Goal: Task Accomplishment & Management: Complete application form

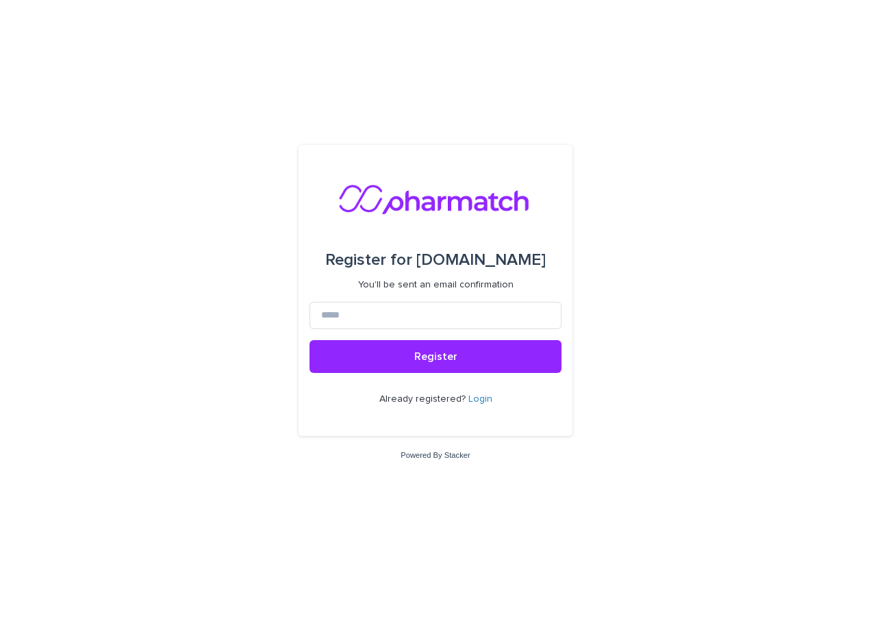
click at [481, 401] on link "Login" at bounding box center [480, 399] width 24 height 10
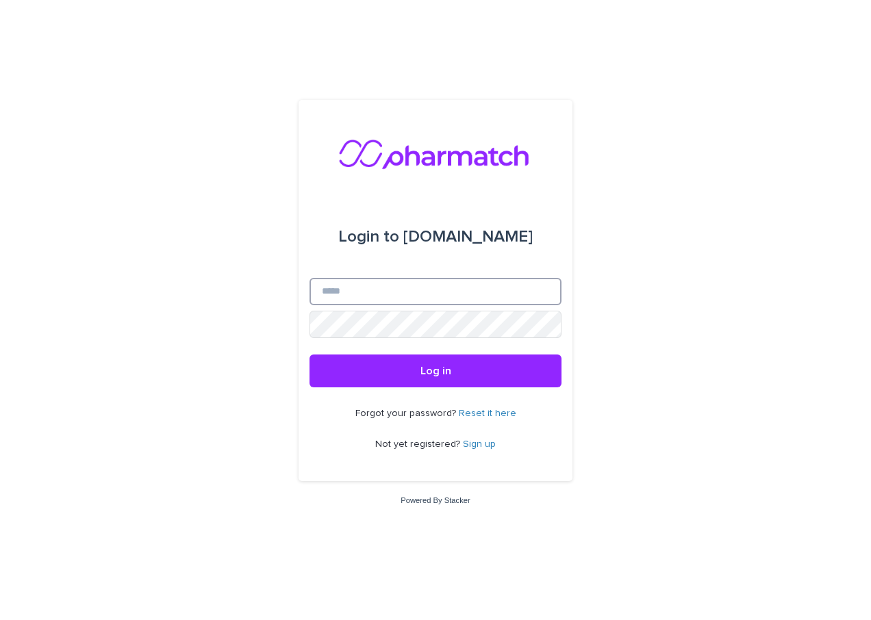
click at [357, 290] on input "Email" at bounding box center [436, 291] width 252 height 27
type input "**********"
click at [496, 413] on link "Reset it here" at bounding box center [488, 414] width 58 height 10
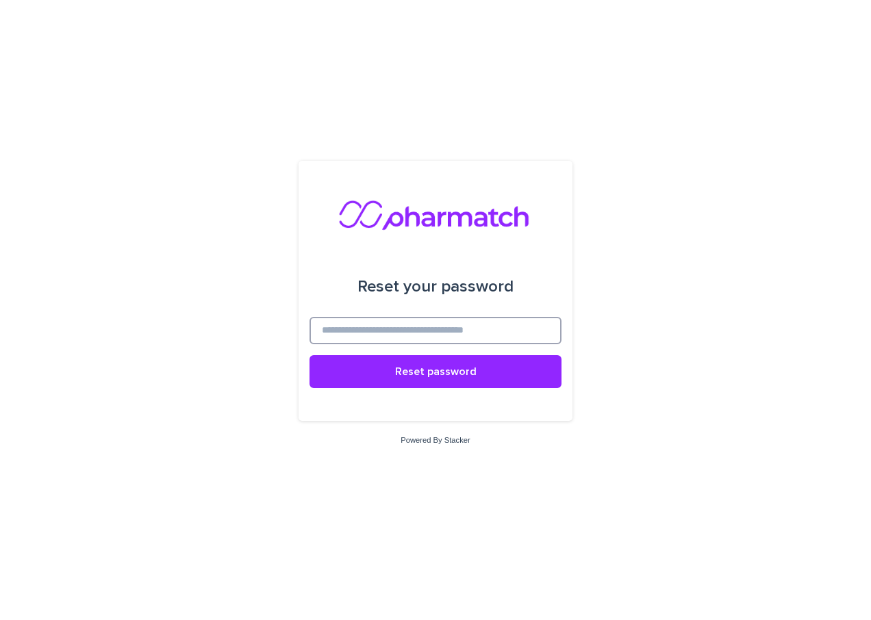
click at [434, 334] on input at bounding box center [436, 330] width 252 height 27
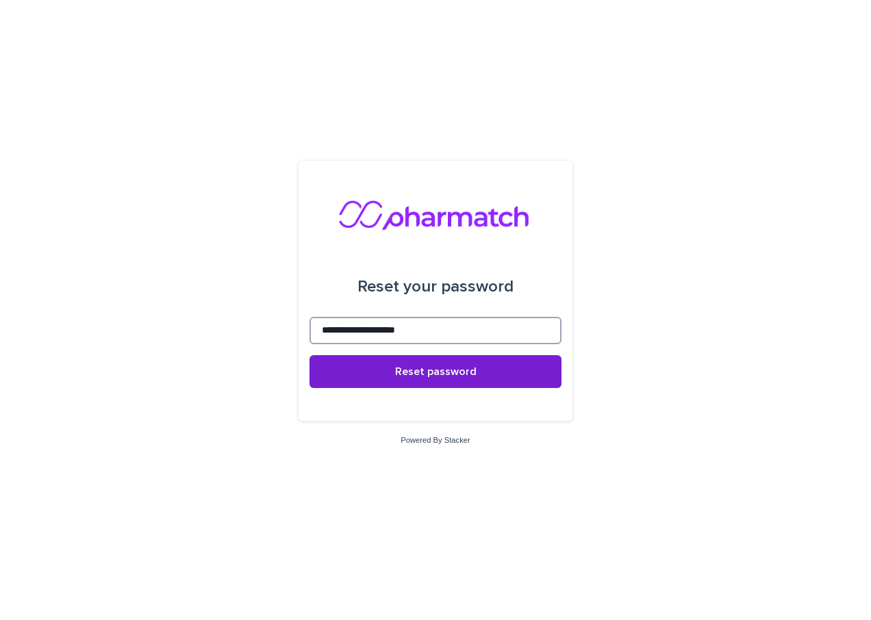
type input "**********"
click at [442, 370] on span "Reset password" at bounding box center [435, 371] width 81 height 11
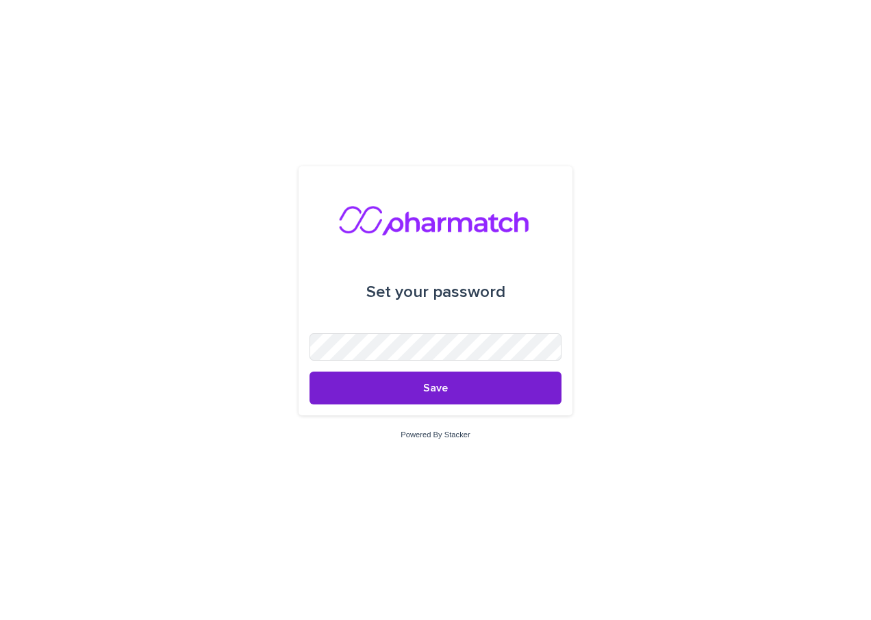
click at [474, 381] on button "Save" at bounding box center [436, 388] width 252 height 33
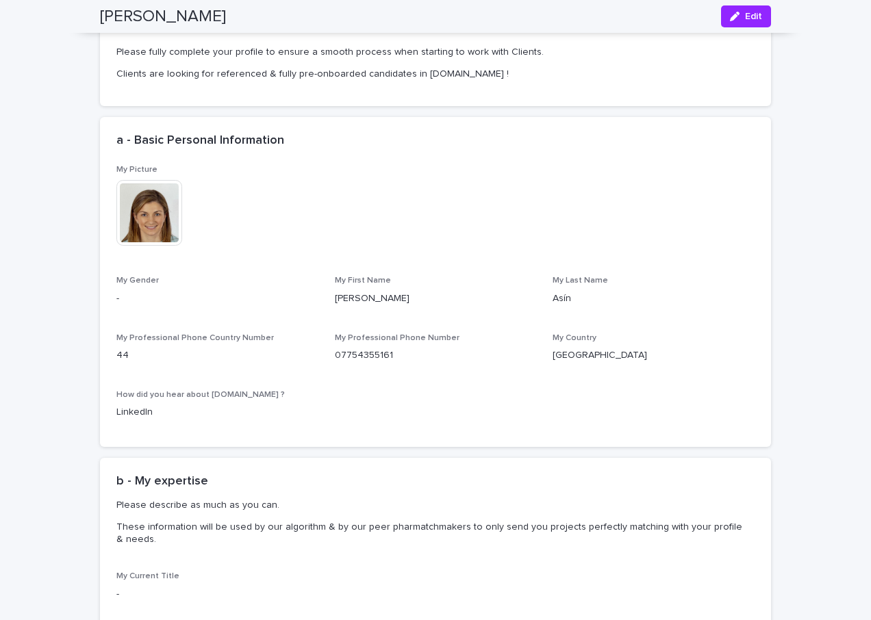
scroll to position [274, 0]
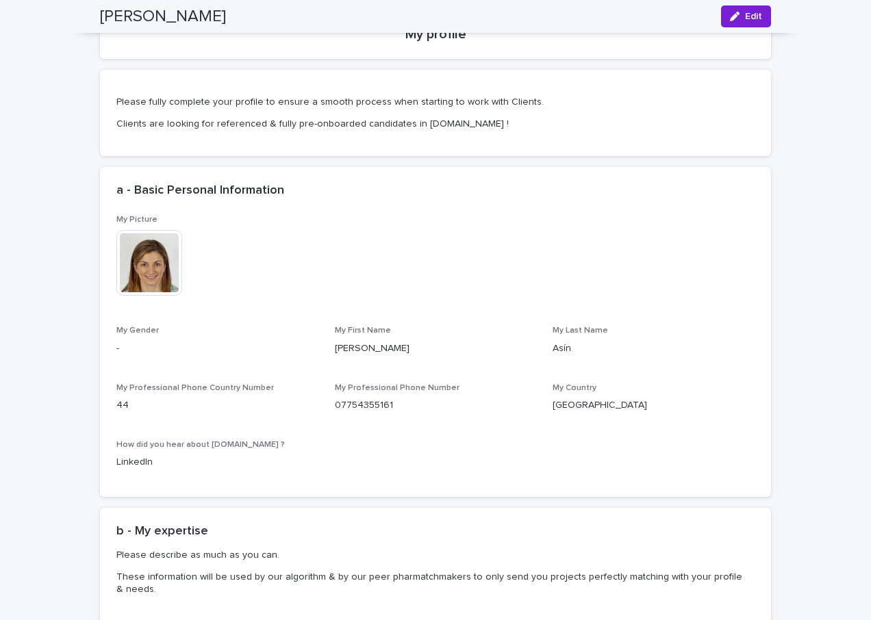
click at [734, 14] on icon "button" at bounding box center [735, 17] width 10 height 10
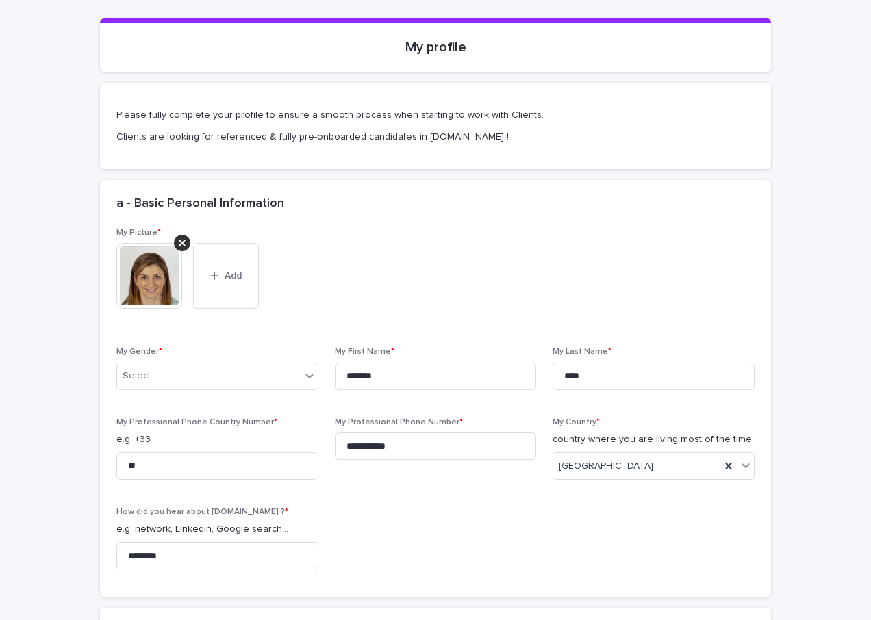
scroll to position [342, 0]
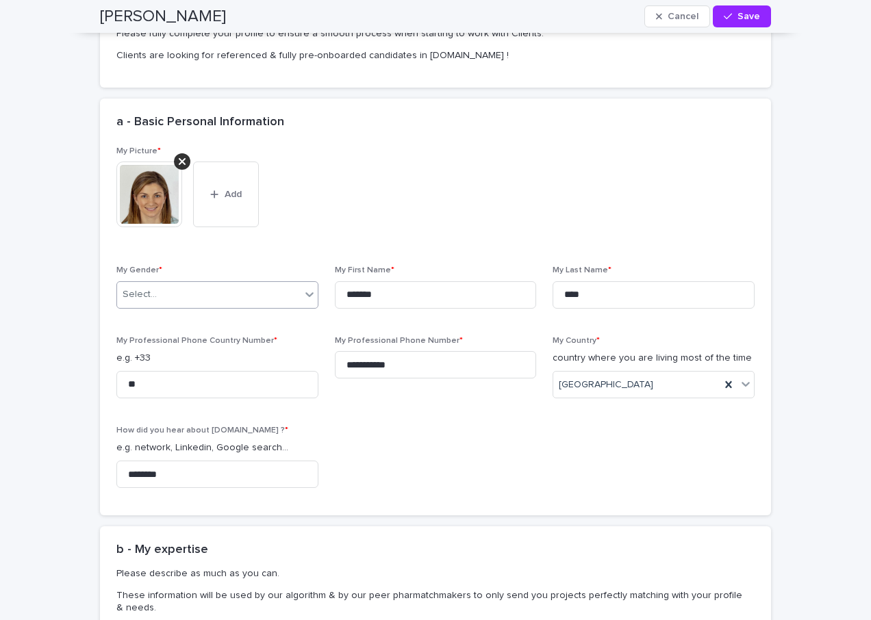
click at [303, 293] on icon at bounding box center [310, 295] width 14 height 14
click at [180, 343] on div "Mrs" at bounding box center [212, 346] width 201 height 24
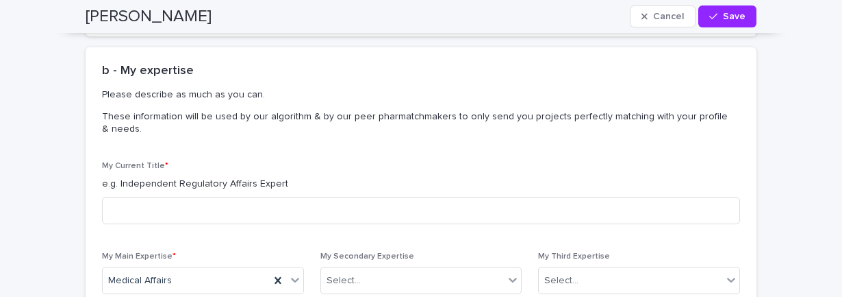
scroll to position [890, 0]
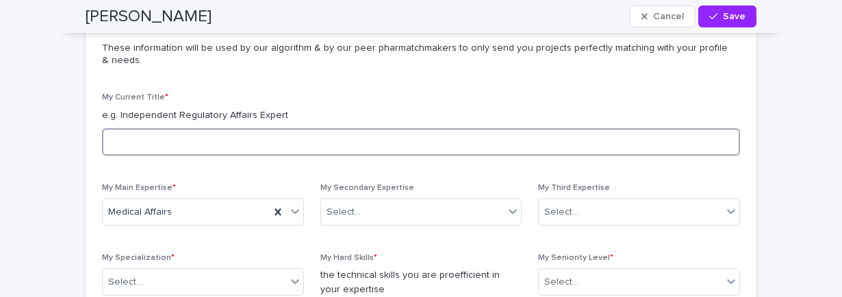
click at [228, 136] on input at bounding box center [421, 141] width 638 height 27
paste input "**********"
type input "**********"
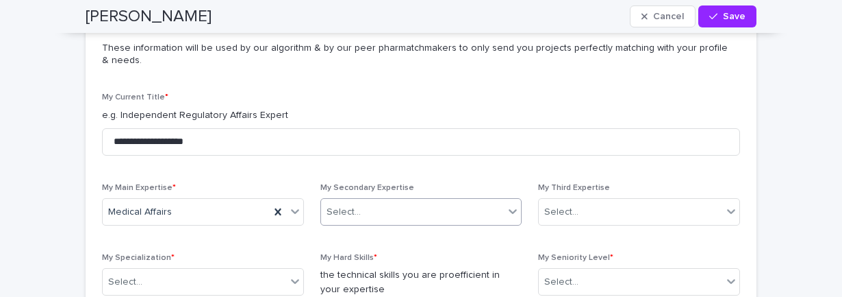
click at [508, 211] on icon at bounding box center [513, 211] width 14 height 14
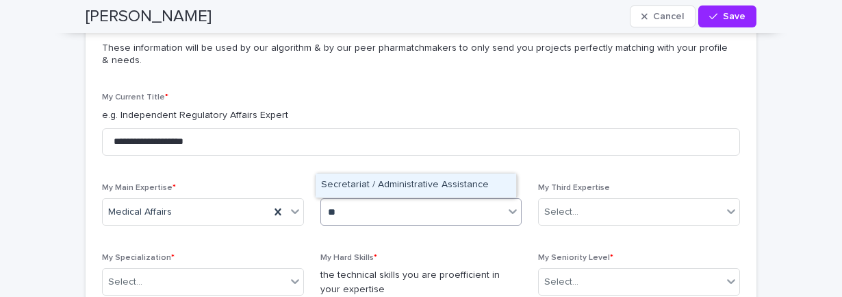
type input "*"
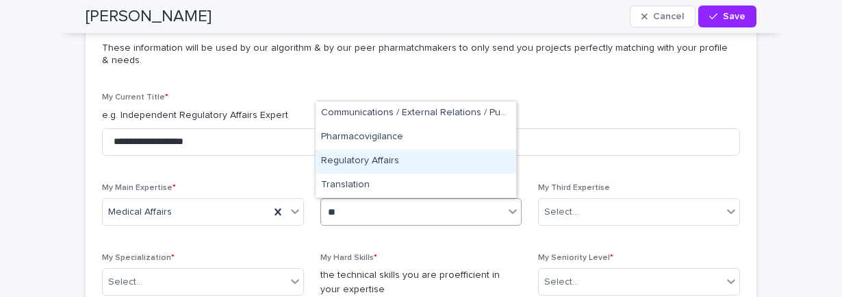
type input "*"
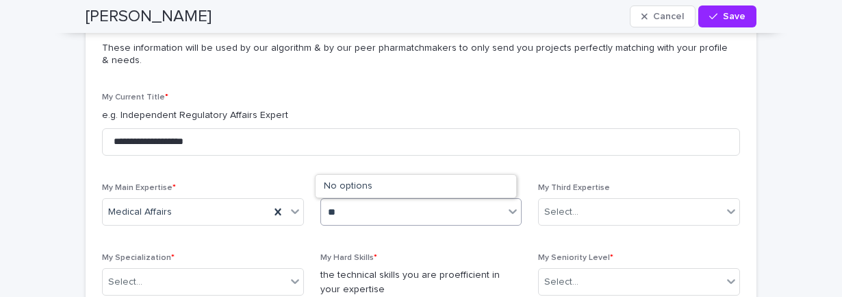
type input "*"
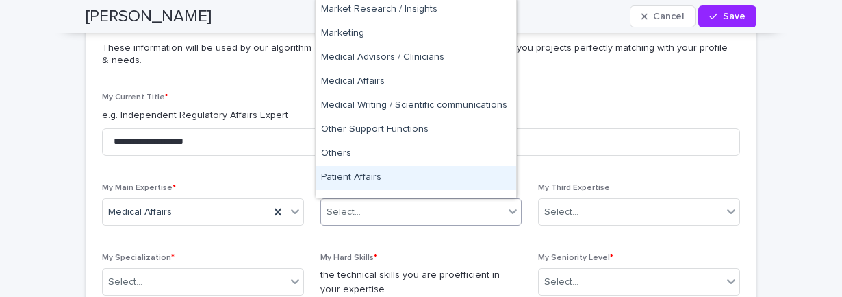
scroll to position [369, 0]
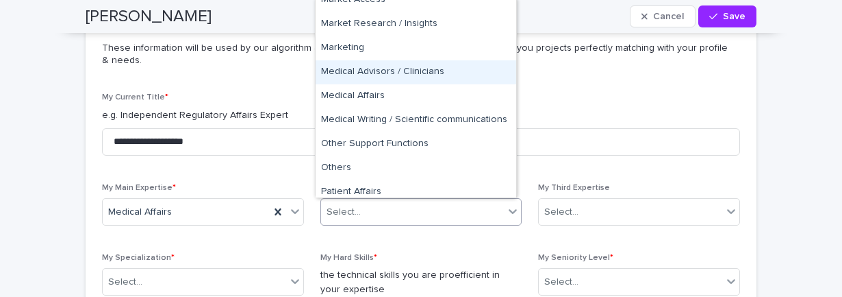
drag, startPoint x: 414, startPoint y: 109, endPoint x: 430, endPoint y: 68, distance: 43.6
click at [430, 68] on div "Medical Advisors / Clinicians" at bounding box center [416, 72] width 201 height 24
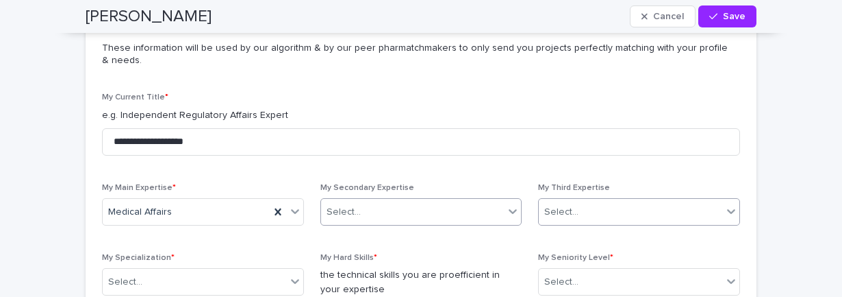
click at [725, 205] on icon at bounding box center [732, 211] width 14 height 14
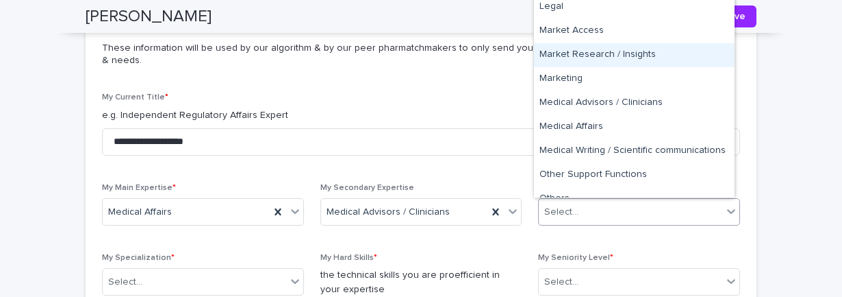
scroll to position [342, 0]
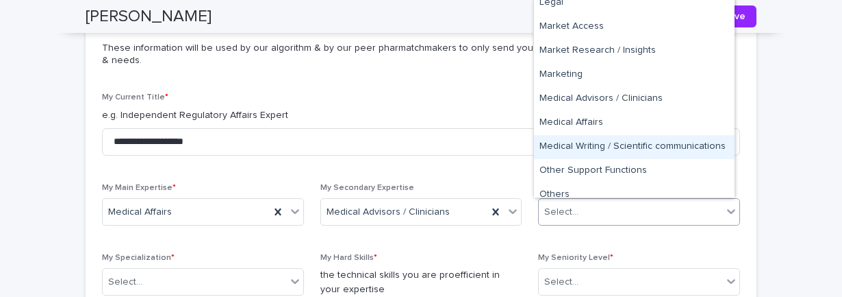
click at [652, 145] on div "Medical Writing / Scientific communications" at bounding box center [634, 147] width 201 height 24
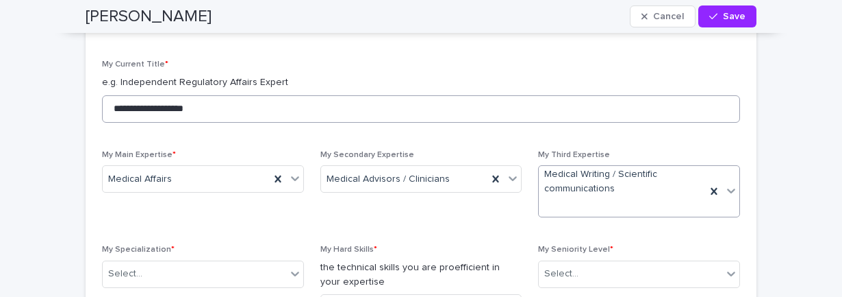
scroll to position [1027, 0]
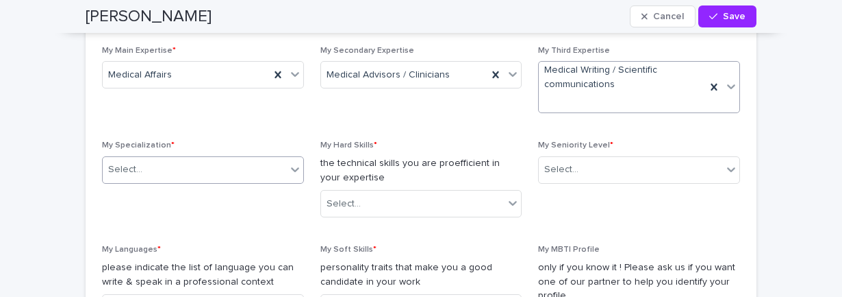
click at [291, 171] on icon at bounding box center [295, 169] width 8 height 5
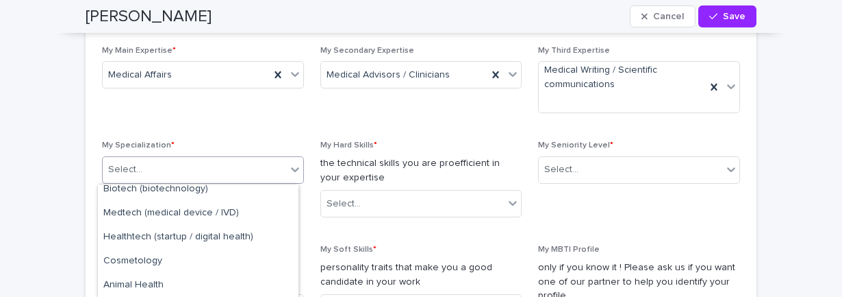
scroll to position [0, 0]
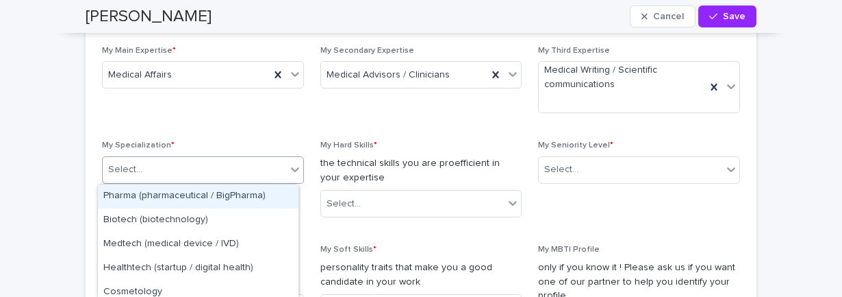
click at [252, 192] on div "Pharma (pharmaceutical / BigPharma)" at bounding box center [198, 196] width 201 height 24
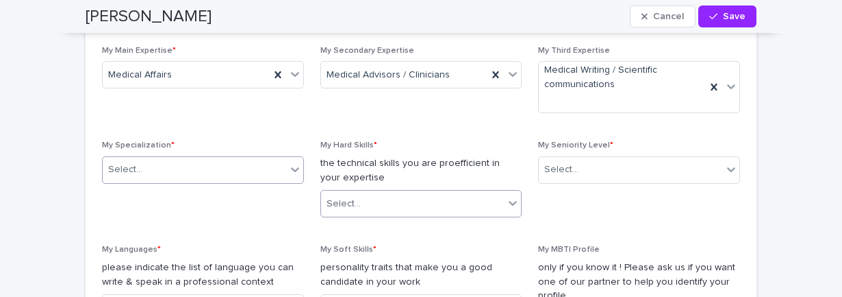
click at [506, 201] on icon at bounding box center [513, 203] width 14 height 14
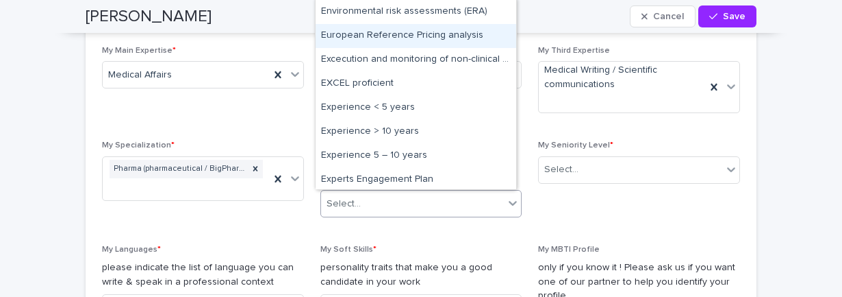
scroll to position [1918, 0]
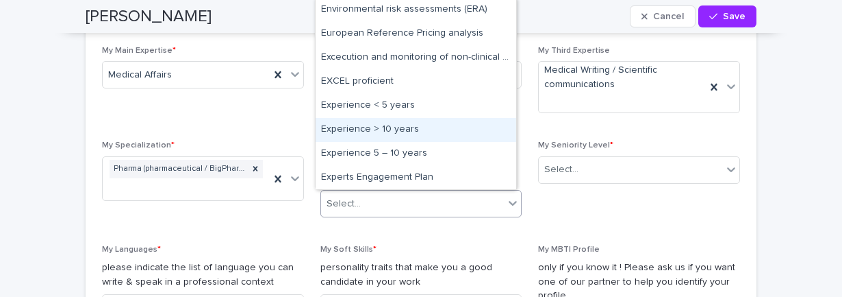
click at [410, 129] on div "Experience > 10 years" at bounding box center [416, 130] width 201 height 24
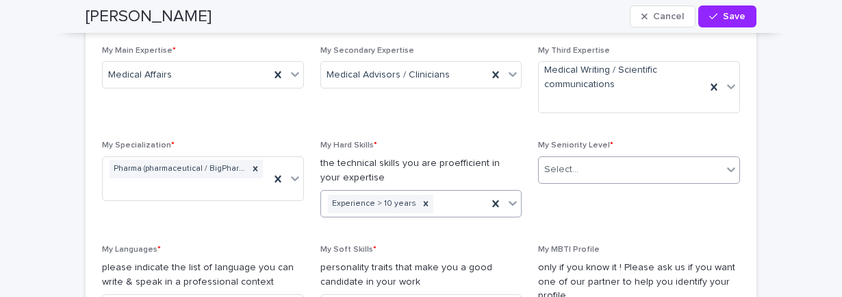
click at [727, 168] on icon at bounding box center [731, 169] width 8 height 5
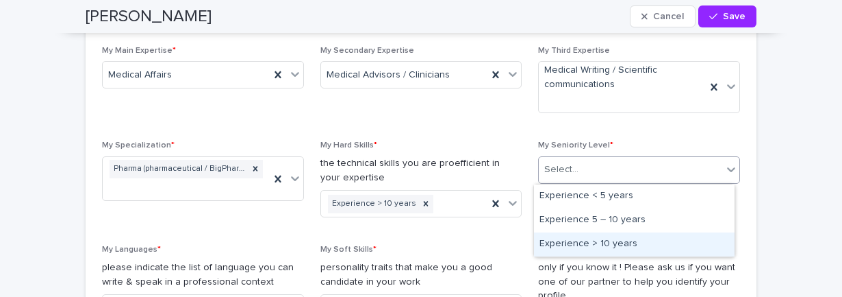
click at [626, 241] on div "Experience > 10 years" at bounding box center [634, 244] width 201 height 24
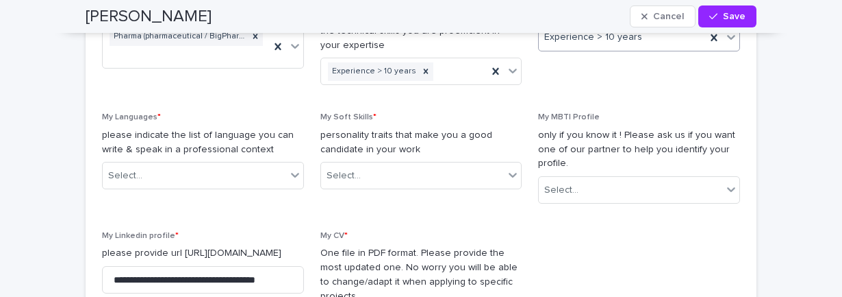
scroll to position [1164, 0]
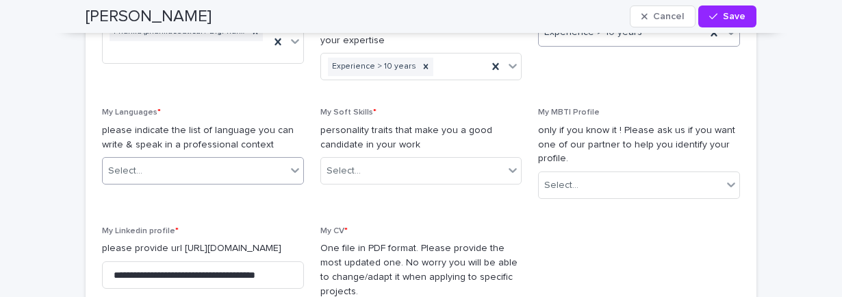
click at [299, 173] on div "Select..." at bounding box center [203, 170] width 202 height 27
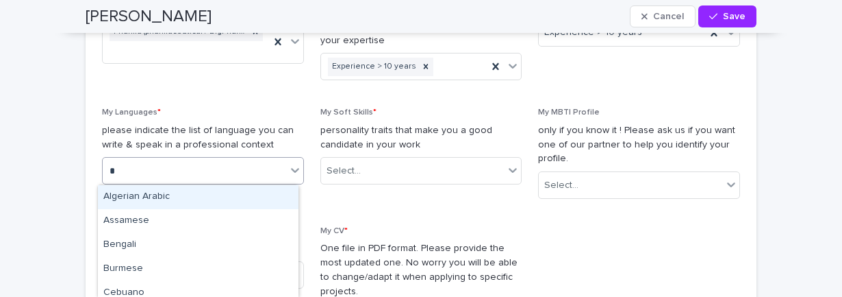
type input "**"
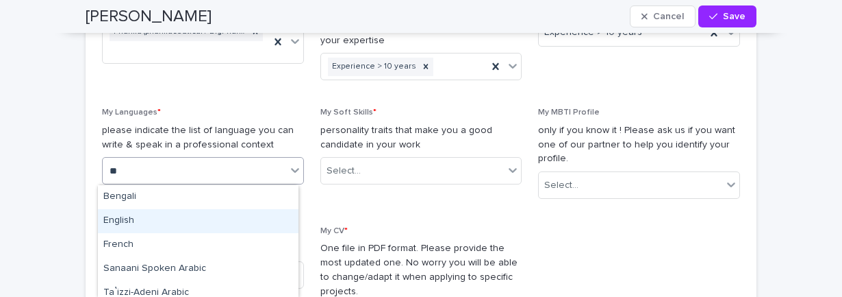
click at [150, 216] on div "English" at bounding box center [198, 221] width 201 height 24
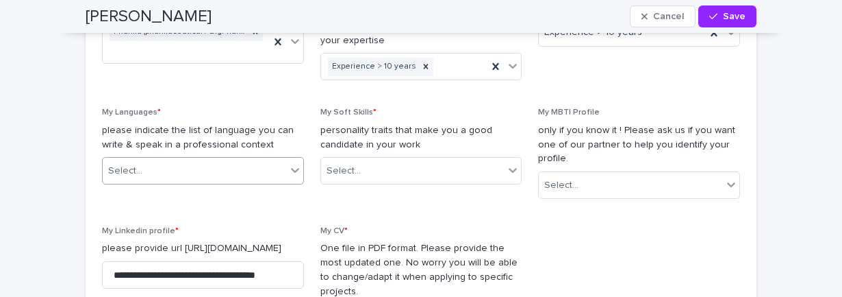
click at [253, 171] on div "Select..." at bounding box center [195, 171] width 184 height 23
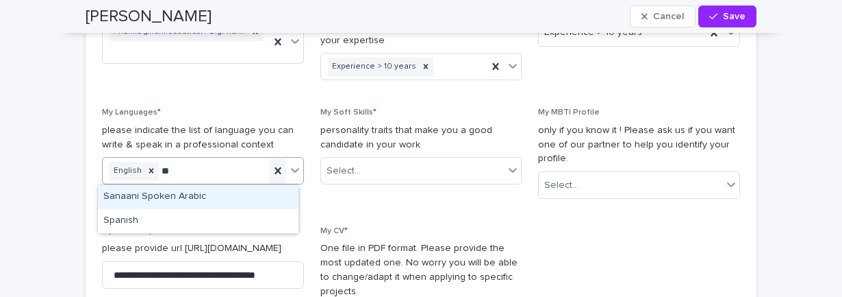
type input "***"
click at [150, 199] on div "Spanish" at bounding box center [198, 197] width 201 height 24
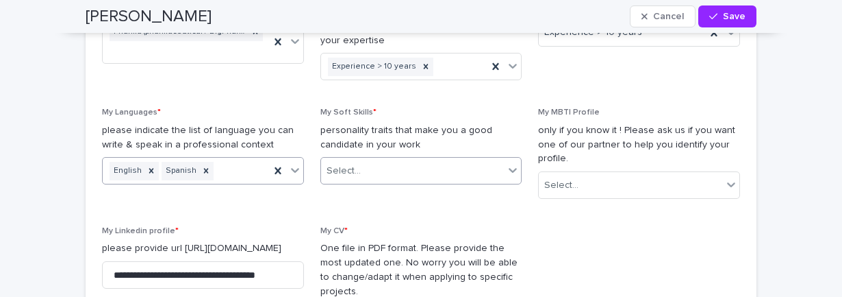
click at [506, 167] on icon at bounding box center [513, 170] width 14 height 14
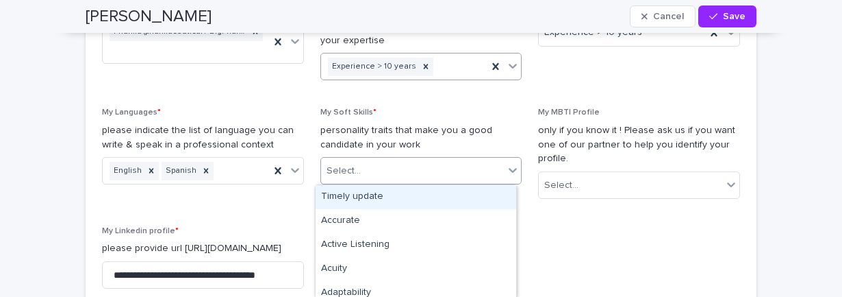
click at [511, 65] on icon at bounding box center [514, 66] width 8 height 5
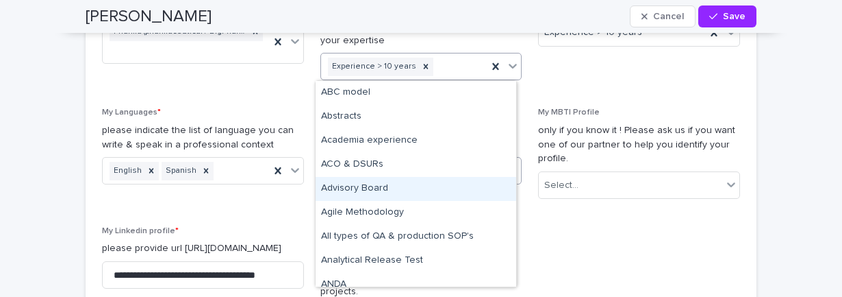
click at [373, 186] on div "Advisory Board" at bounding box center [416, 189] width 201 height 24
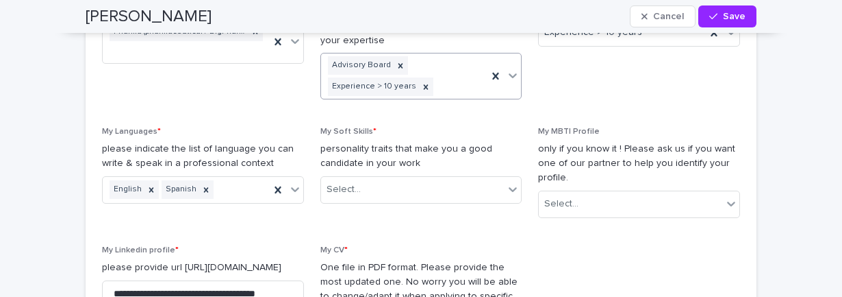
click at [509, 75] on icon at bounding box center [513, 75] width 14 height 14
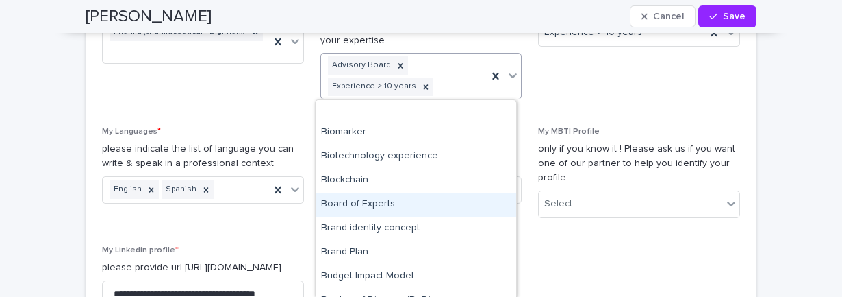
scroll to position [479, 0]
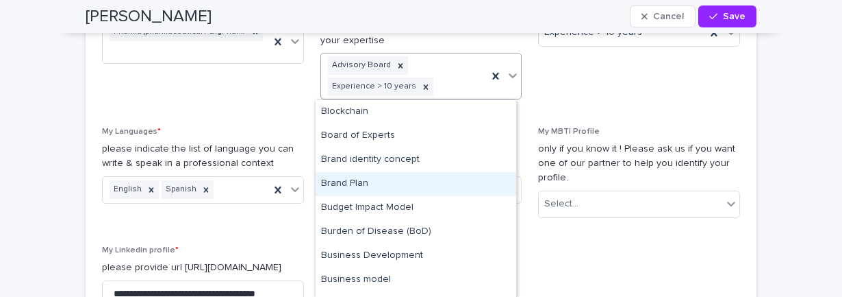
click at [368, 184] on div "Brand Plan" at bounding box center [416, 184] width 201 height 24
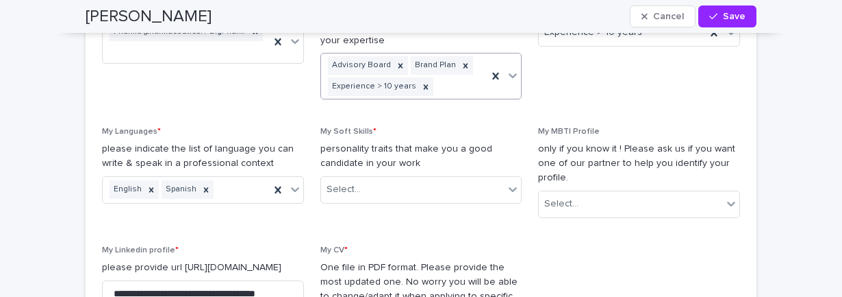
click at [510, 77] on icon at bounding box center [513, 75] width 14 height 14
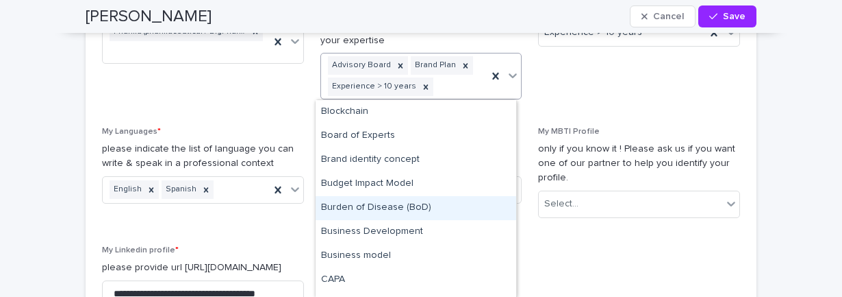
click at [428, 204] on div "Burden of Disease (BoD)" at bounding box center [416, 208] width 201 height 24
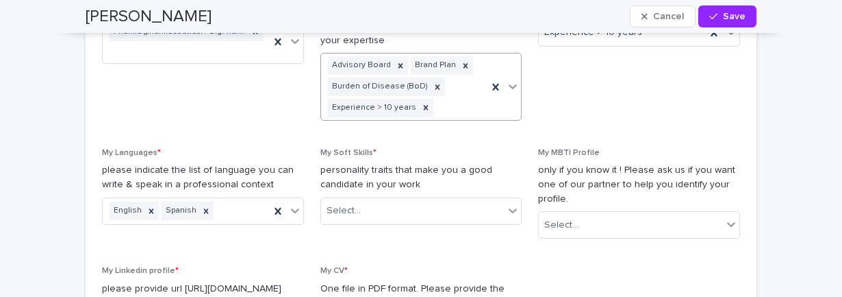
click at [510, 75] on div at bounding box center [513, 86] width 16 height 25
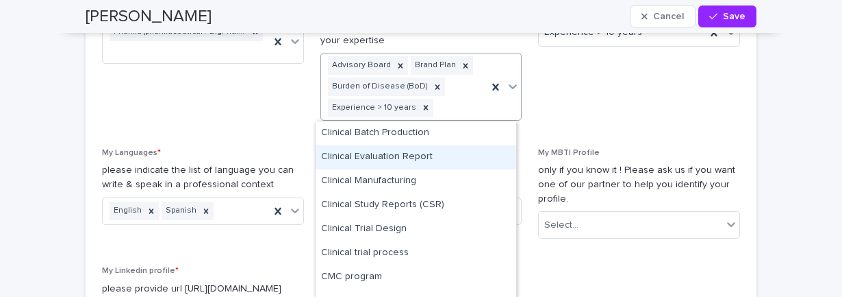
scroll to position [890, 0]
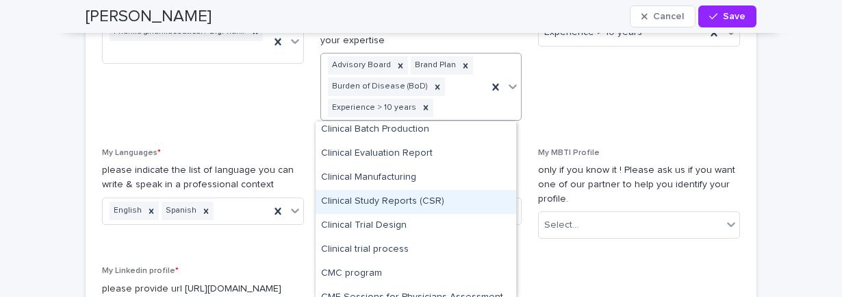
click at [442, 199] on div "Clinical Study Reports (CSR)" at bounding box center [416, 202] width 201 height 24
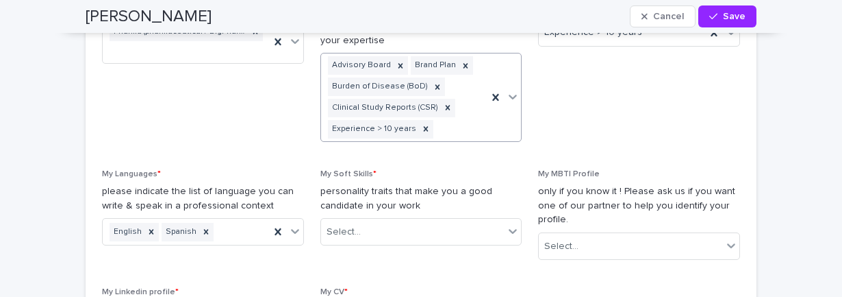
click at [509, 85] on div at bounding box center [513, 96] width 16 height 25
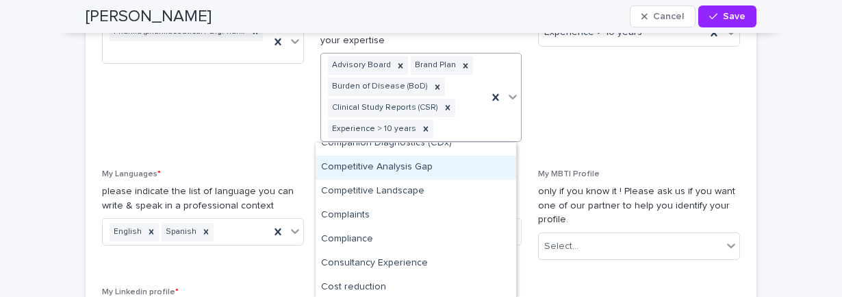
scroll to position [1164, 0]
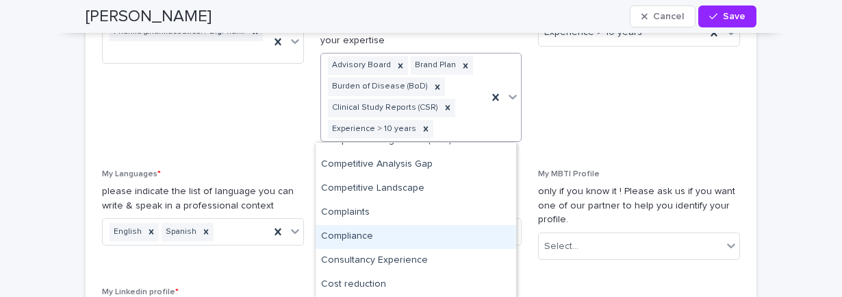
click at [422, 234] on div "Compliance" at bounding box center [416, 237] width 201 height 24
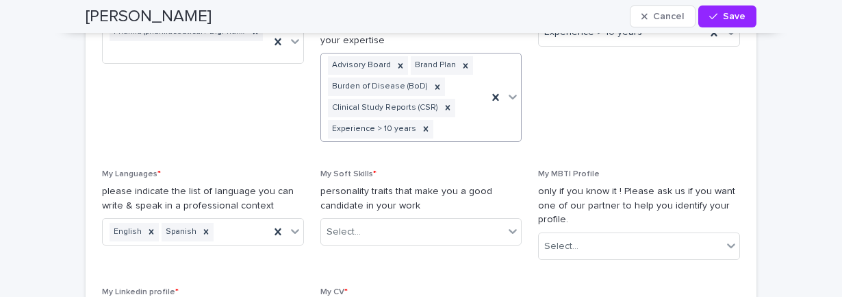
click at [511, 95] on div at bounding box center [513, 96] width 16 height 25
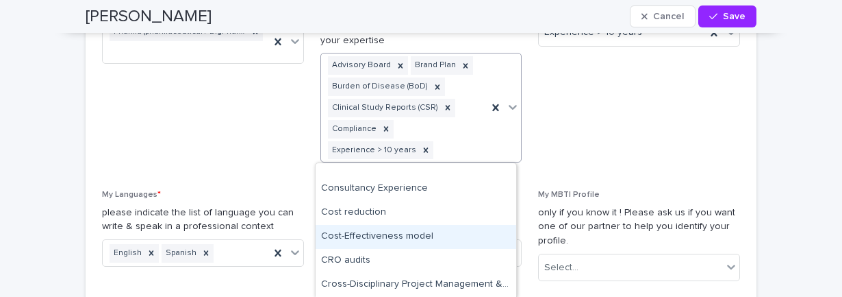
scroll to position [1301, 0]
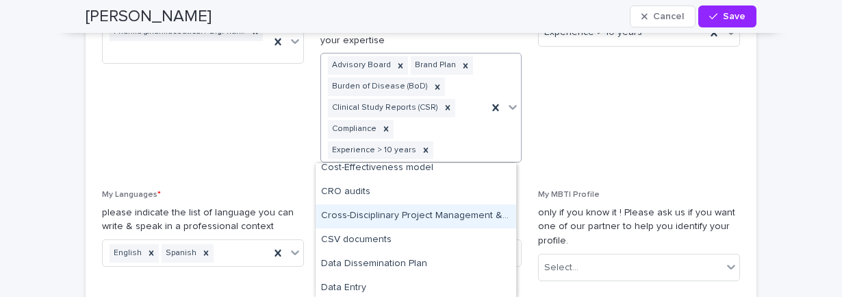
click at [463, 214] on div "Cross-Disciplinary Project Management & Supervision" at bounding box center [416, 216] width 201 height 24
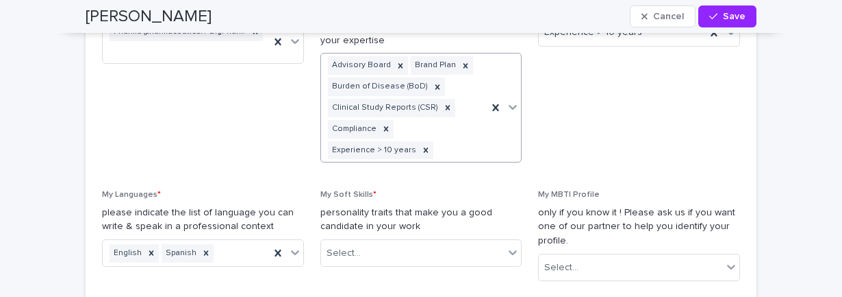
click at [508, 108] on div at bounding box center [513, 107] width 16 height 25
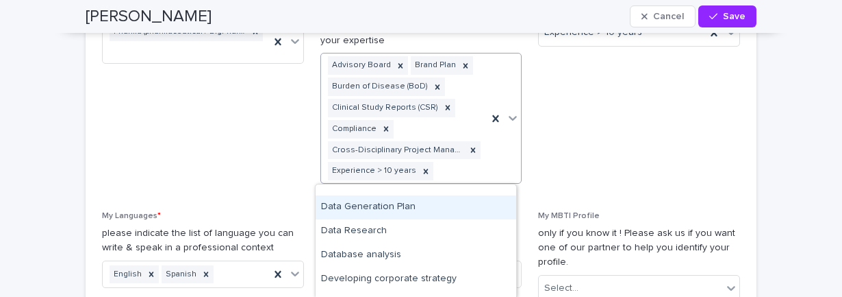
scroll to position [1438, 0]
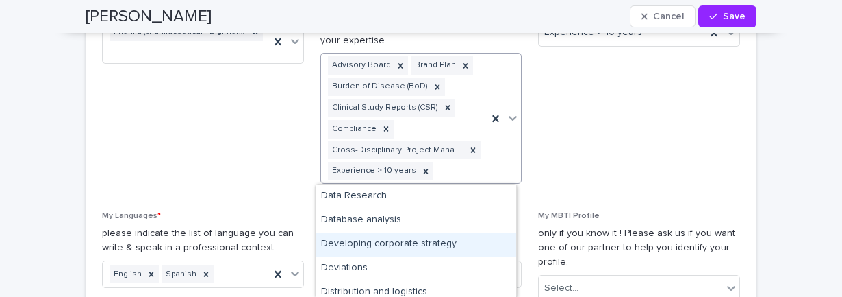
click at [434, 242] on div "Developing corporate strategy" at bounding box center [416, 244] width 201 height 24
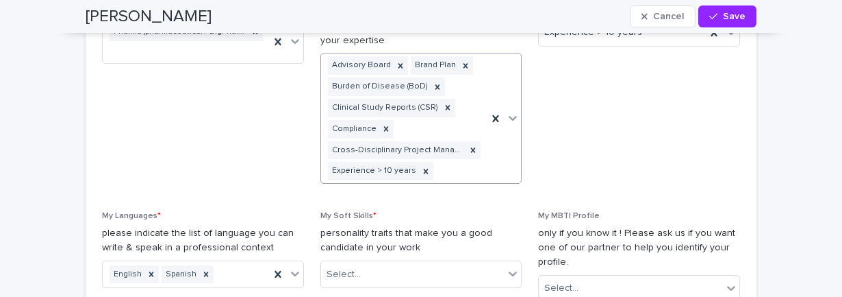
click at [510, 117] on div at bounding box center [513, 117] width 16 height 25
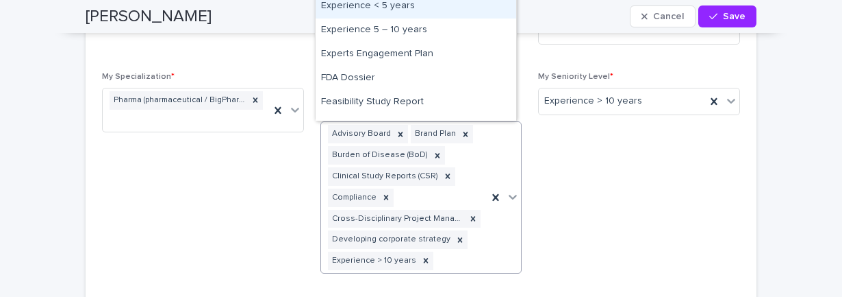
scroll to position [1822, 0]
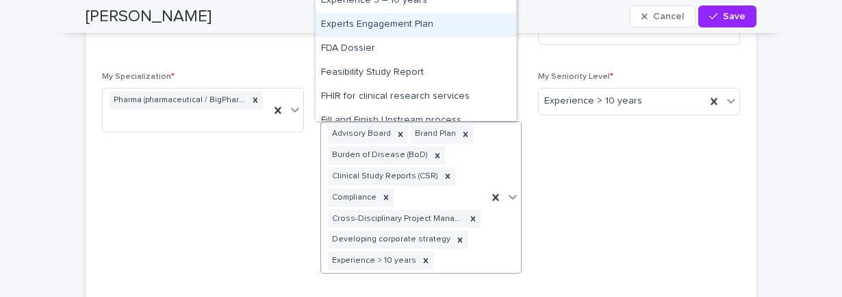
click at [427, 23] on div "Experts Engagement Plan" at bounding box center [416, 25] width 201 height 24
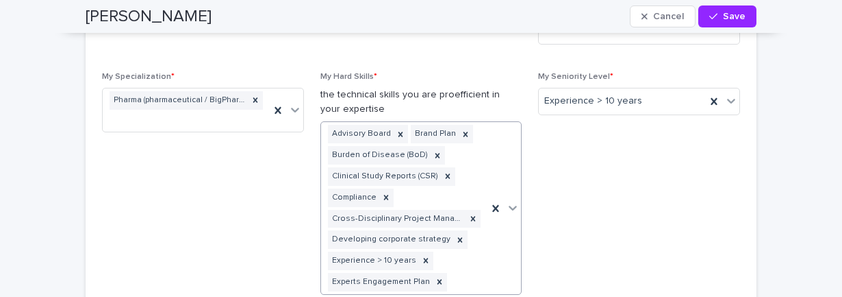
click at [510, 207] on icon at bounding box center [514, 207] width 8 height 5
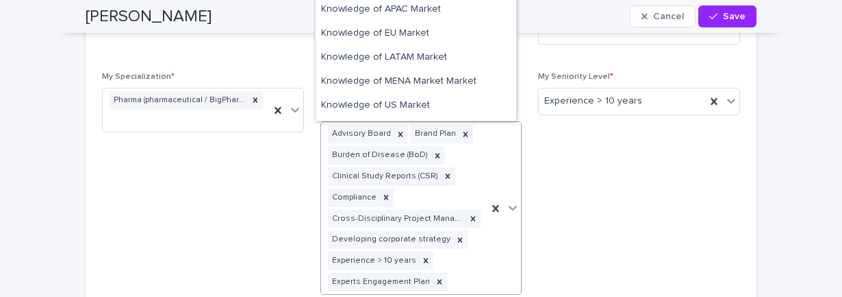
scroll to position [2945, 0]
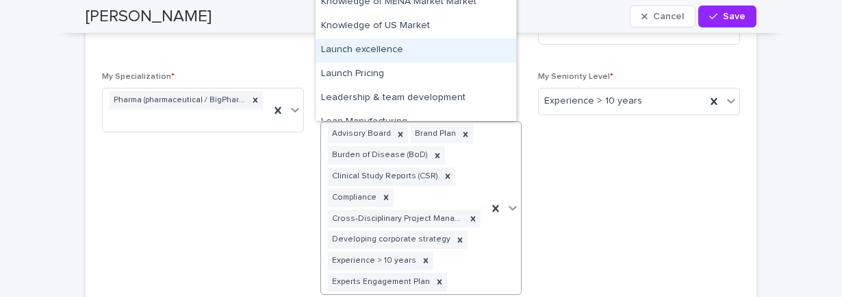
click at [409, 48] on div "Launch excellence" at bounding box center [416, 50] width 201 height 24
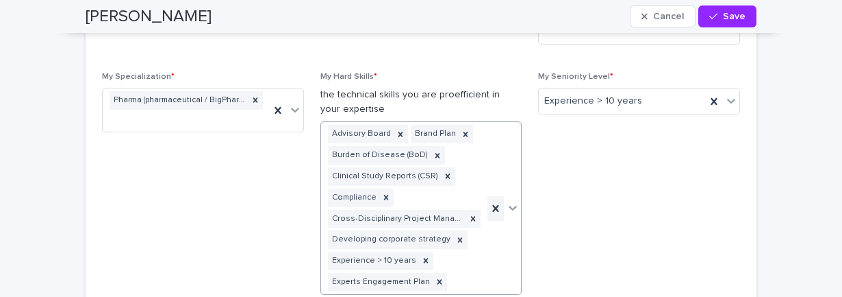
click at [508, 206] on div at bounding box center [513, 207] width 16 height 25
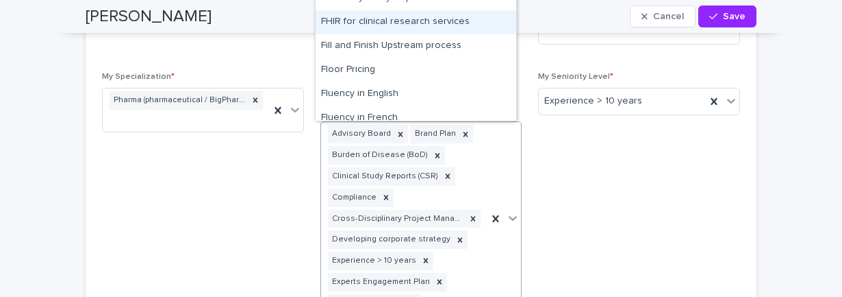
scroll to position [1849, 0]
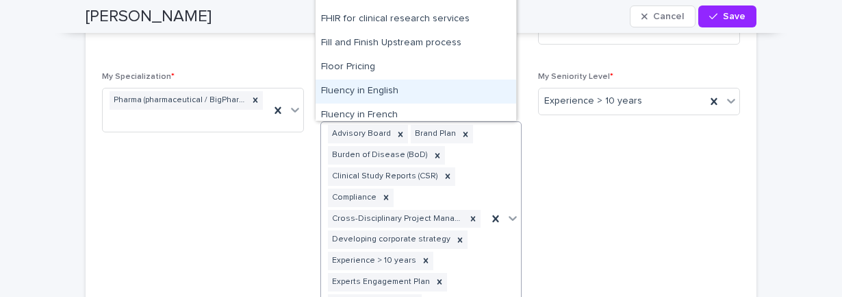
click at [404, 90] on div "Fluency in English" at bounding box center [416, 91] width 201 height 24
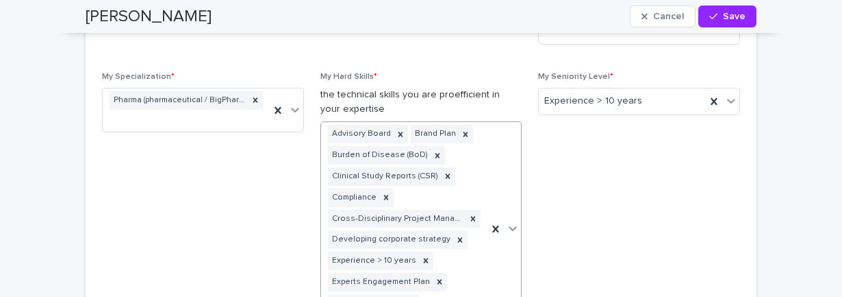
click at [510, 229] on icon at bounding box center [514, 228] width 8 height 5
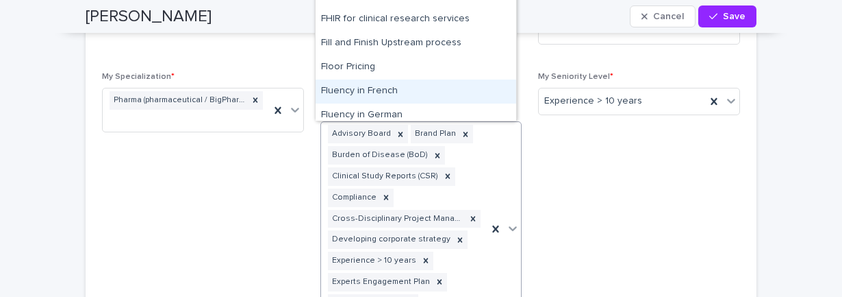
scroll to position [1918, 0]
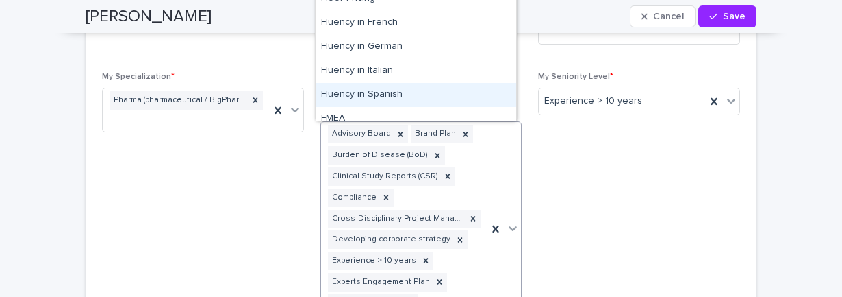
click at [348, 91] on div "Fluency in Spanish" at bounding box center [416, 95] width 201 height 24
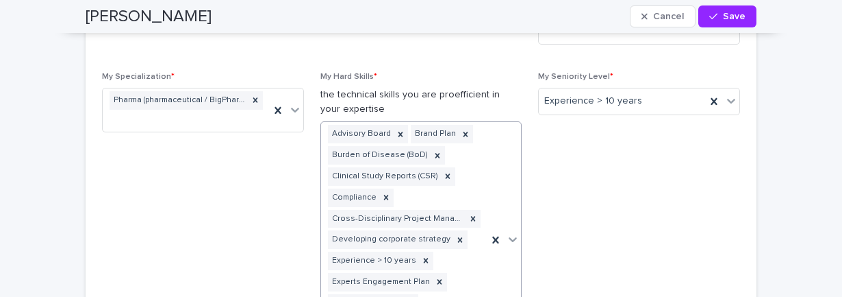
click at [510, 240] on icon at bounding box center [514, 239] width 8 height 5
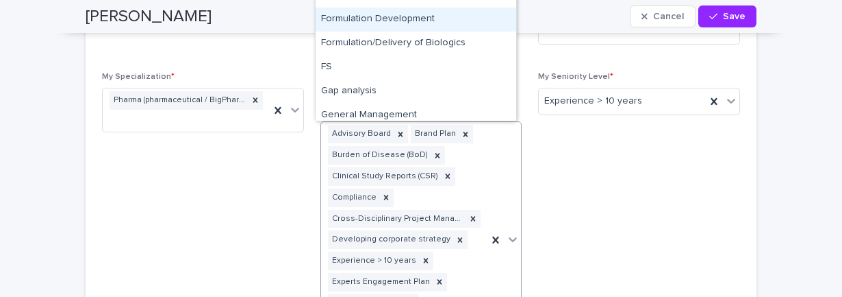
scroll to position [2055, 0]
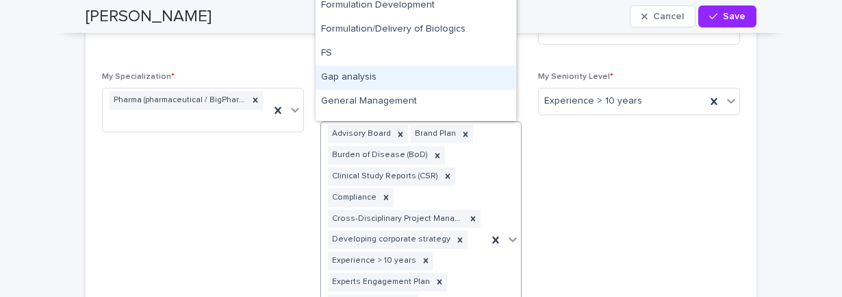
click at [360, 75] on div "Gap analysis" at bounding box center [416, 78] width 201 height 24
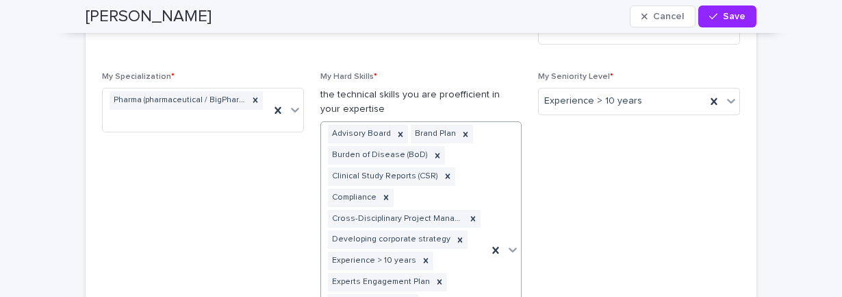
click at [511, 239] on div at bounding box center [513, 249] width 16 height 25
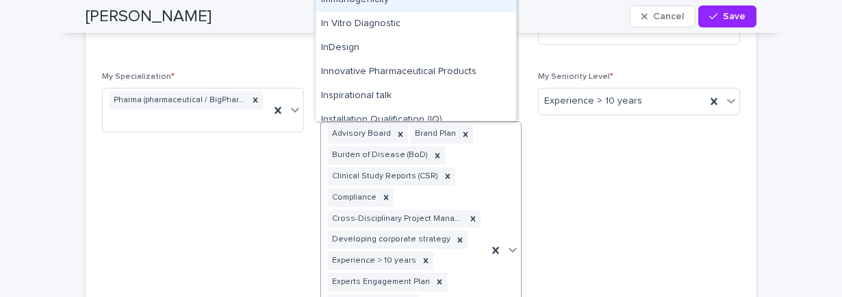
scroll to position [2397, 0]
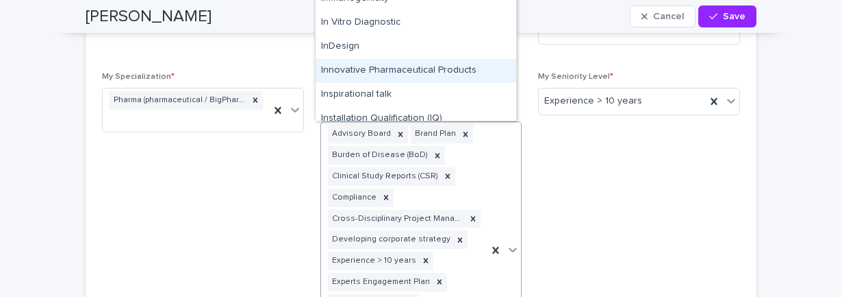
click at [473, 69] on div "Innovative Pharmaceutical Products" at bounding box center [416, 71] width 201 height 24
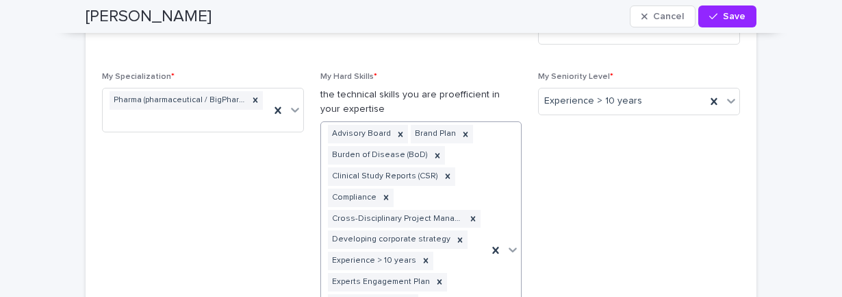
click at [510, 252] on div at bounding box center [513, 249] width 16 height 25
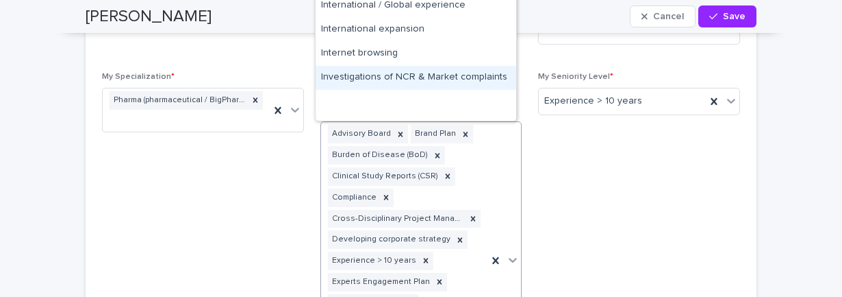
scroll to position [2465, 0]
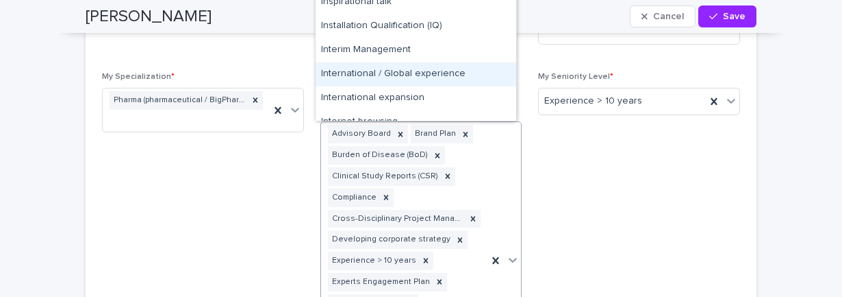
click at [453, 74] on div "International / Global experience" at bounding box center [416, 74] width 201 height 24
click at [510, 262] on div at bounding box center [513, 259] width 16 height 25
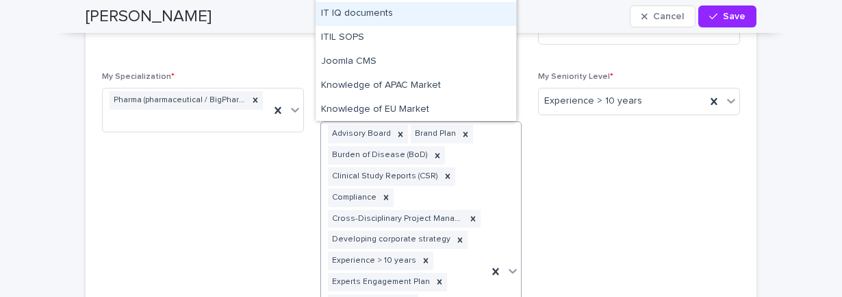
scroll to position [2671, 0]
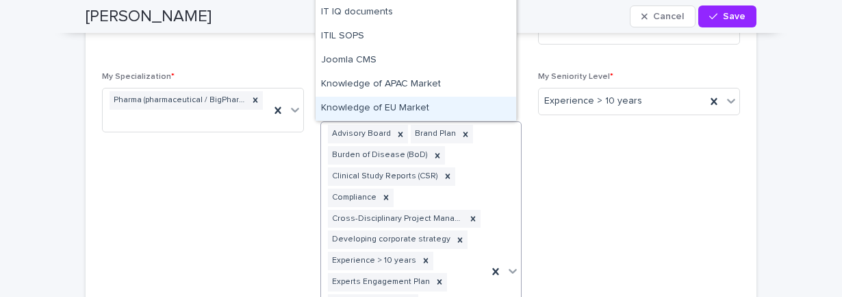
click at [416, 106] on div "Knowledge of EU Market" at bounding box center [416, 109] width 201 height 24
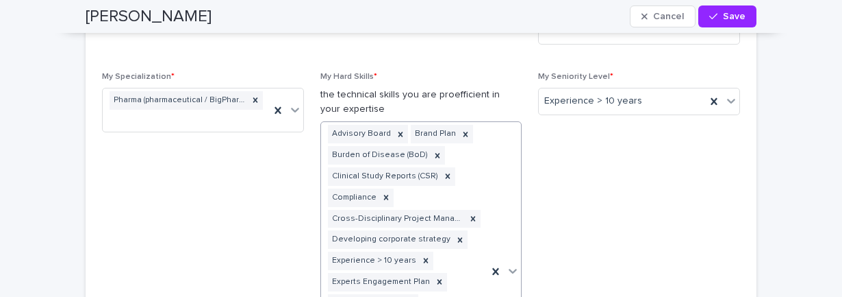
click at [507, 271] on div at bounding box center [513, 270] width 16 height 25
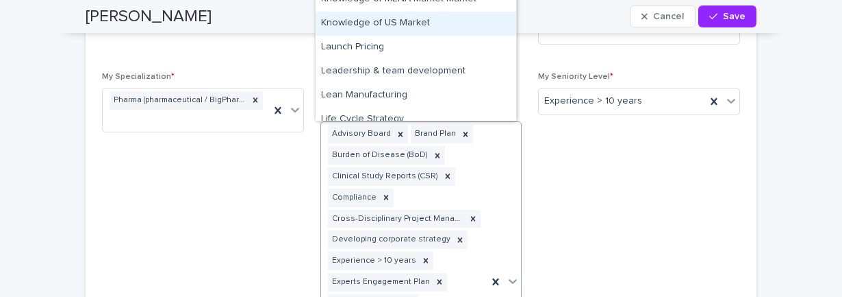
scroll to position [2808, 0]
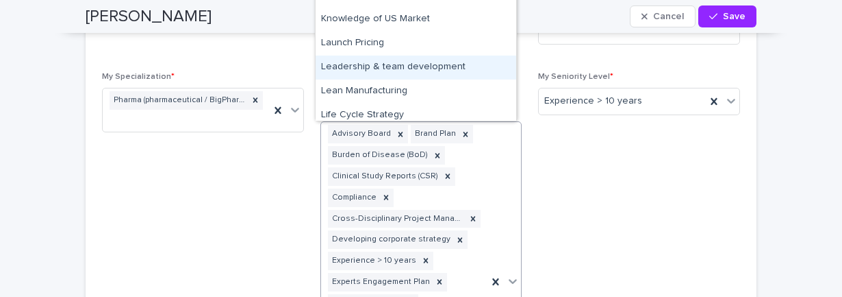
click at [445, 64] on div "Leadership & team development" at bounding box center [416, 67] width 201 height 24
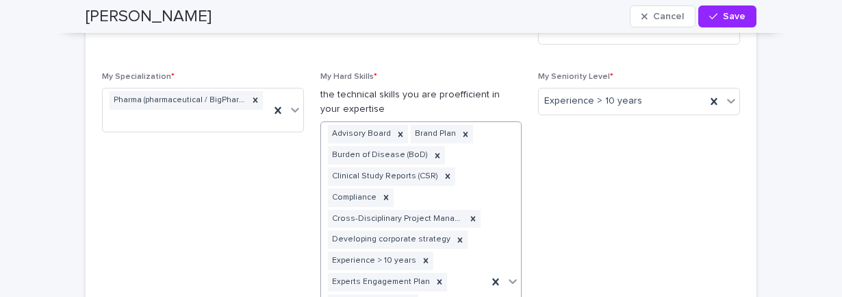
click at [508, 281] on div at bounding box center [513, 280] width 16 height 25
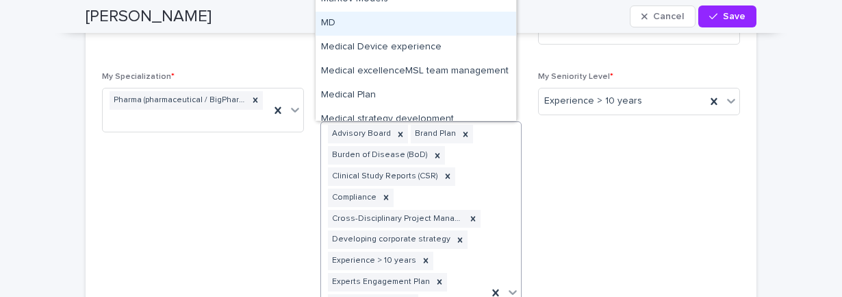
scroll to position [3150, 0]
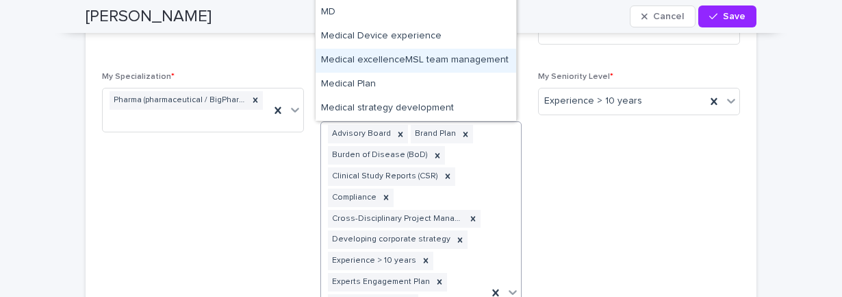
click at [453, 58] on div "Medical excellenceMSL team management" at bounding box center [416, 61] width 201 height 24
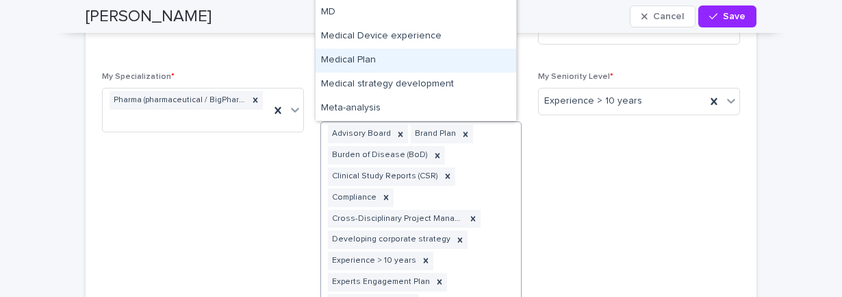
drag, startPoint x: 349, startPoint y: 59, endPoint x: 386, endPoint y: 58, distance: 37.7
click at [350, 59] on div "Medical Plan" at bounding box center [416, 61] width 201 height 24
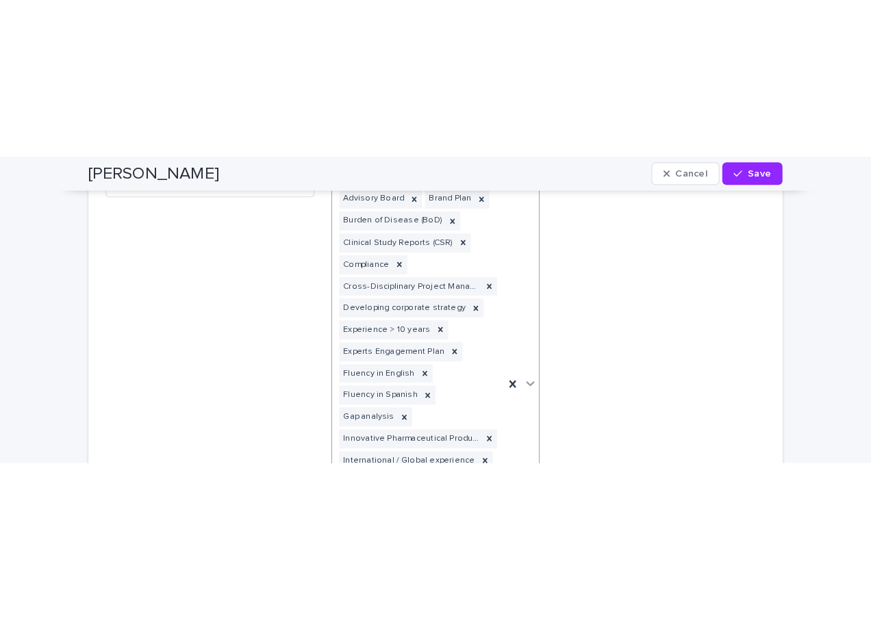
scroll to position [1233, 0]
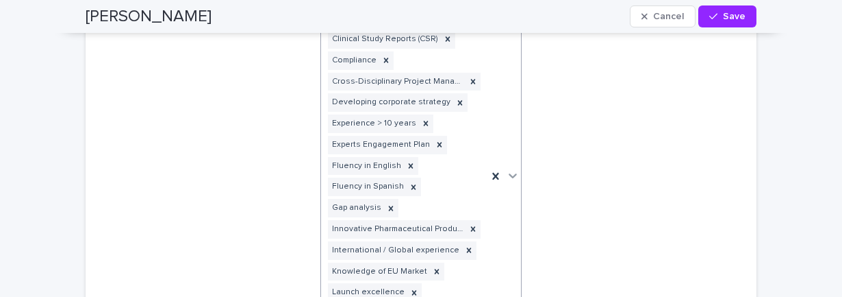
click at [510, 175] on icon at bounding box center [514, 176] width 8 height 5
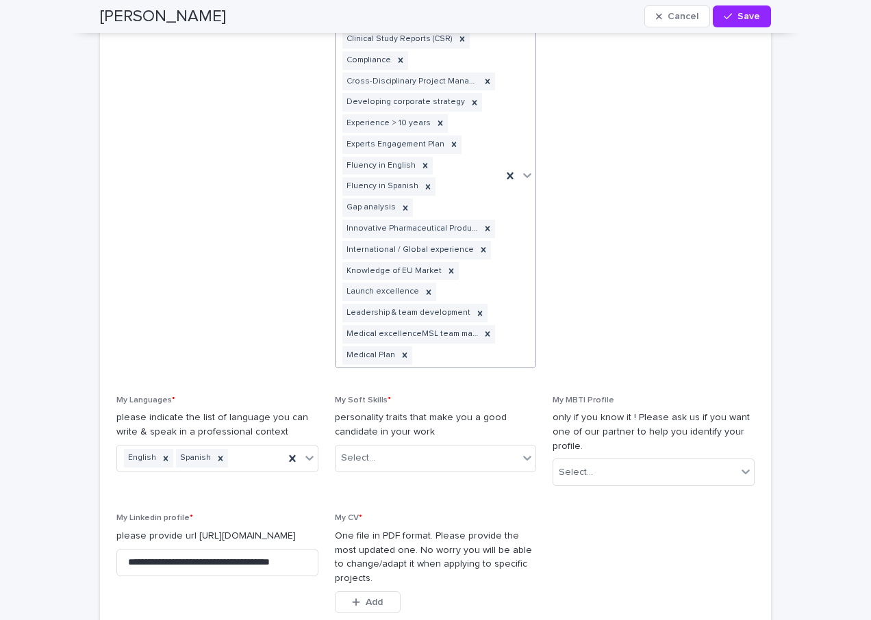
scroll to position [1096, 0]
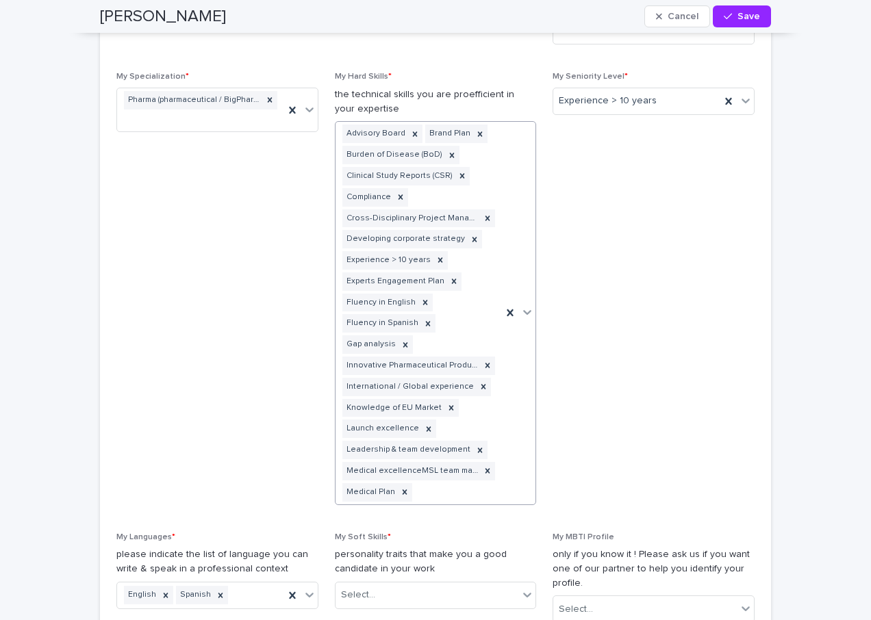
click at [523, 313] on icon at bounding box center [527, 312] width 14 height 14
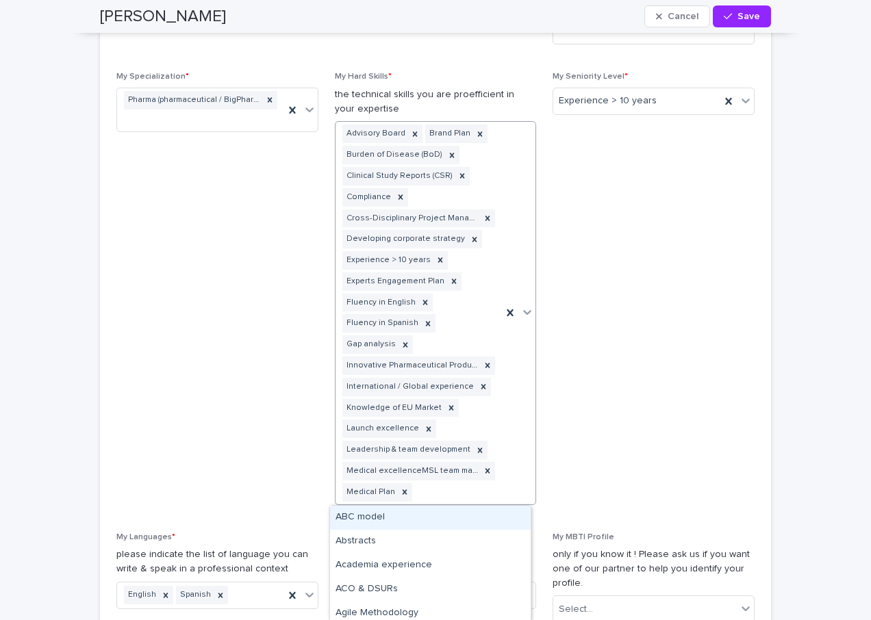
click at [523, 310] on icon at bounding box center [527, 312] width 14 height 14
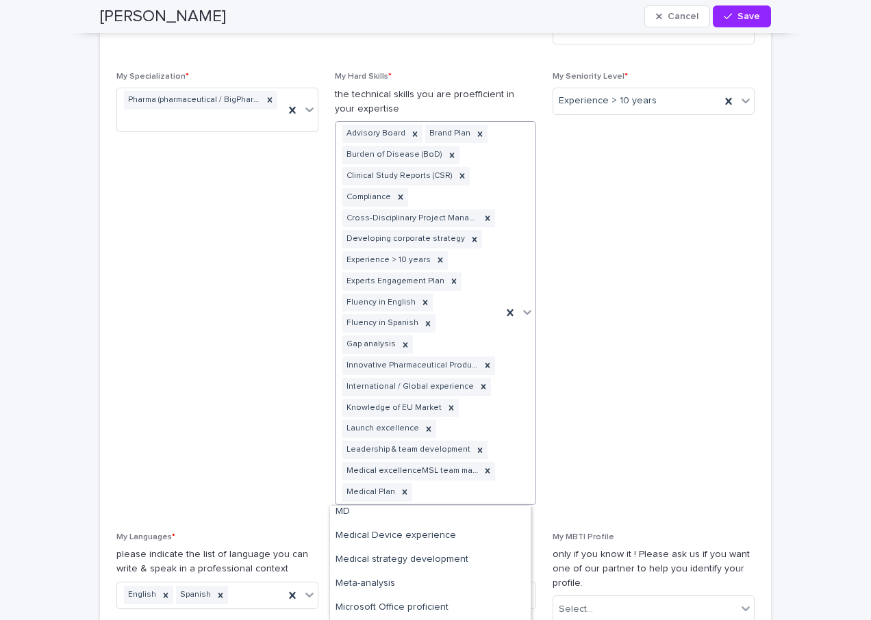
scroll to position [3243, 0]
click at [397, 561] on div "Medical strategy development" at bounding box center [430, 559] width 201 height 24
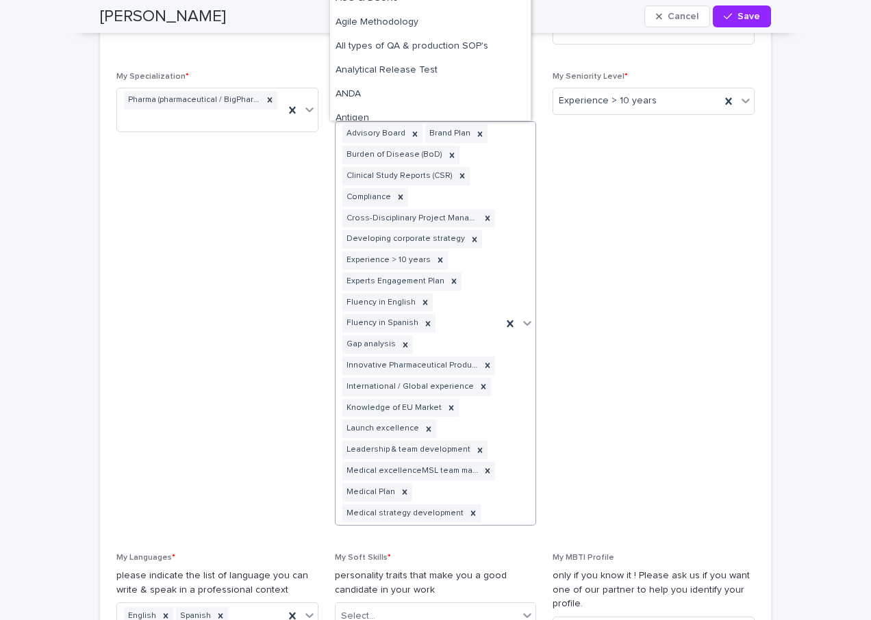
click at [525, 313] on div at bounding box center [527, 323] width 16 height 25
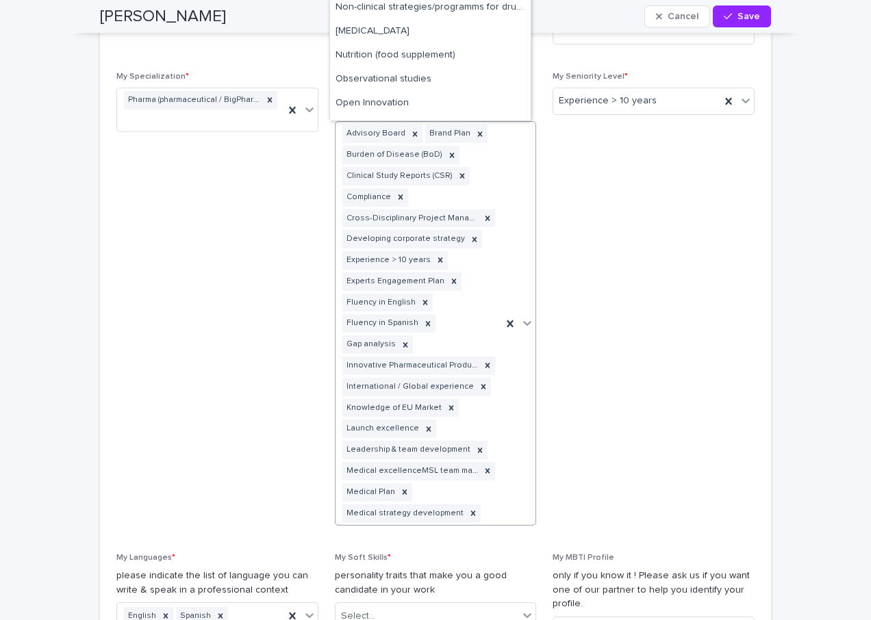
scroll to position [3493, 0]
click at [423, 79] on div "Observational studies" at bounding box center [430, 78] width 201 height 24
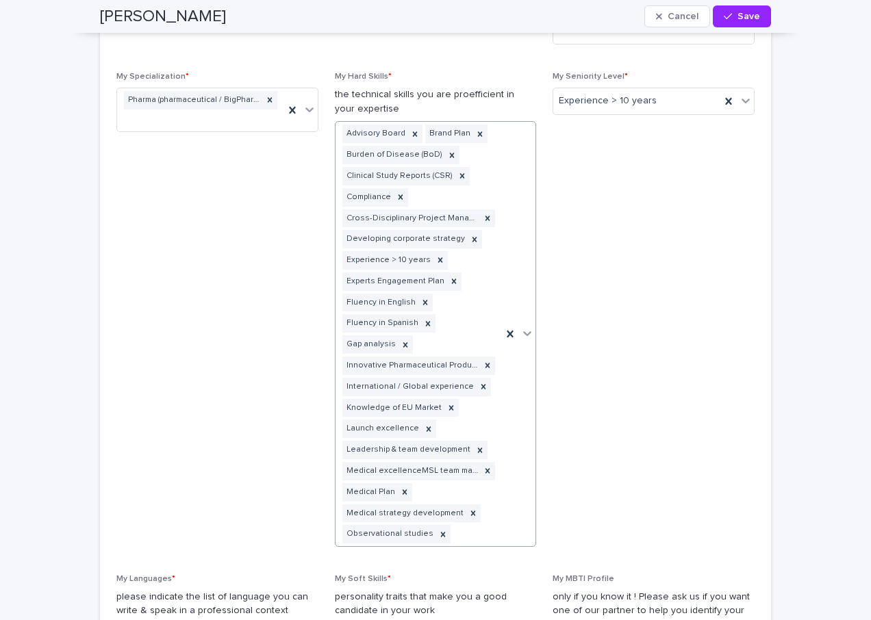
click at [523, 322] on div at bounding box center [527, 333] width 16 height 25
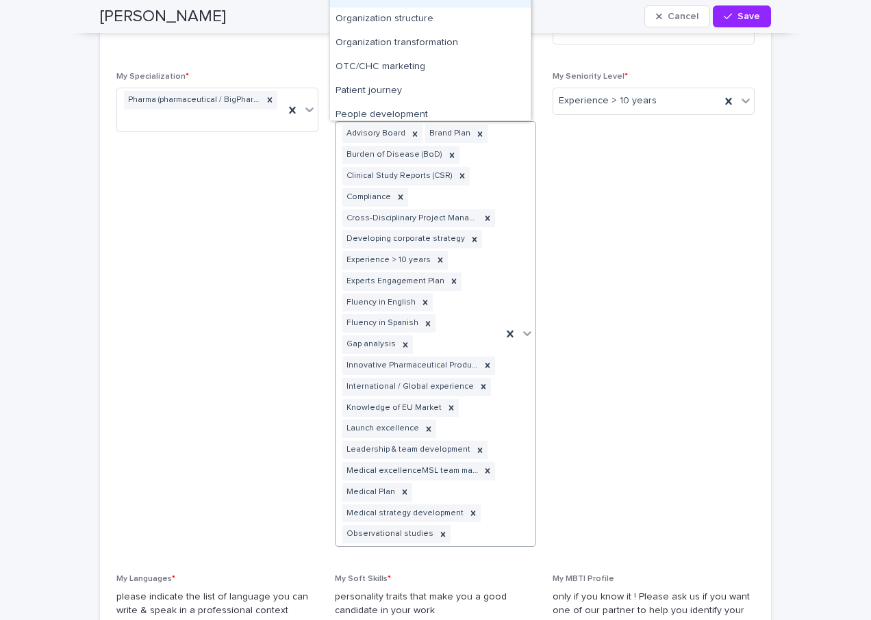
scroll to position [3698, 0]
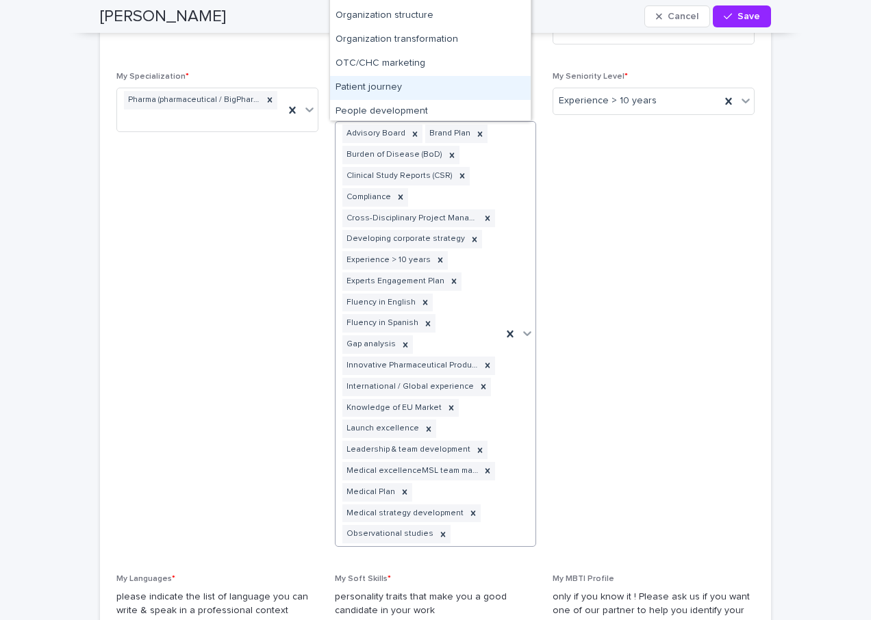
click at [411, 91] on div "Patient journey" at bounding box center [430, 88] width 201 height 24
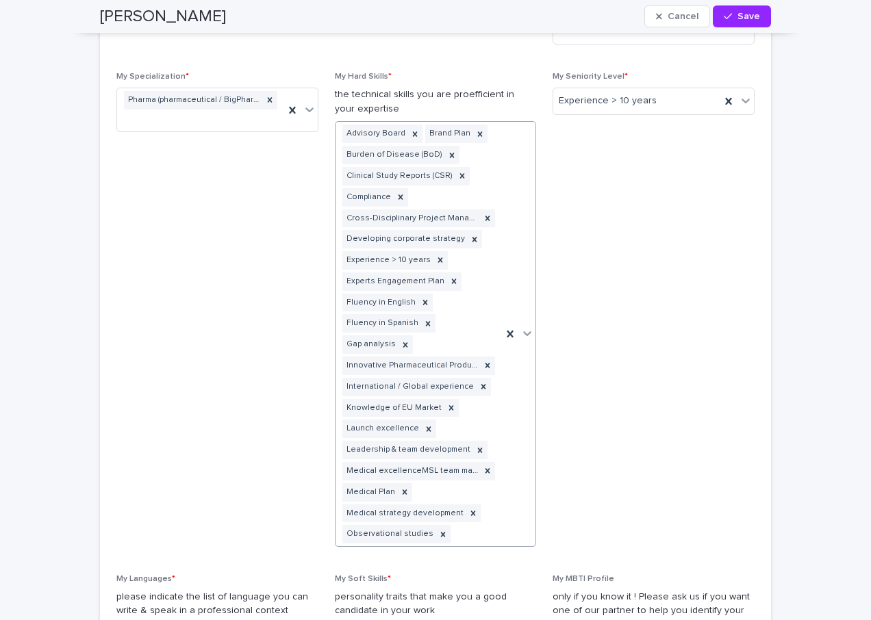
click at [520, 333] on div at bounding box center [527, 333] width 16 height 25
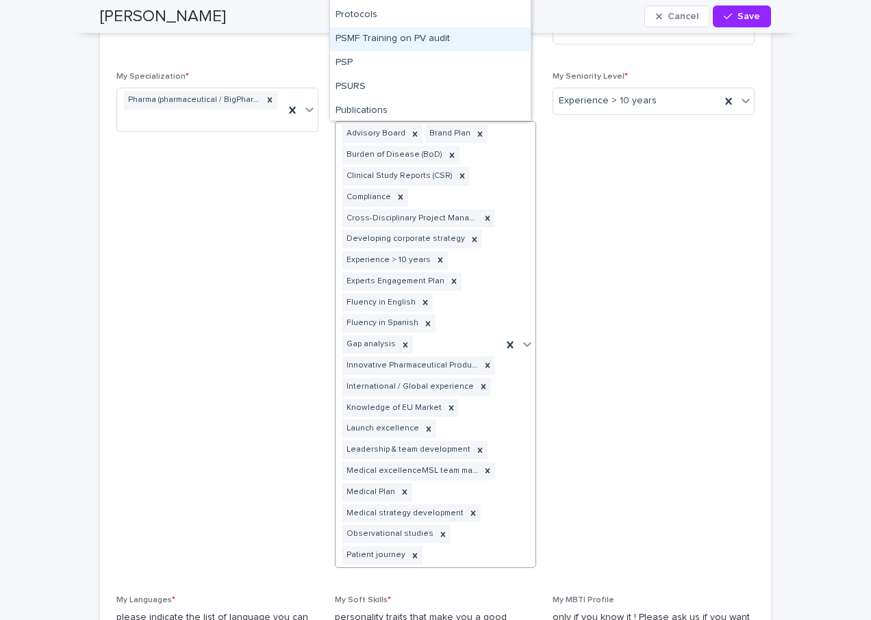
scroll to position [4589, 0]
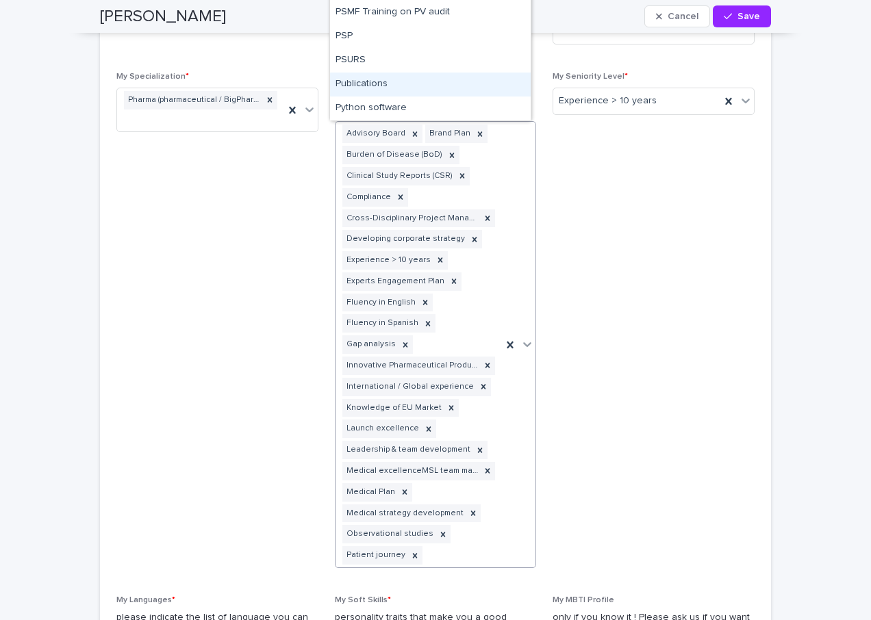
click at [388, 81] on div "Publications" at bounding box center [430, 85] width 201 height 24
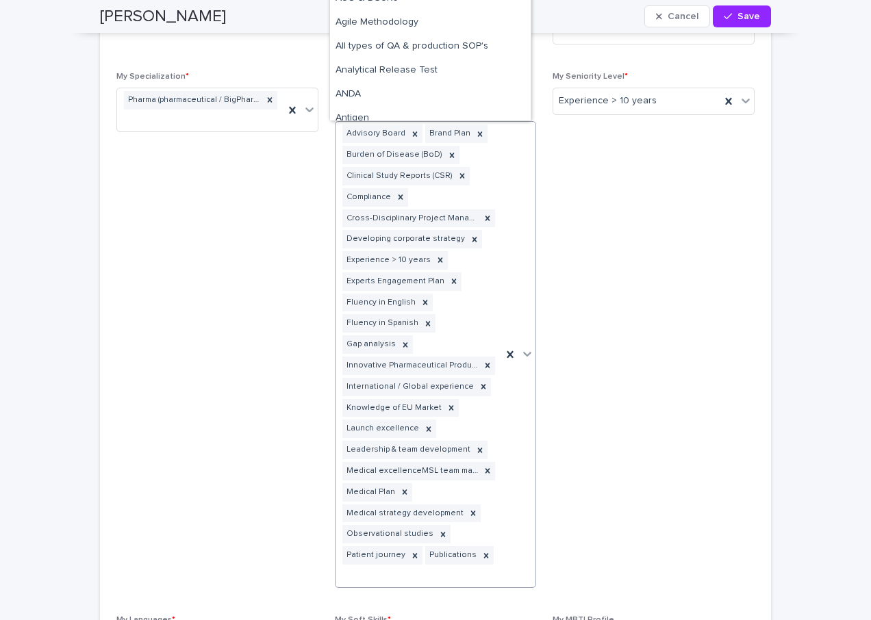
click at [524, 352] on icon at bounding box center [528, 354] width 8 height 5
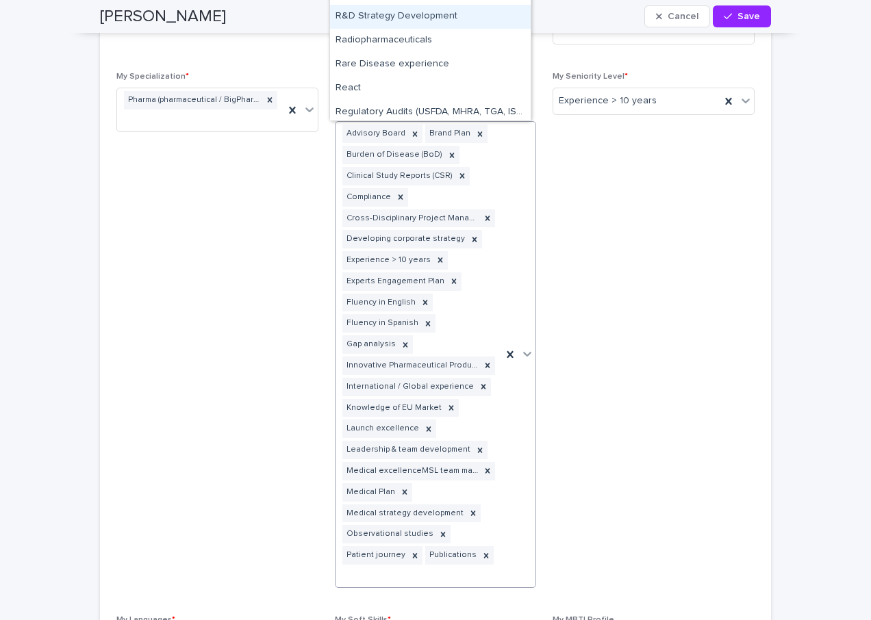
scroll to position [4931, 0]
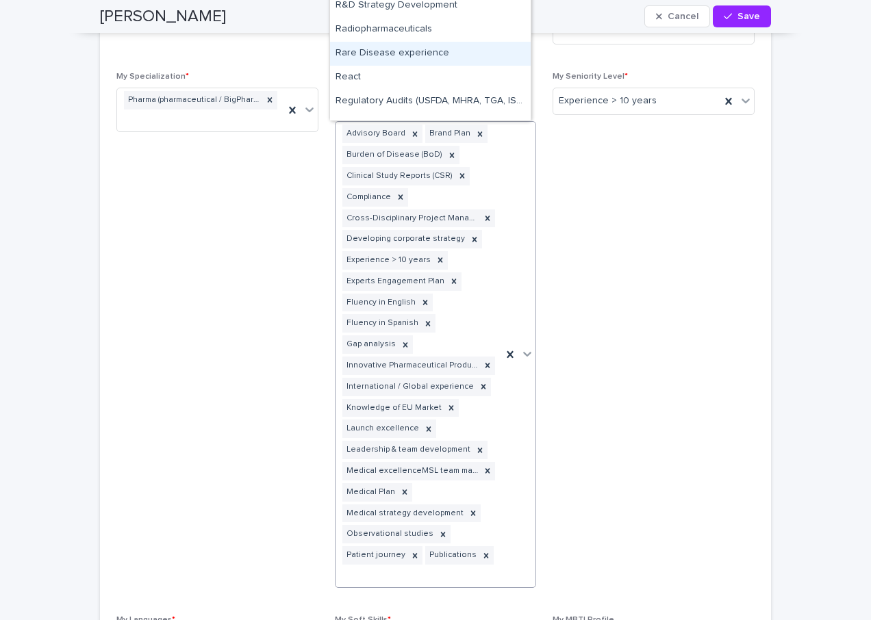
click at [419, 51] on div "Rare Disease experience" at bounding box center [430, 54] width 201 height 24
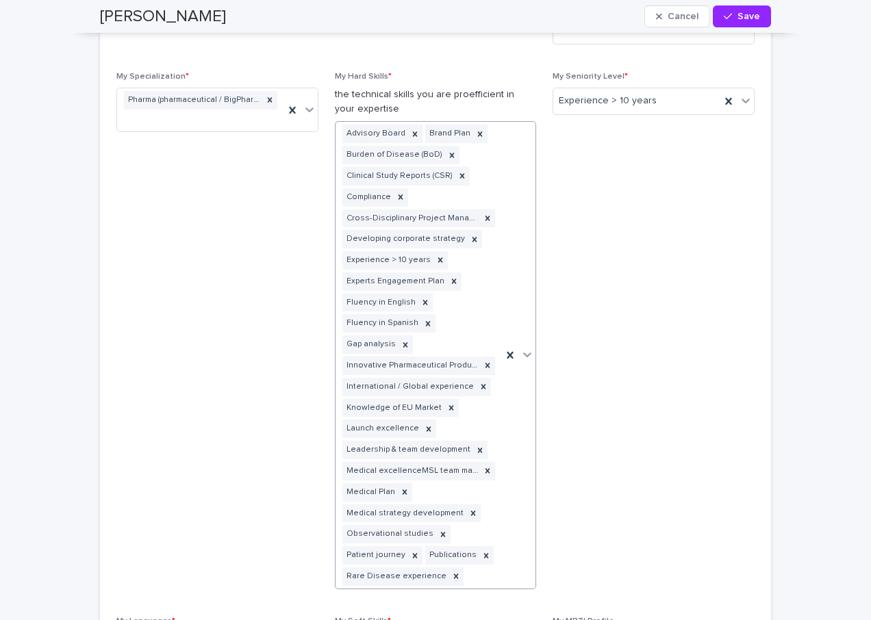
click at [520, 344] on div at bounding box center [527, 354] width 16 height 25
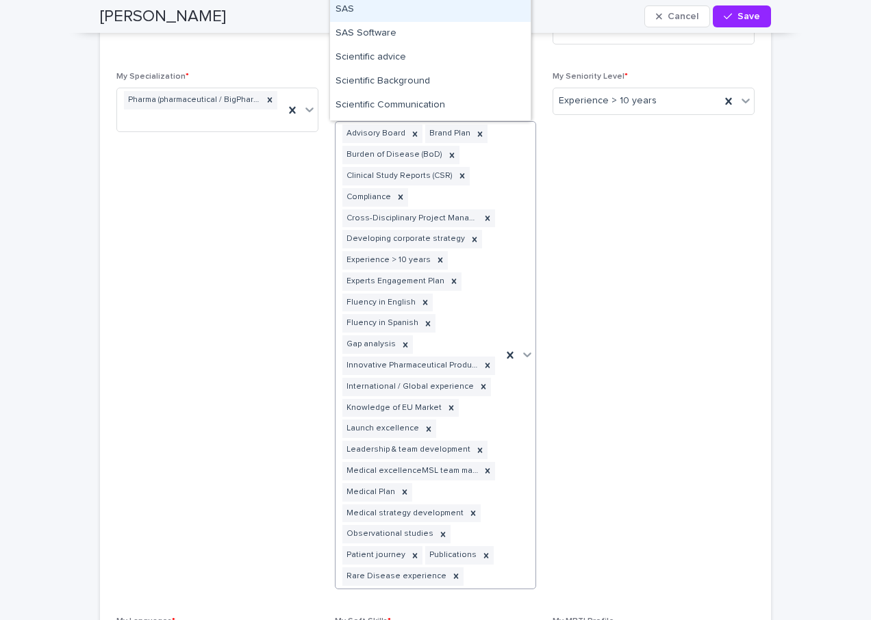
scroll to position [5410, 0]
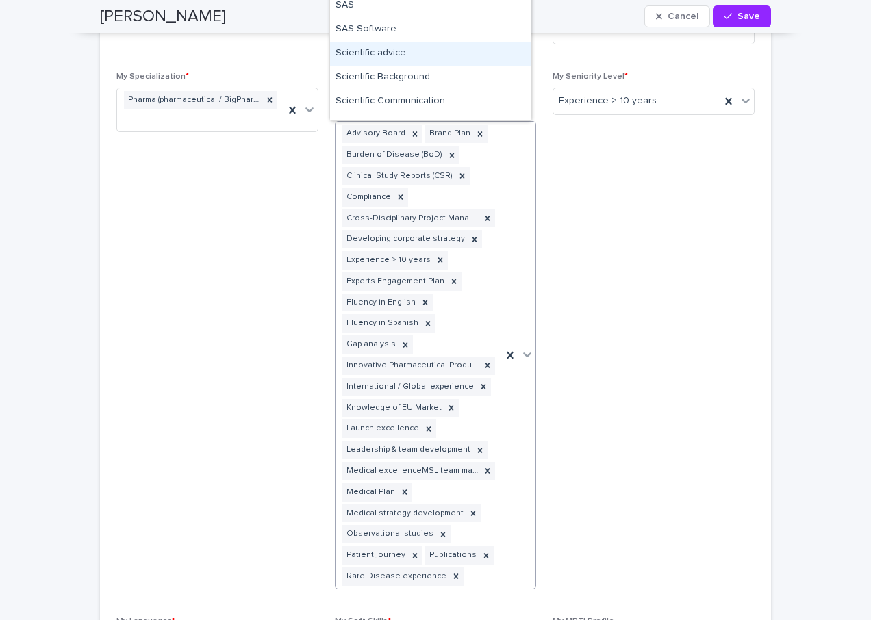
click at [401, 53] on div "Scientific advice" at bounding box center [430, 54] width 201 height 24
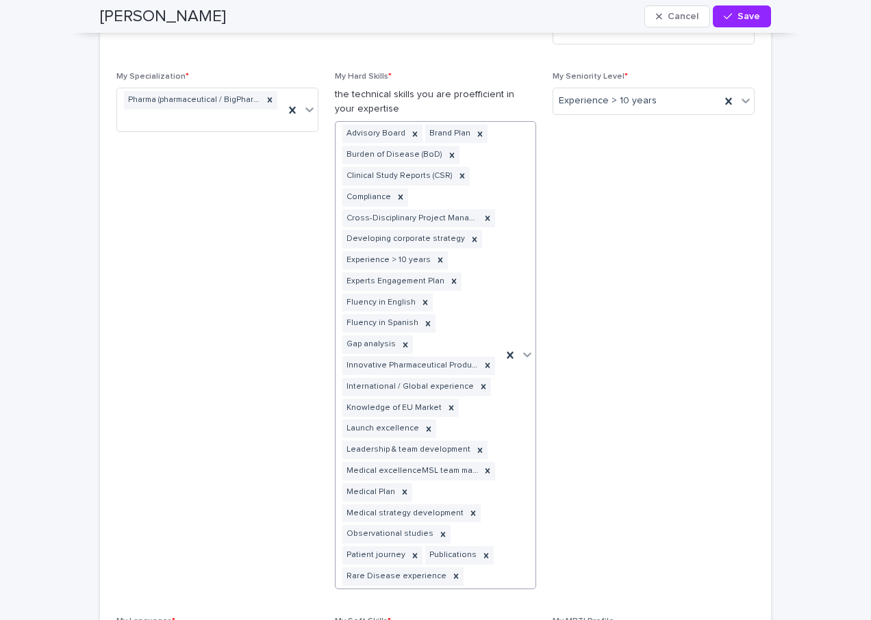
click at [523, 355] on div at bounding box center [527, 354] width 16 height 25
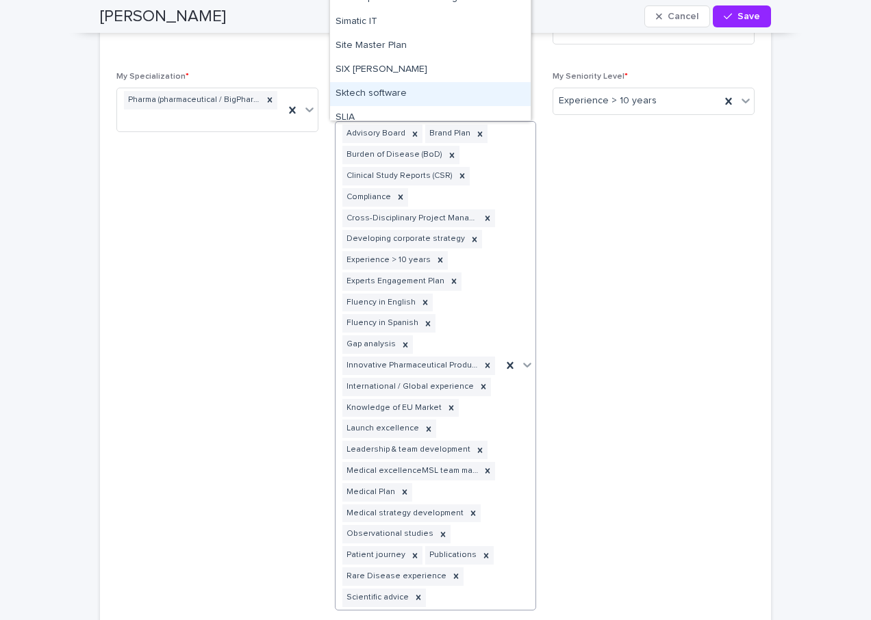
scroll to position [5479, 0]
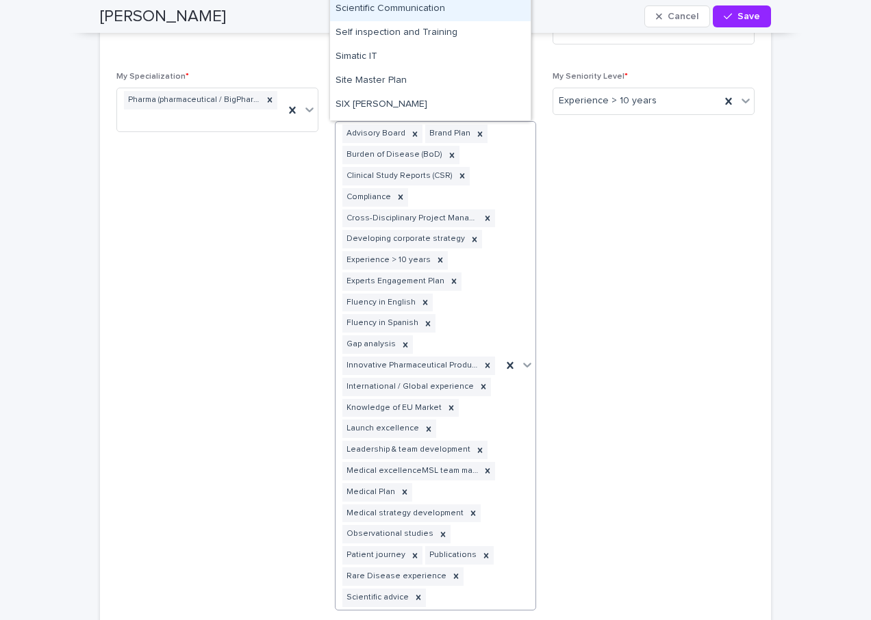
click at [405, 8] on div "Scientific Communication" at bounding box center [430, 9] width 201 height 24
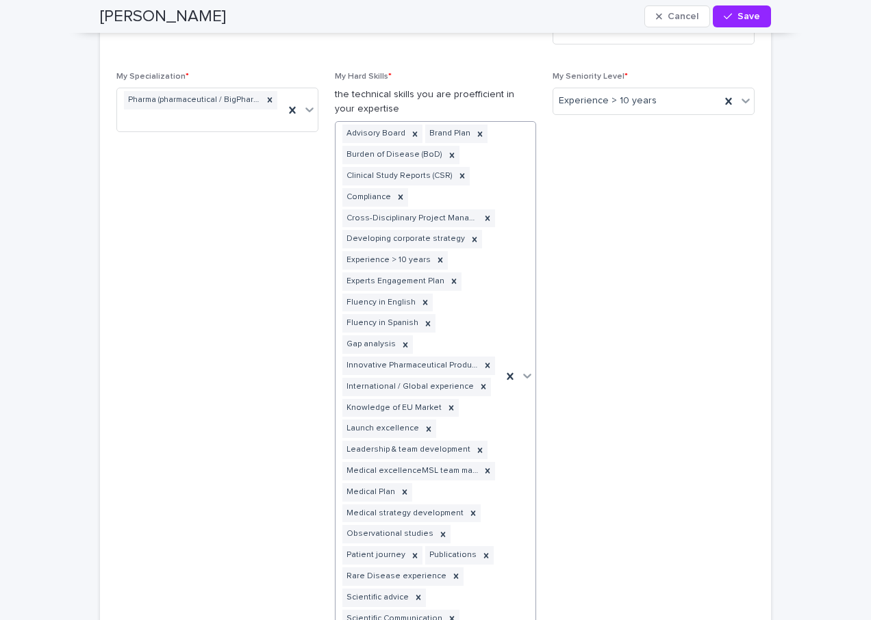
click at [525, 375] on icon at bounding box center [527, 376] width 14 height 14
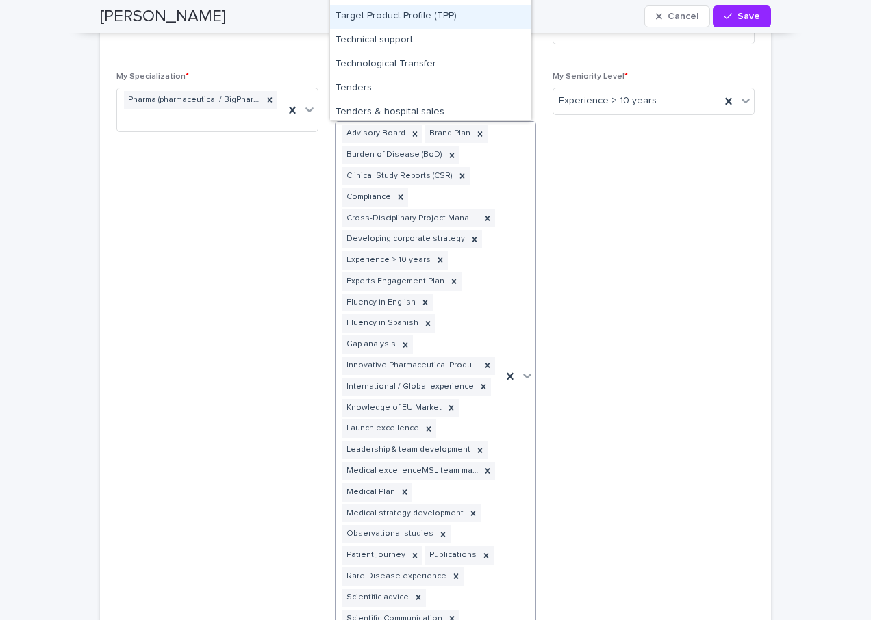
scroll to position [6095, 0]
drag, startPoint x: 423, startPoint y: 15, endPoint x: 503, endPoint y: 108, distance: 123.3
click at [423, 15] on div "Target Product Profile (TPP)" at bounding box center [430, 16] width 201 height 24
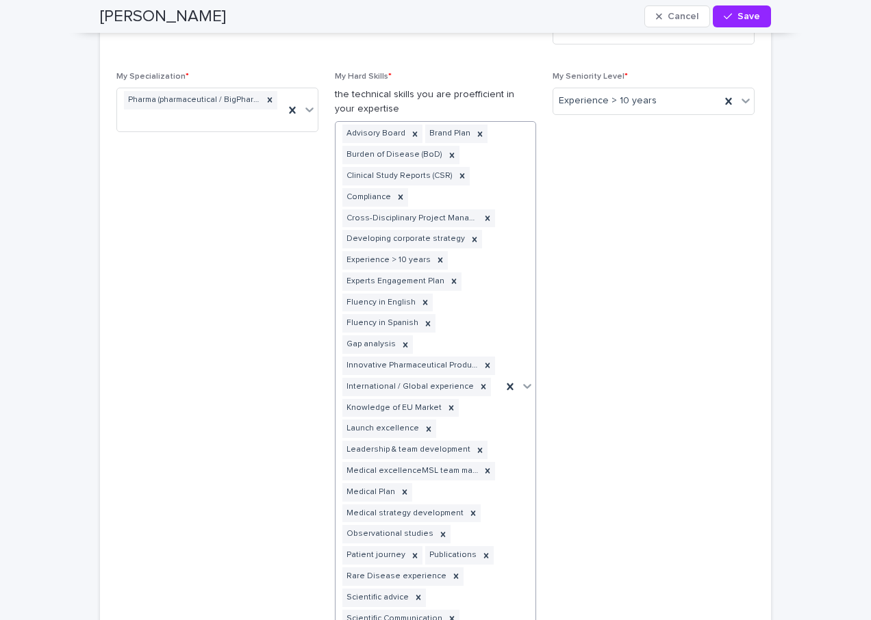
click at [522, 376] on div at bounding box center [527, 386] width 16 height 25
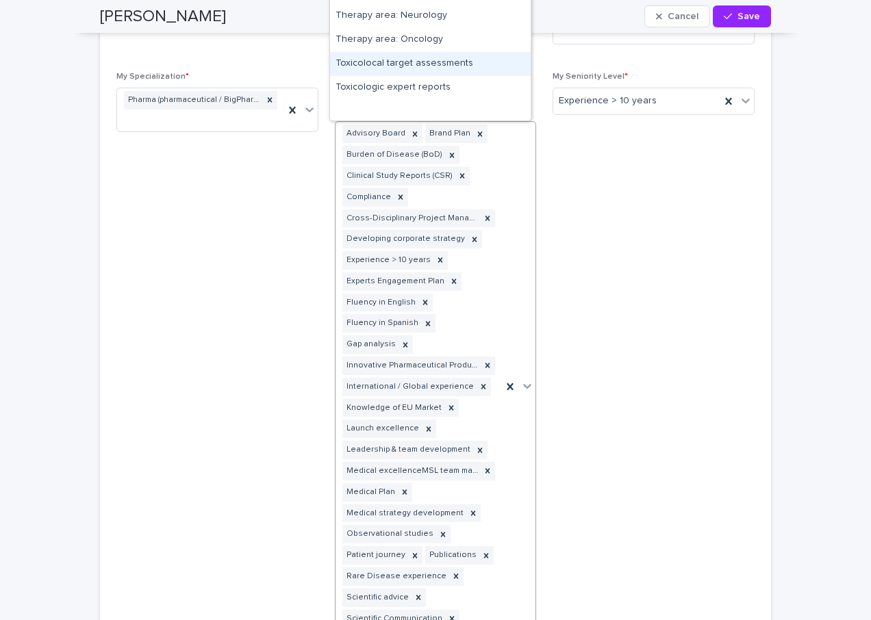
scroll to position [6218, 0]
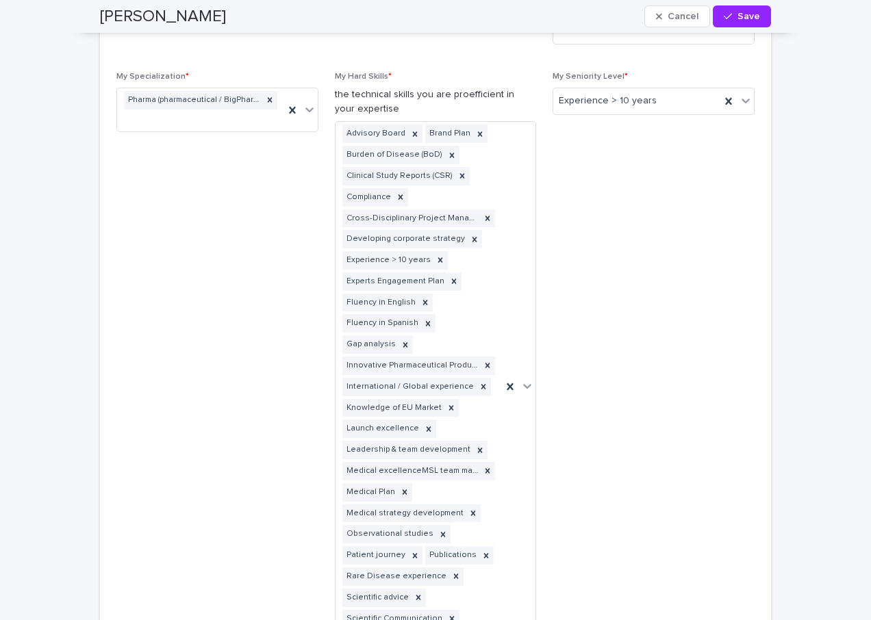
click at [664, 255] on span "My Seniority Level * Experience > 10 years" at bounding box center [654, 368] width 202 height 592
click at [670, 204] on span "My Seniority Level * Experience > 10 years" at bounding box center [654, 368] width 202 height 592
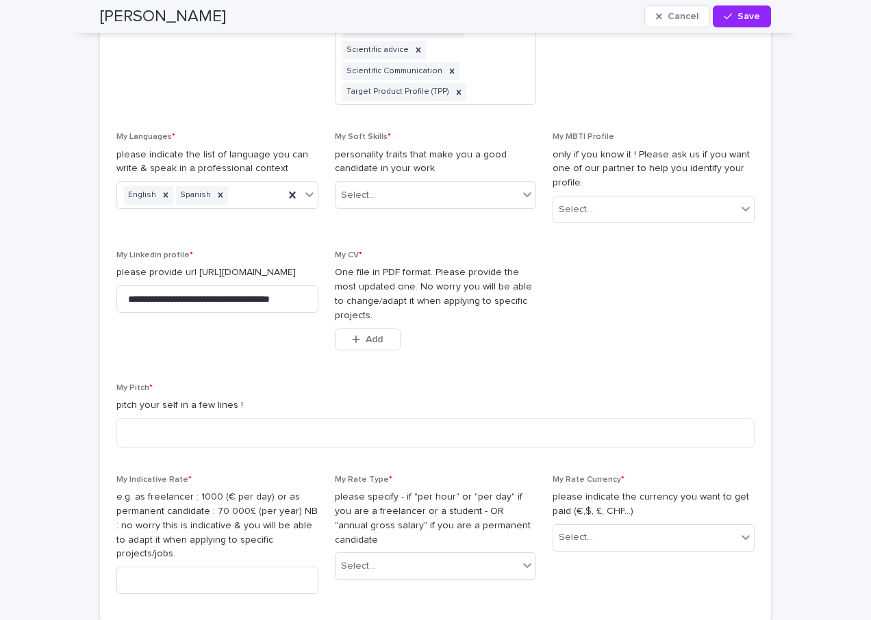
scroll to position [1712, 0]
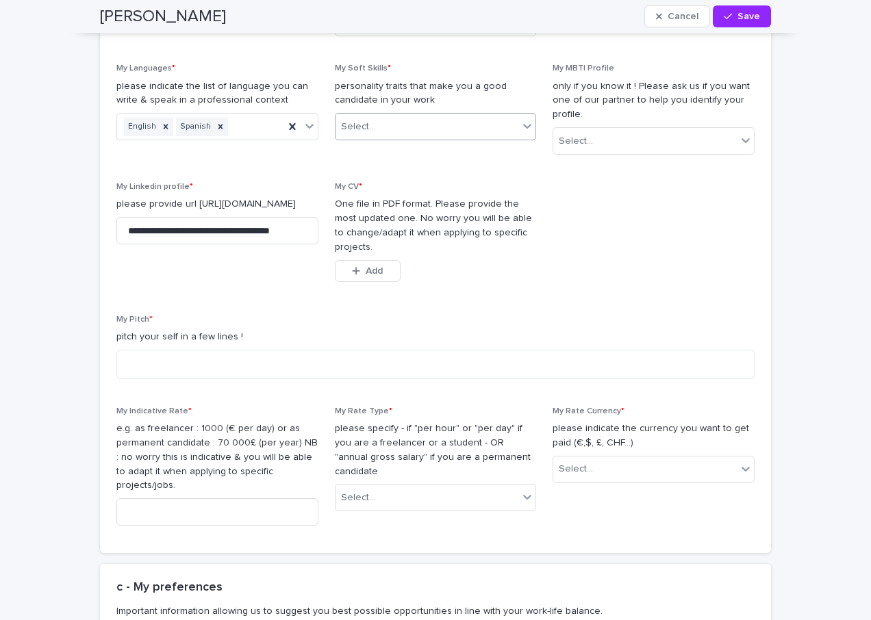
click at [524, 125] on icon at bounding box center [528, 126] width 8 height 5
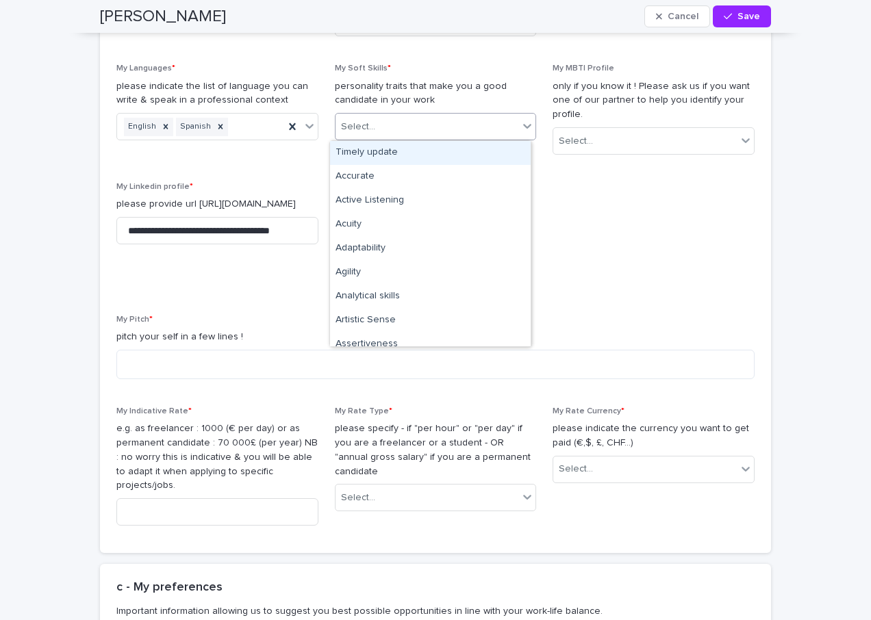
click at [412, 155] on div "Timely update" at bounding box center [430, 153] width 201 height 24
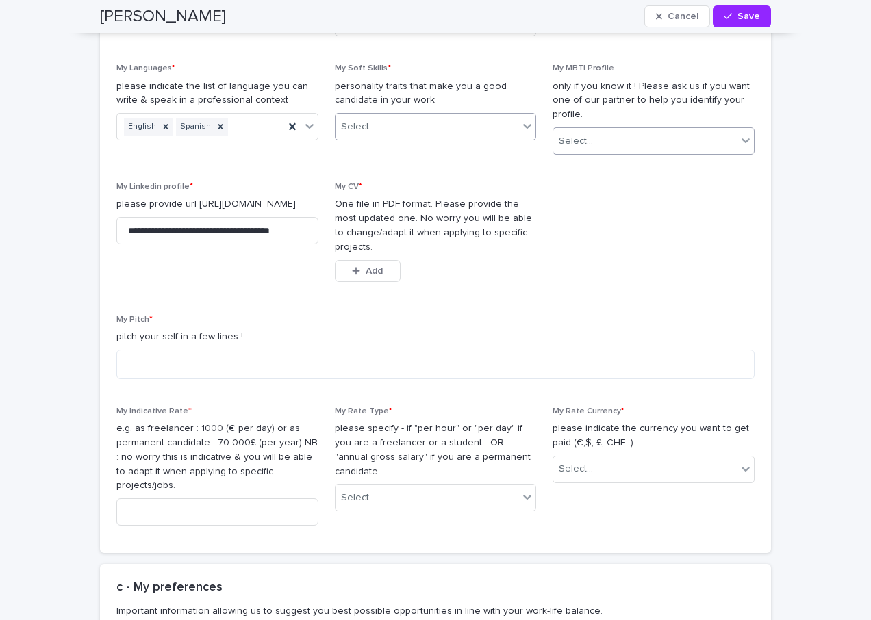
click at [523, 123] on icon at bounding box center [527, 126] width 14 height 14
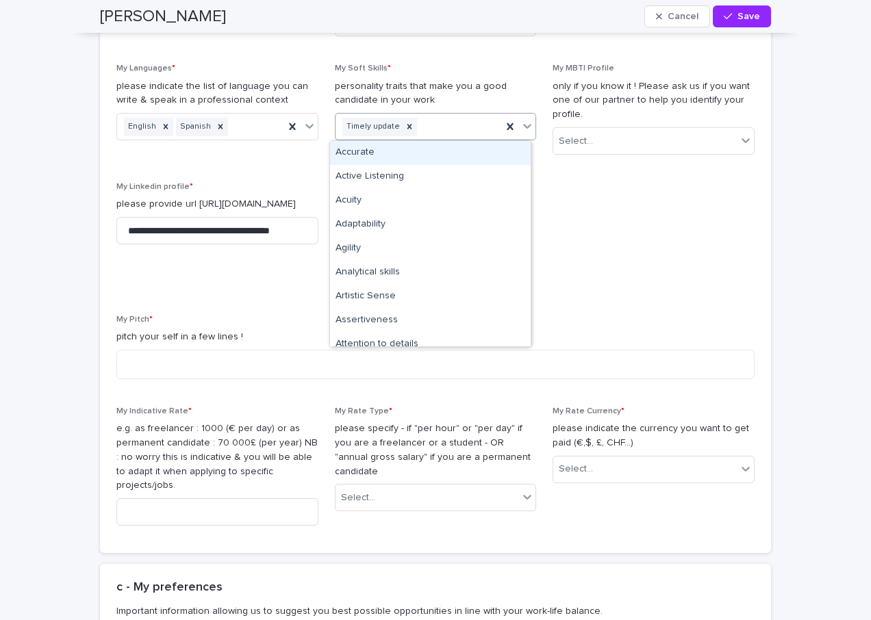
click at [405, 155] on div "Accurate" at bounding box center [430, 153] width 201 height 24
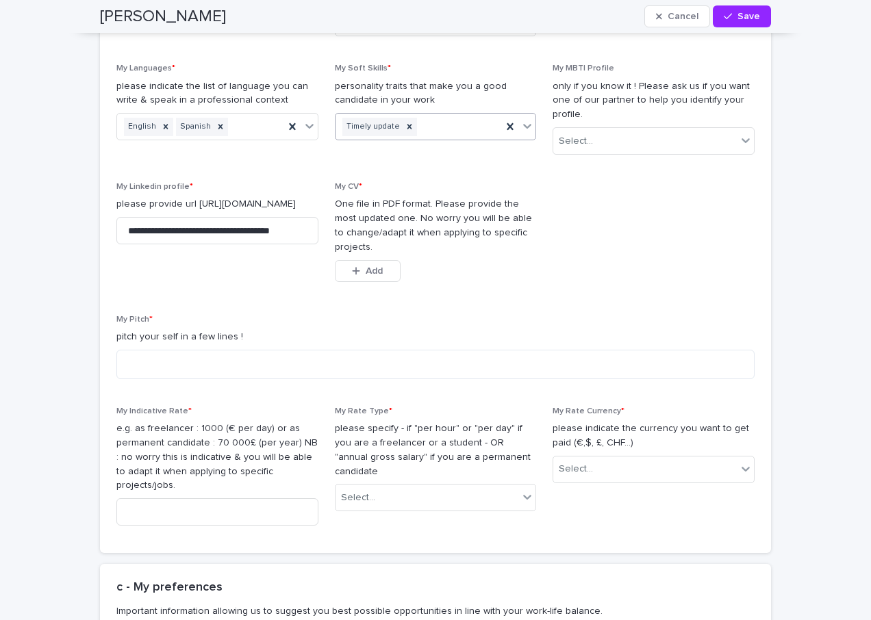
click at [524, 128] on icon at bounding box center [528, 126] width 8 height 5
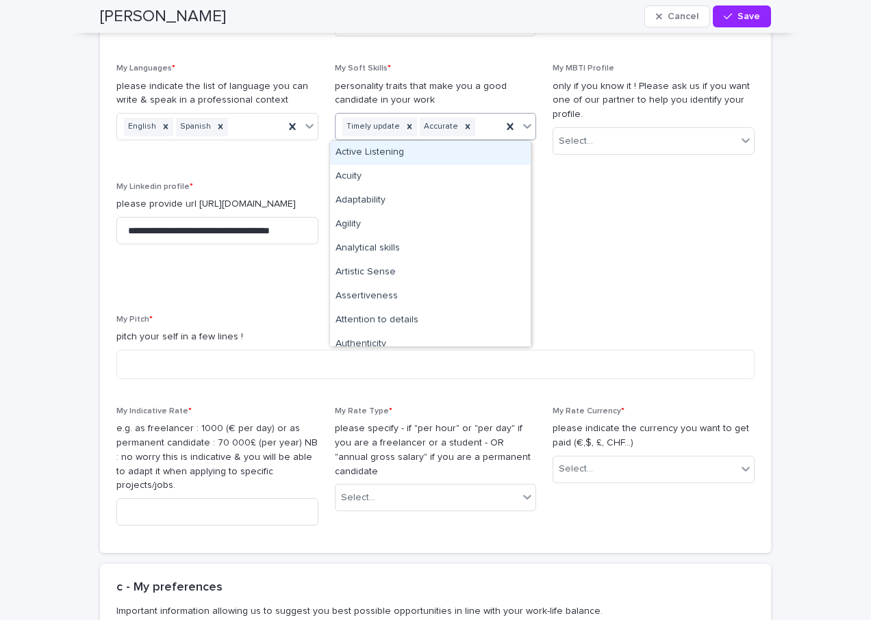
click at [381, 157] on div "Active Listening" at bounding box center [430, 153] width 201 height 24
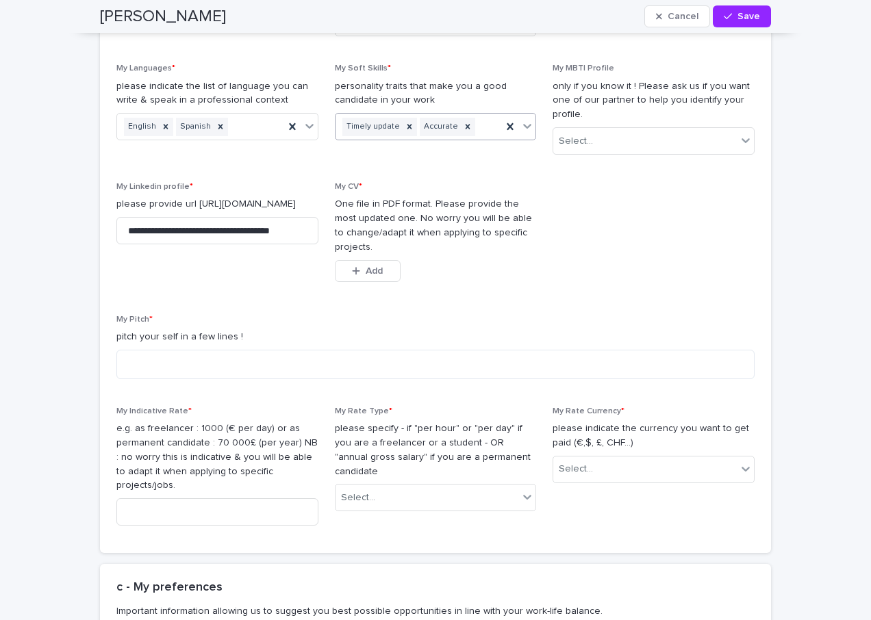
click at [522, 127] on div at bounding box center [527, 126] width 16 height 25
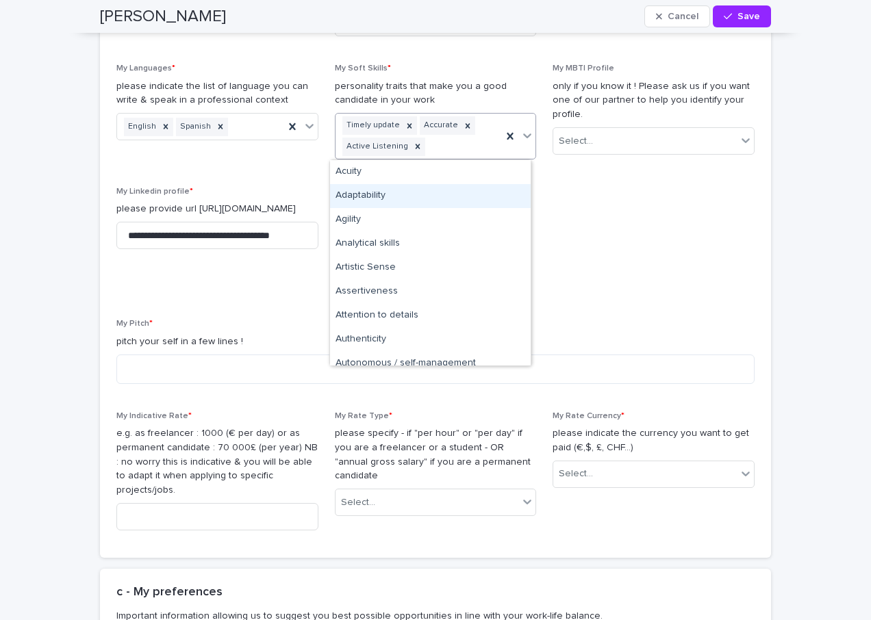
click at [351, 195] on div "Adaptability" at bounding box center [430, 196] width 201 height 24
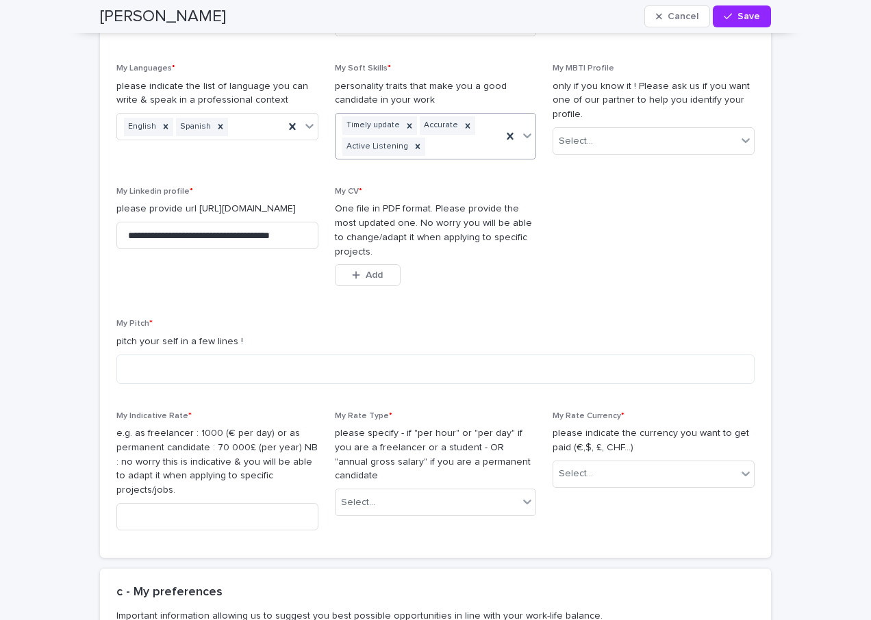
click at [524, 137] on icon at bounding box center [528, 136] width 8 height 5
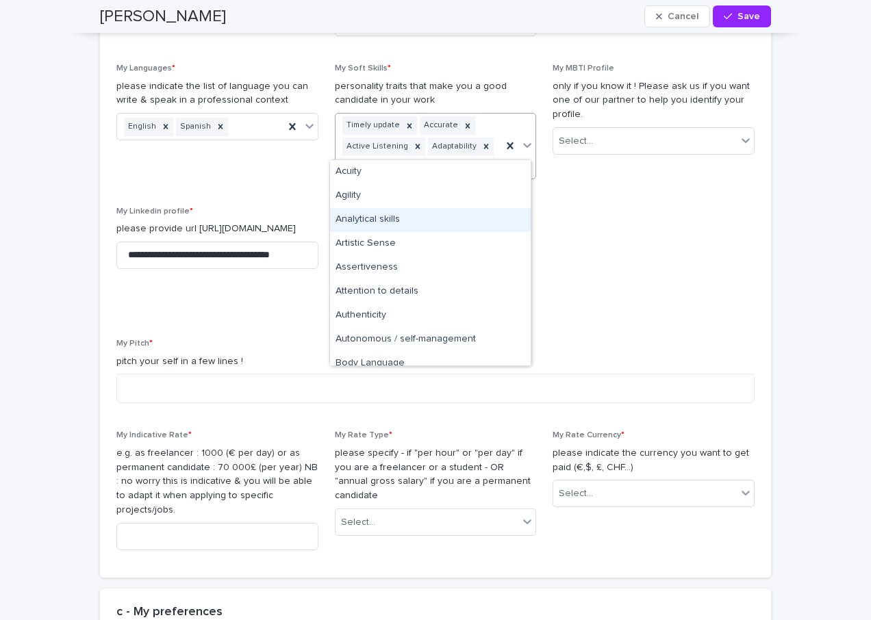
click at [348, 220] on div "Analytical skills" at bounding box center [430, 220] width 201 height 24
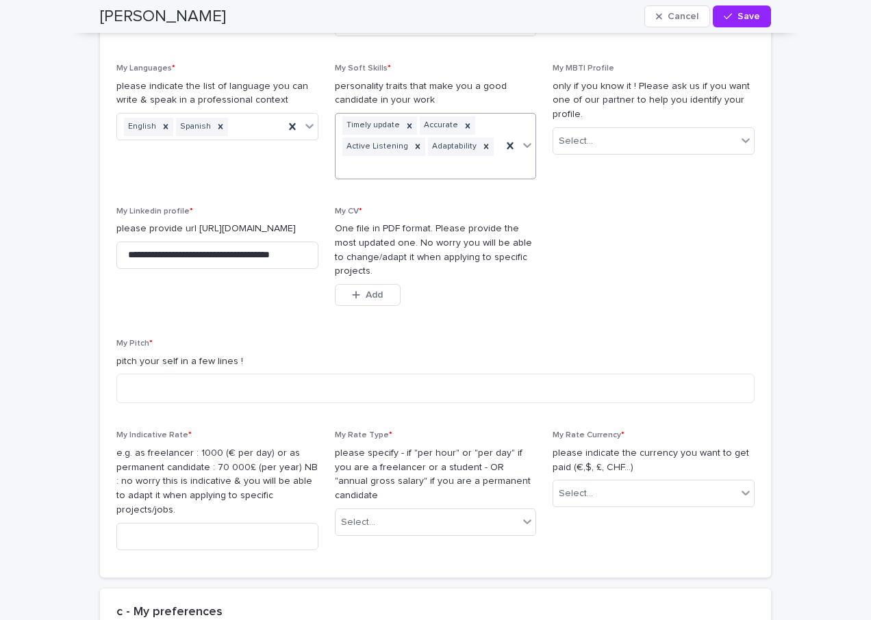
click at [523, 136] on div at bounding box center [527, 145] width 16 height 25
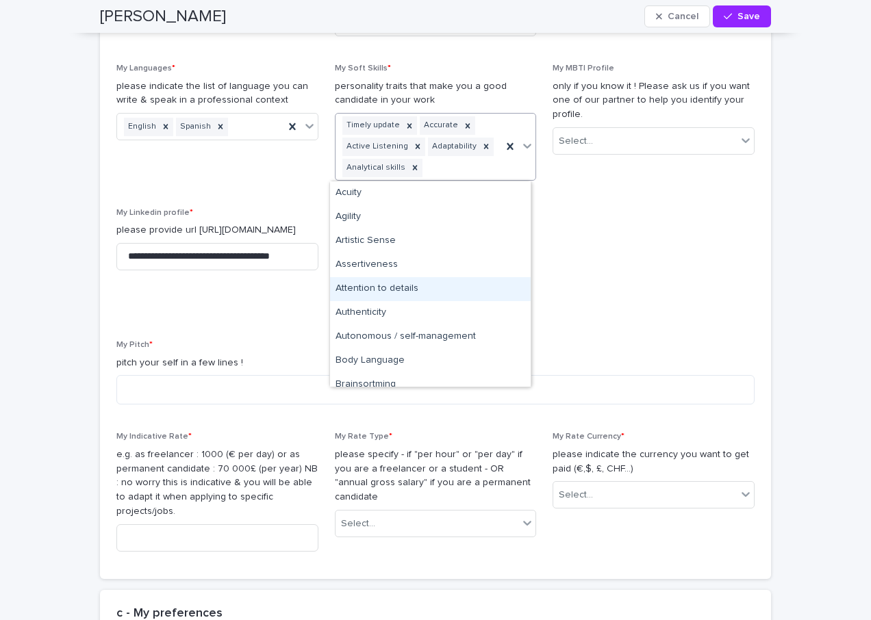
click at [425, 290] on div "Attention to details" at bounding box center [430, 289] width 201 height 24
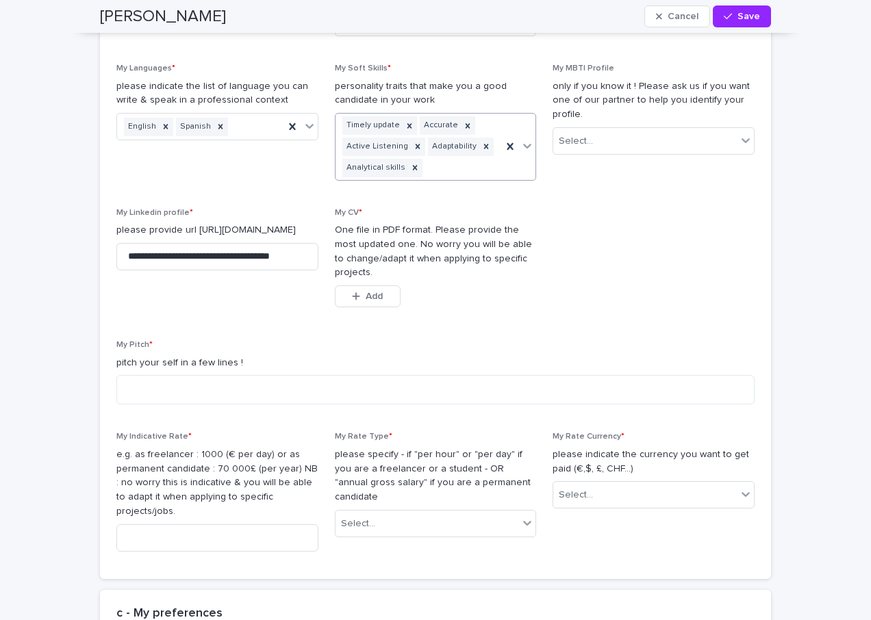
click at [524, 147] on div at bounding box center [527, 146] width 16 height 25
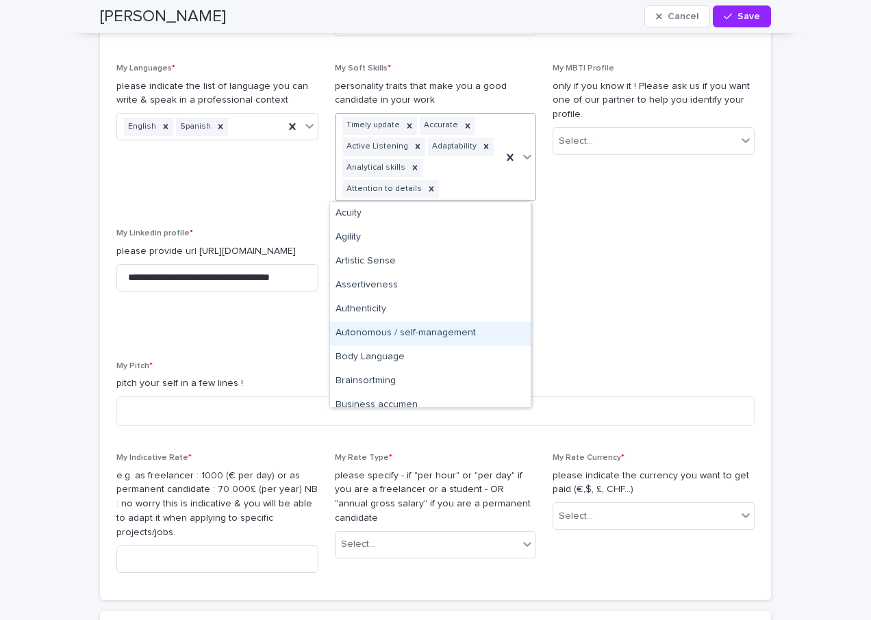
click at [376, 331] on div "Autonomous / self-management" at bounding box center [430, 334] width 201 height 24
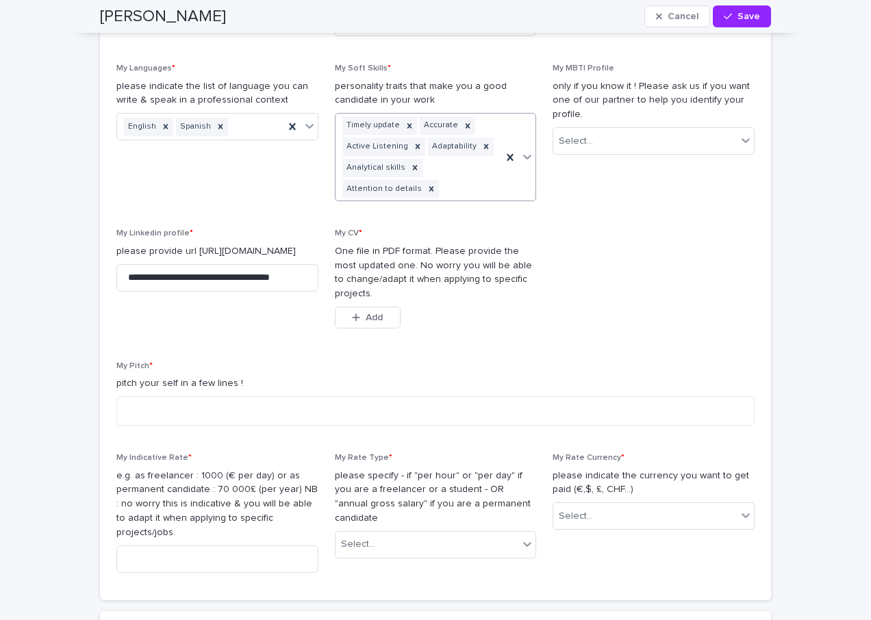
click at [523, 157] on div at bounding box center [527, 157] width 16 height 25
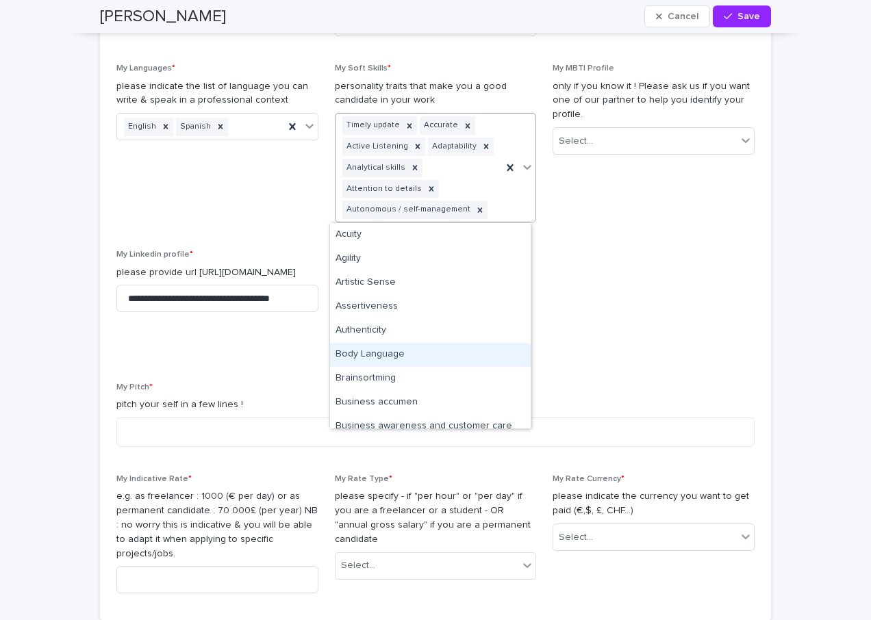
scroll to position [137, 0]
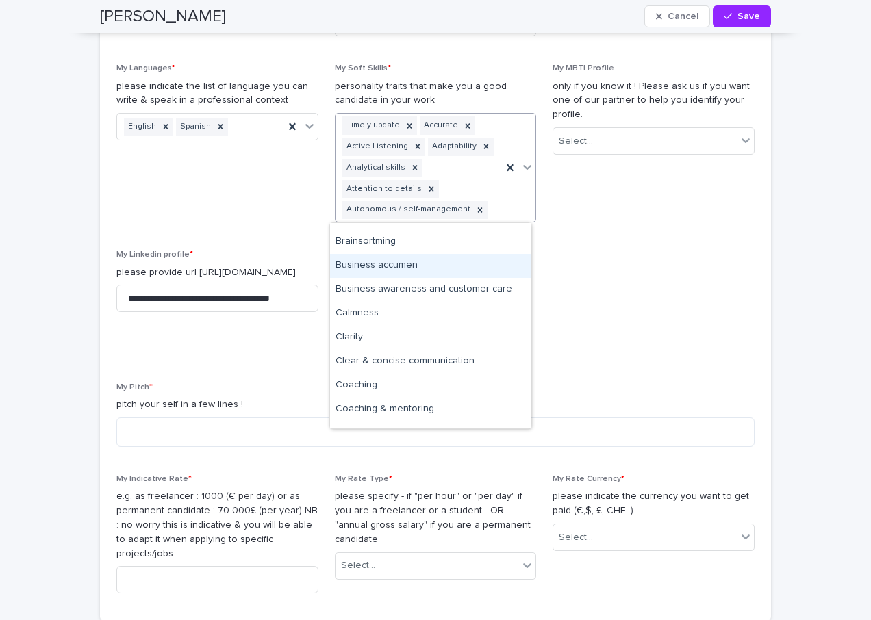
drag, startPoint x: 406, startPoint y: 354, endPoint x: 392, endPoint y: 264, distance: 90.8
click at [392, 264] on div "Business accumen" at bounding box center [430, 266] width 201 height 24
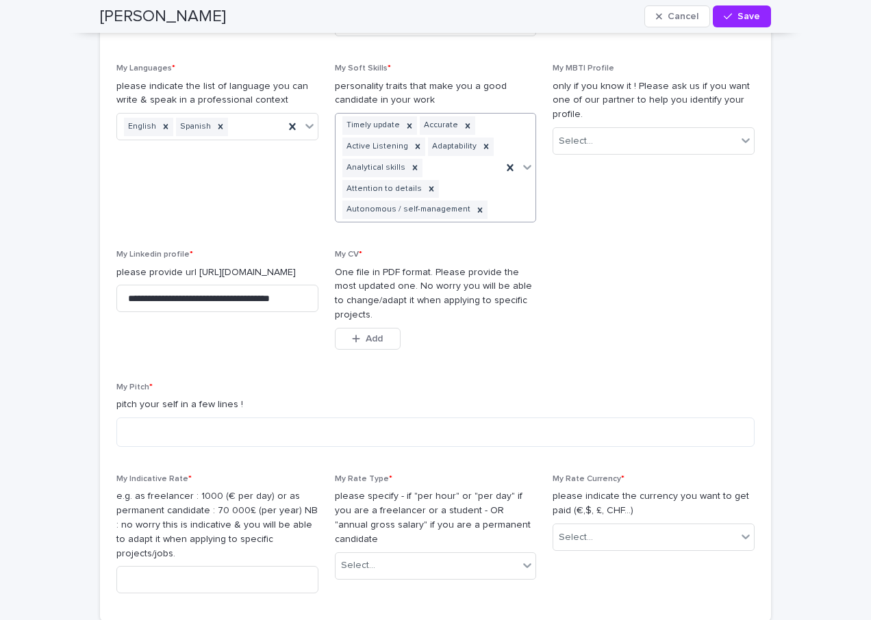
click at [522, 167] on div at bounding box center [527, 167] width 16 height 25
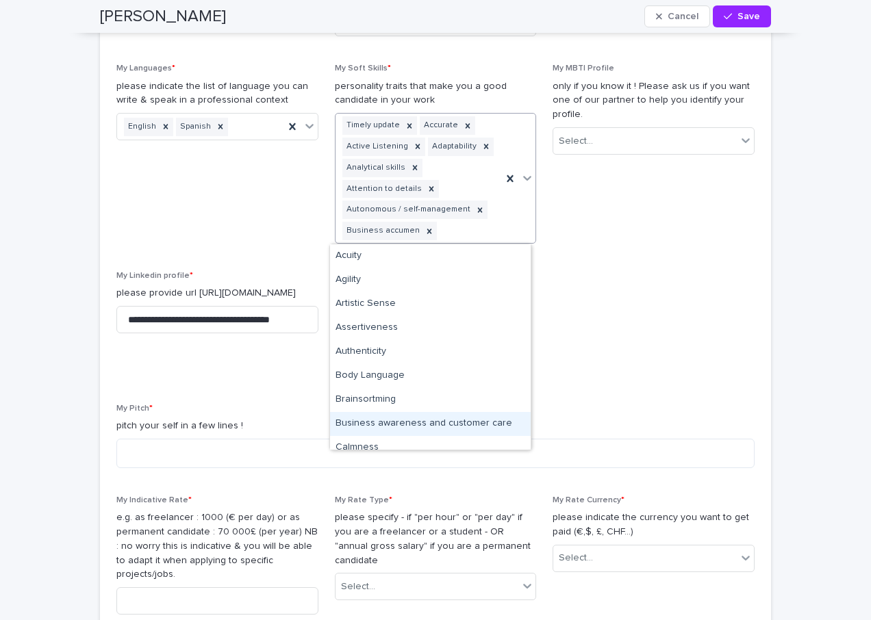
drag, startPoint x: 466, startPoint y: 423, endPoint x: 476, endPoint y: 401, distance: 24.2
click at [466, 423] on div "Business awareness and customer care" at bounding box center [430, 424] width 201 height 24
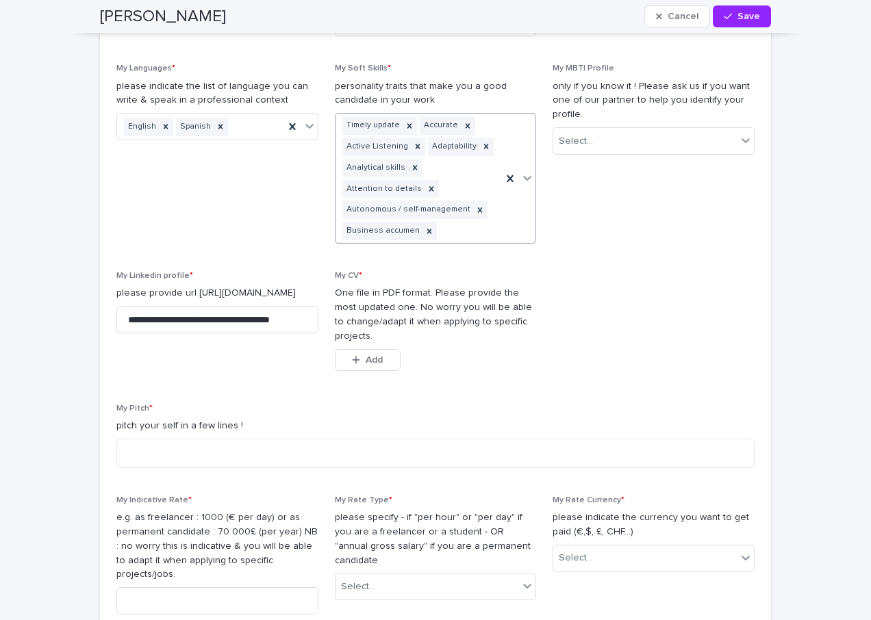
click at [524, 176] on div at bounding box center [519, 178] width 34 height 129
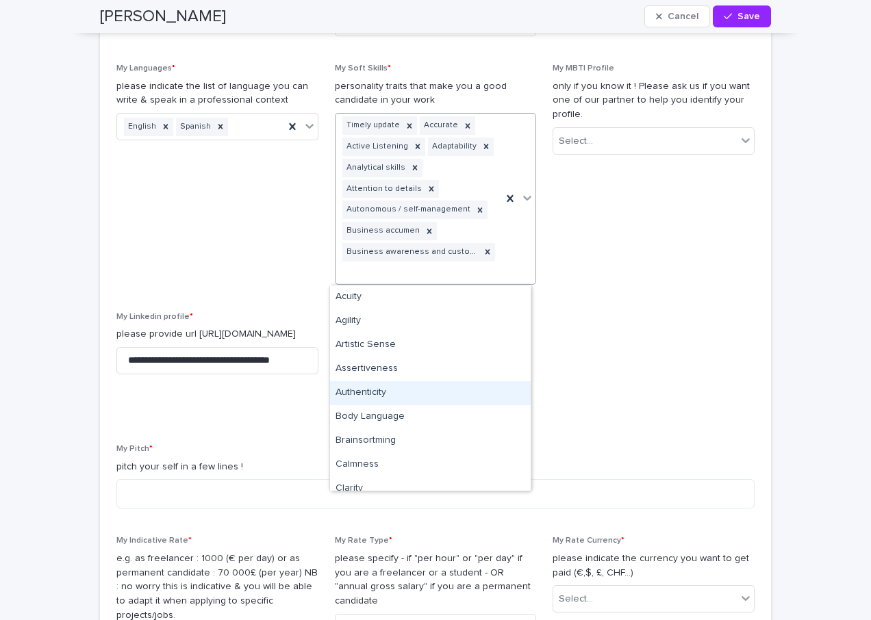
click at [381, 394] on div "Authenticity" at bounding box center [430, 393] width 201 height 24
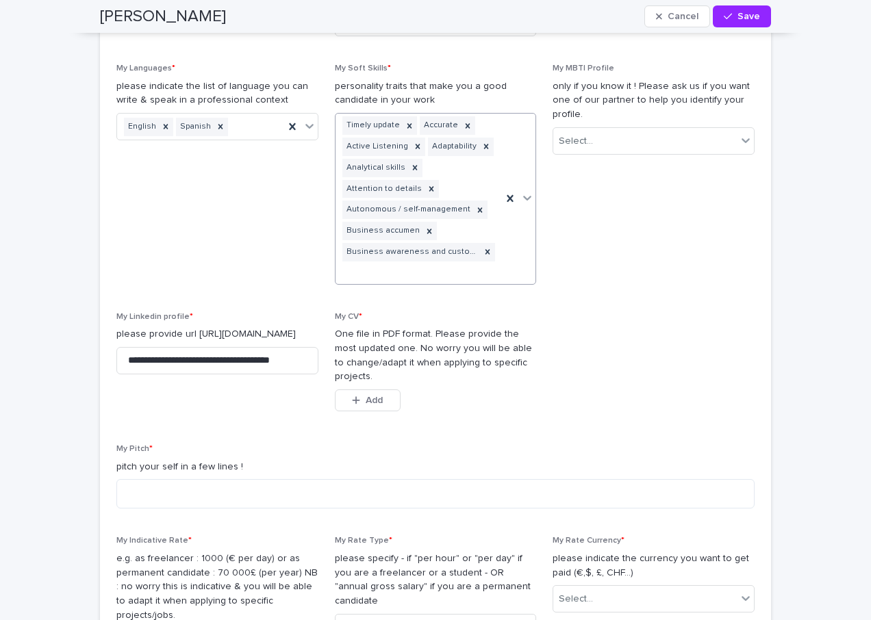
click at [525, 200] on div at bounding box center [527, 198] width 16 height 25
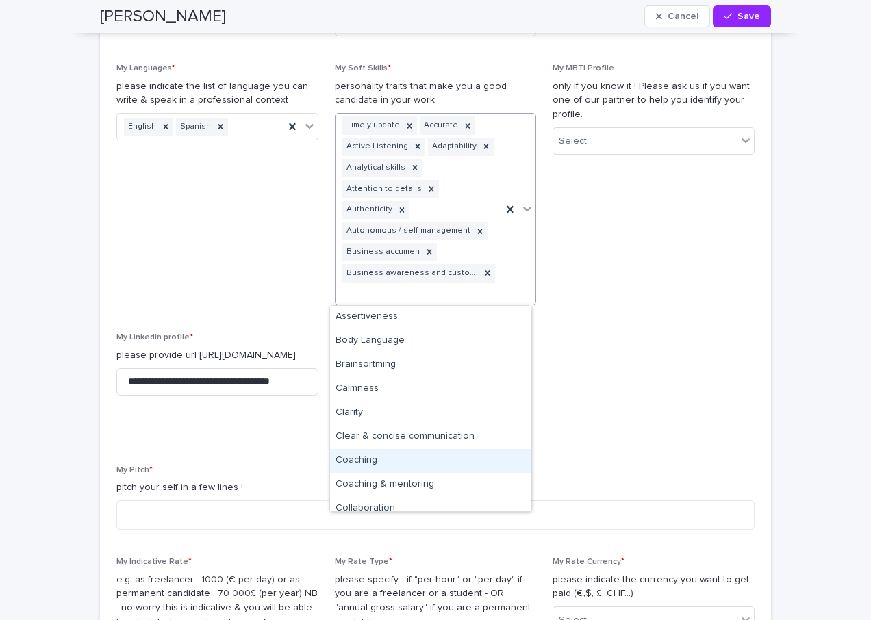
scroll to position [68, 0]
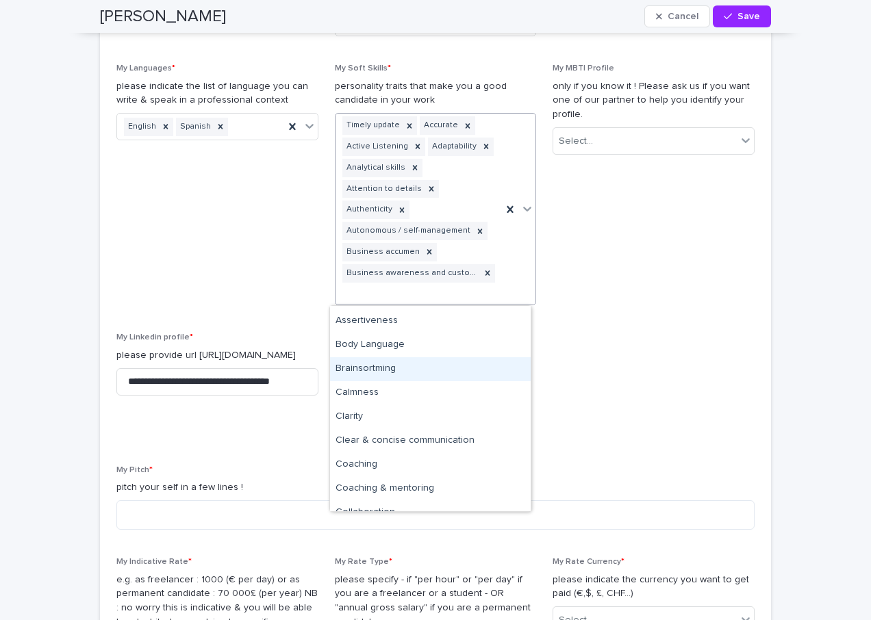
drag, startPoint x: 382, startPoint y: 370, endPoint x: 459, endPoint y: 330, distance: 86.4
click at [382, 370] on div "Brainsortming" at bounding box center [430, 369] width 201 height 24
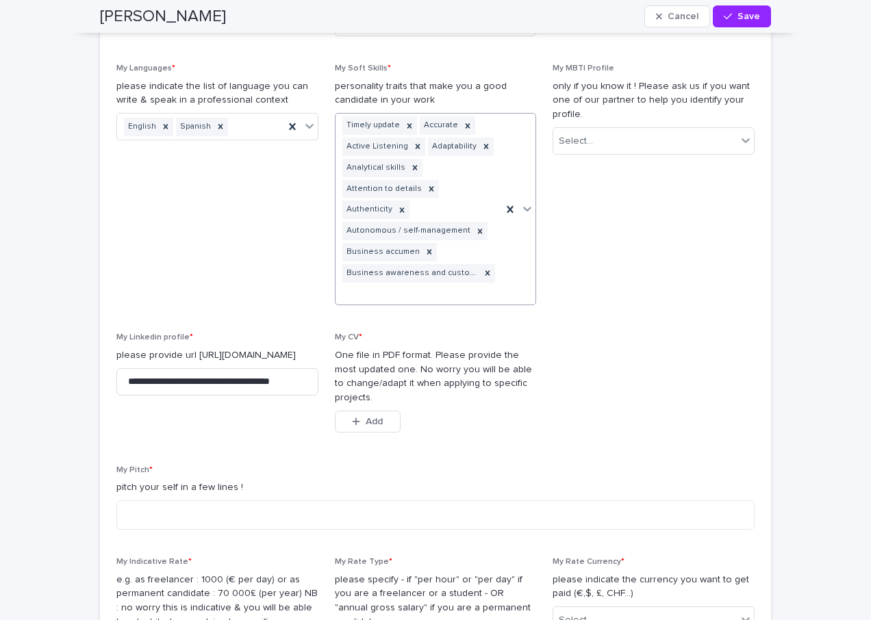
click at [524, 210] on div at bounding box center [527, 209] width 16 height 25
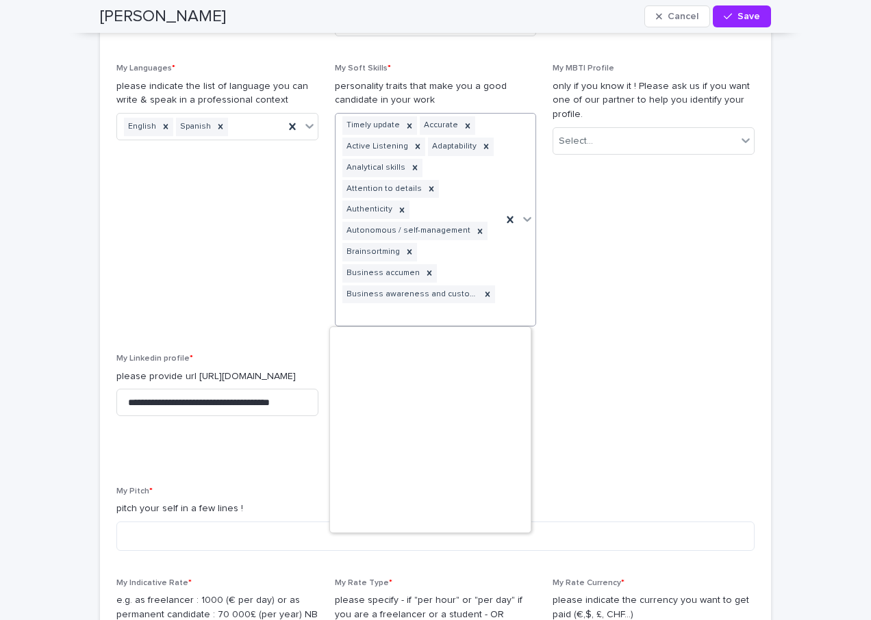
scroll to position [0, 0]
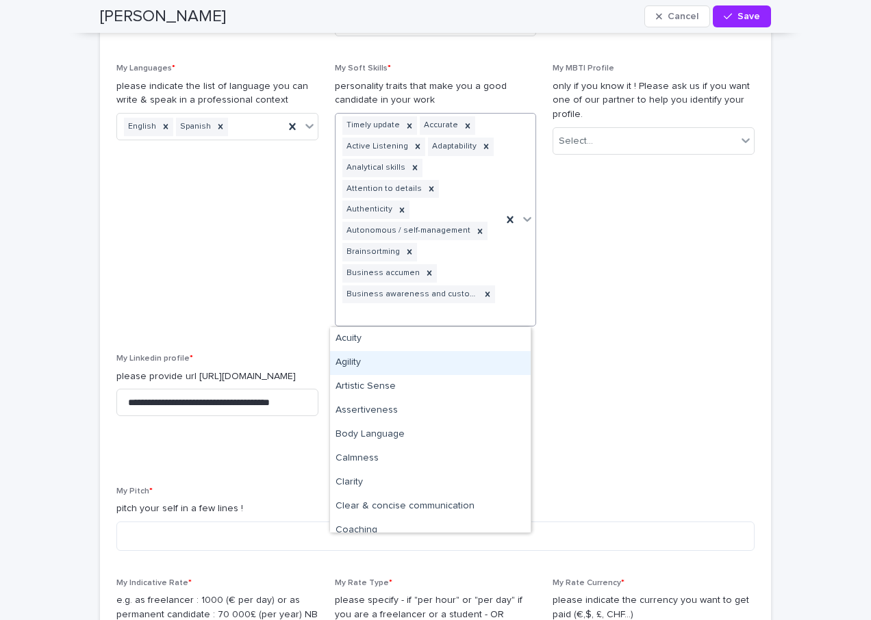
click at [359, 362] on div "Agility" at bounding box center [430, 363] width 201 height 24
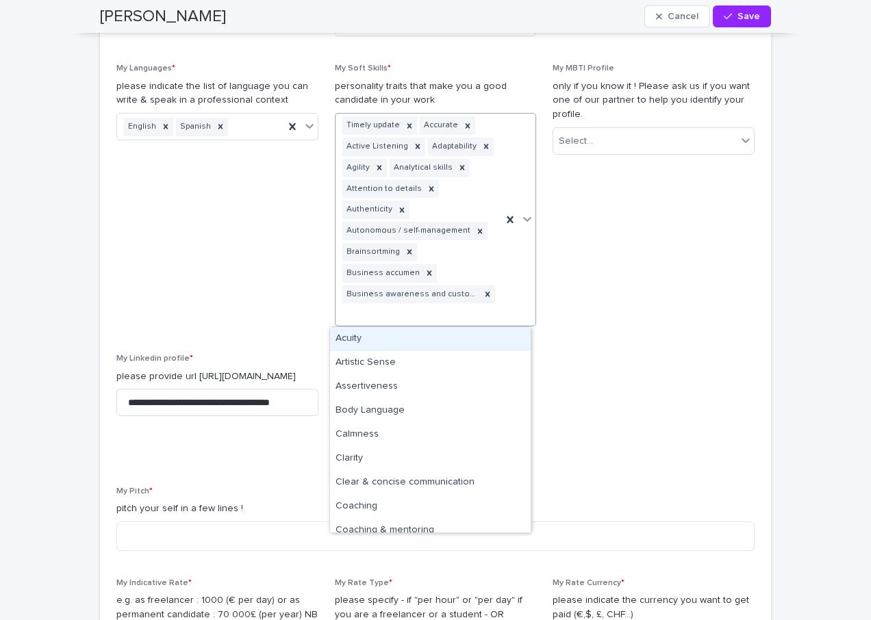
click at [523, 223] on icon at bounding box center [527, 219] width 14 height 14
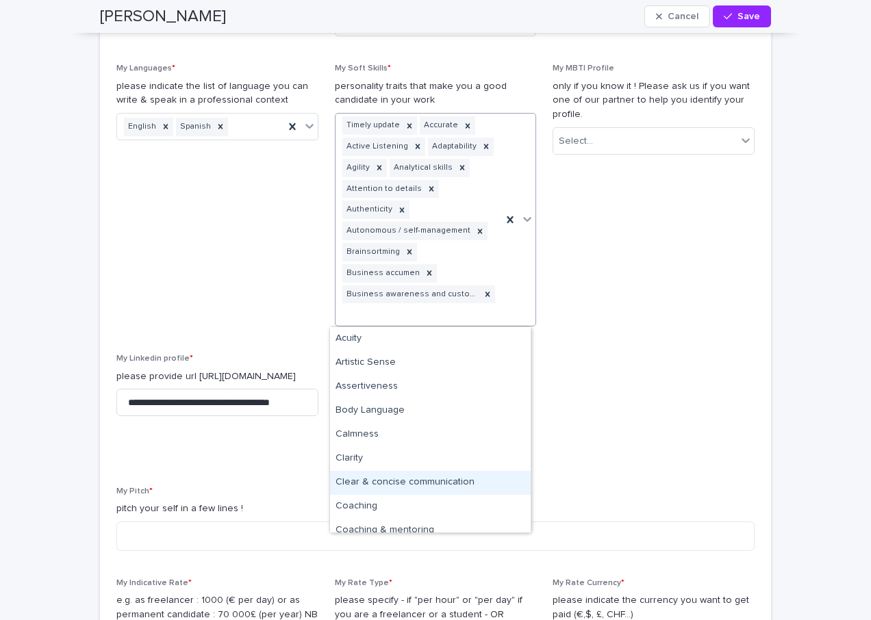
click at [426, 482] on div "Clear & concise communication" at bounding box center [430, 483] width 201 height 24
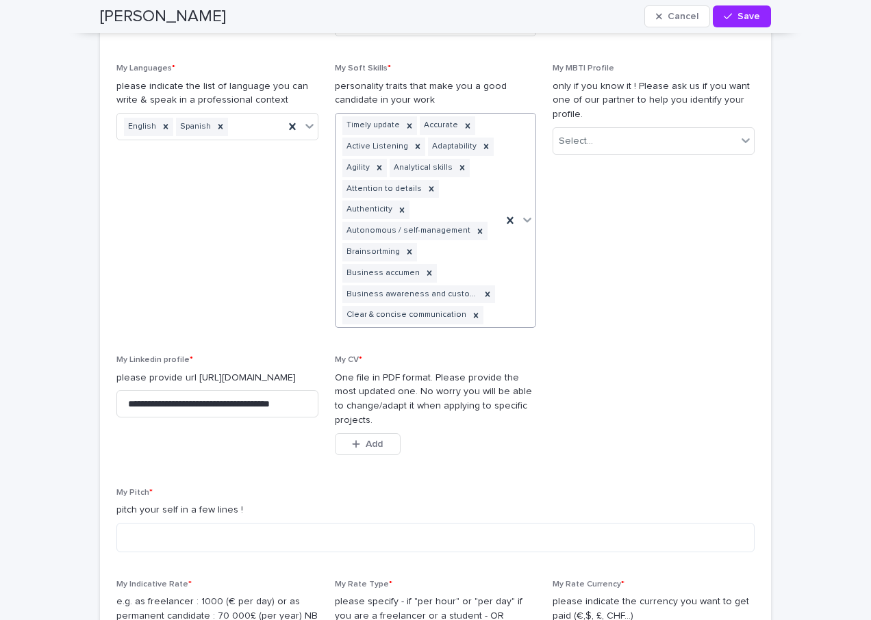
click at [524, 221] on icon at bounding box center [528, 220] width 8 height 5
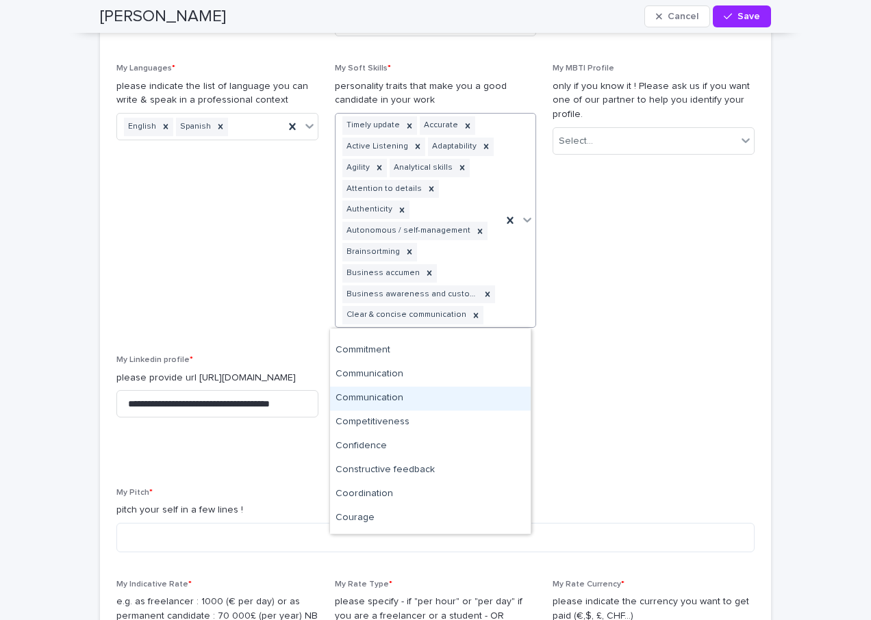
scroll to position [137, 0]
click at [386, 393] on div "Collaboration" at bounding box center [430, 396] width 201 height 24
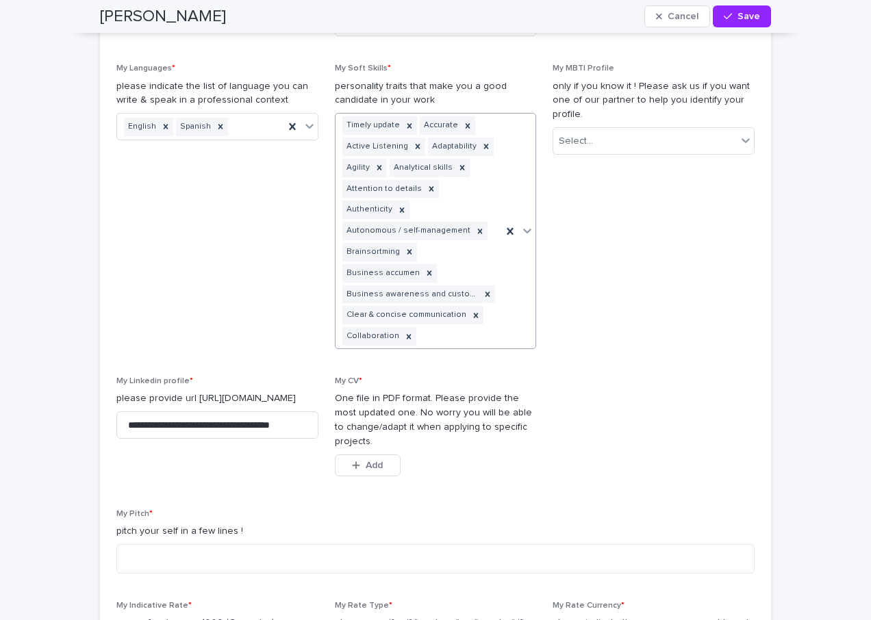
click at [522, 221] on div at bounding box center [527, 230] width 16 height 25
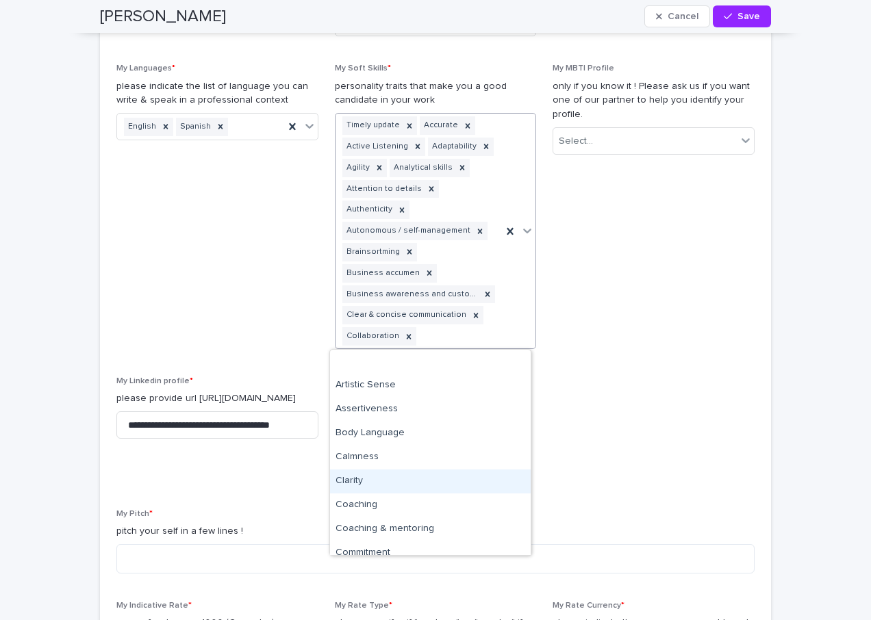
scroll to position [68, 0]
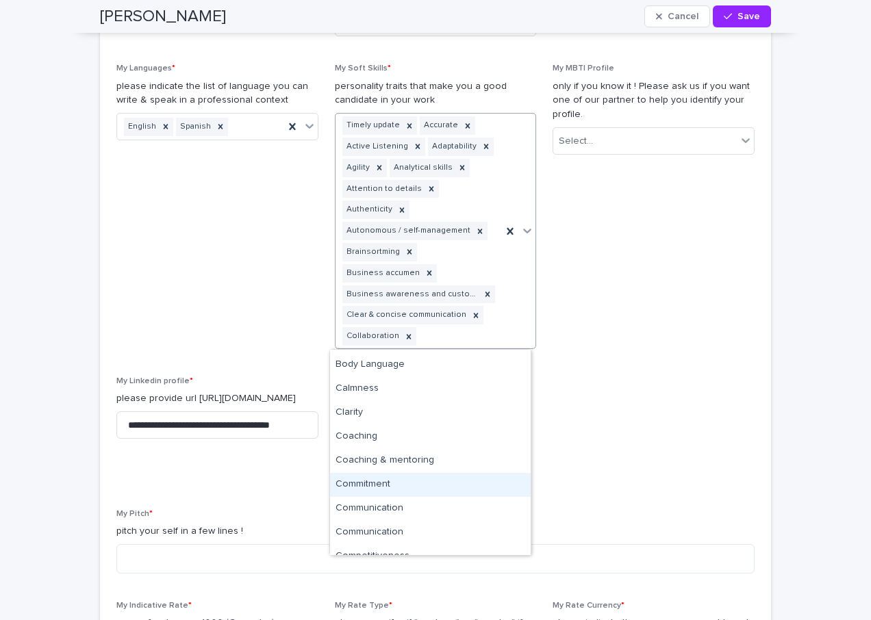
click at [384, 484] on div "Commitment" at bounding box center [430, 485] width 201 height 24
click at [524, 231] on icon at bounding box center [528, 231] width 8 height 5
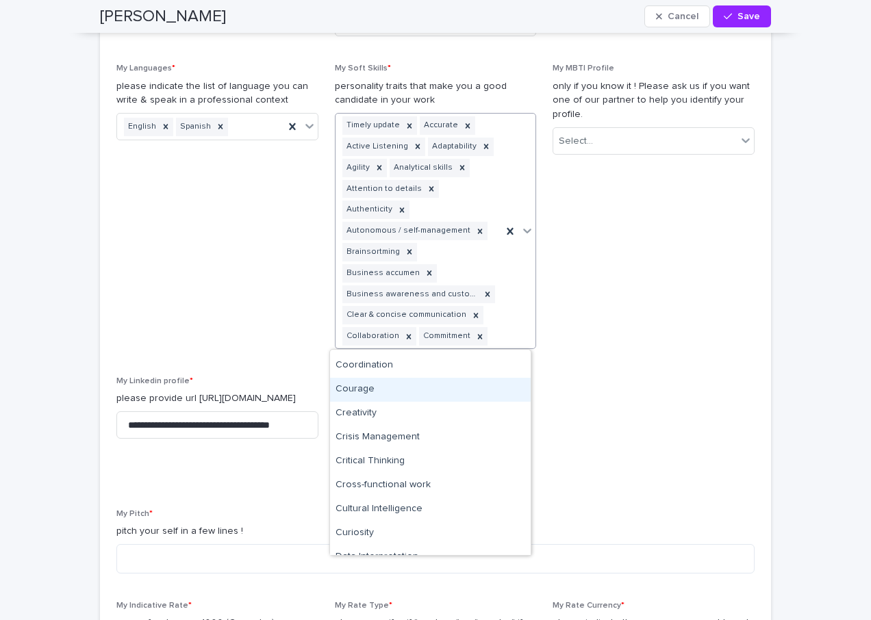
scroll to position [342, 0]
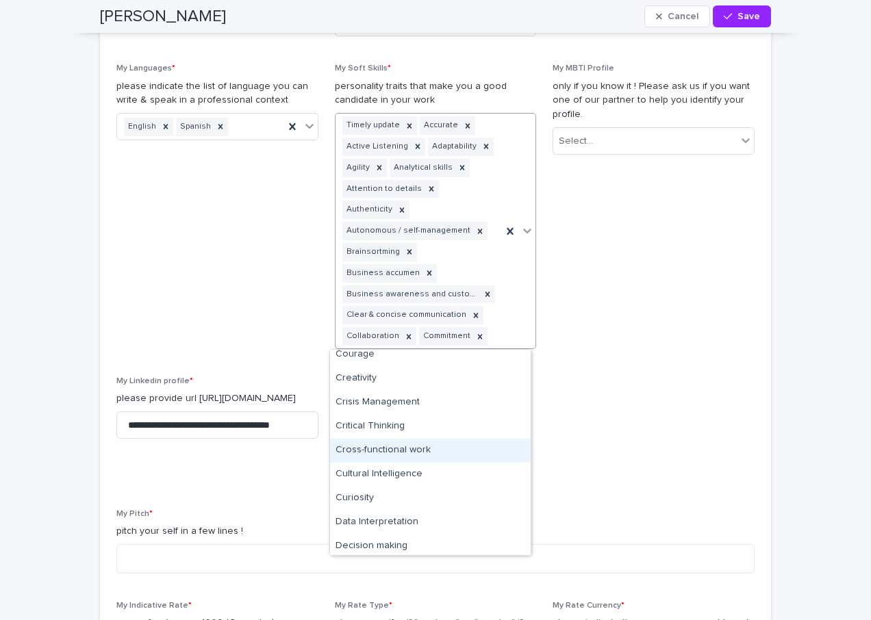
click at [419, 451] on div "Cross-functional work" at bounding box center [430, 451] width 201 height 24
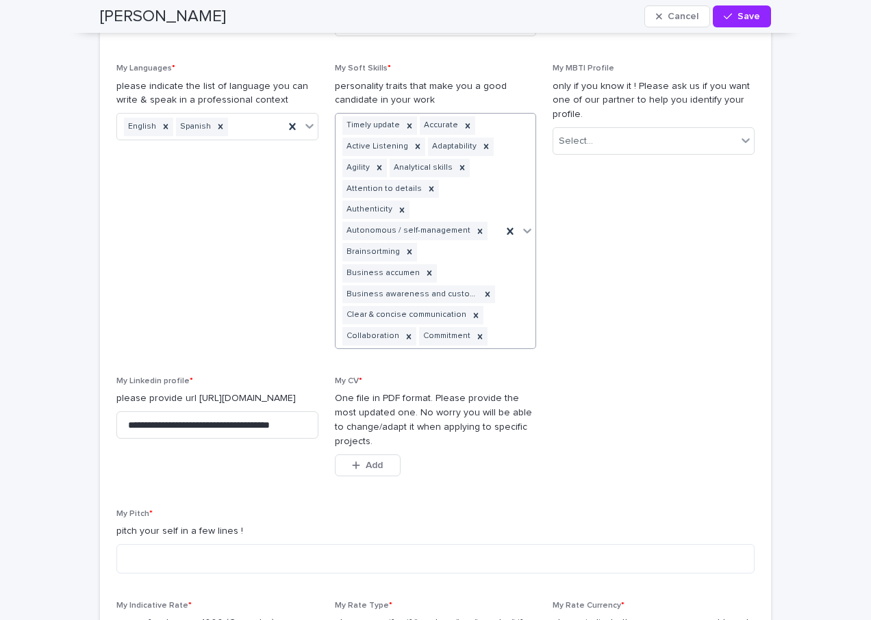
click at [523, 233] on div at bounding box center [527, 230] width 16 height 25
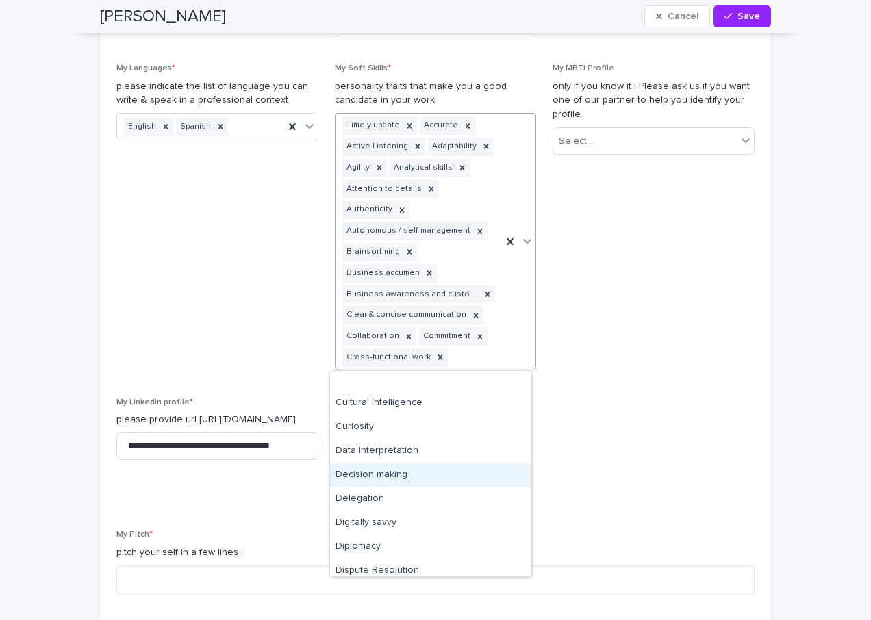
scroll to position [479, 0]
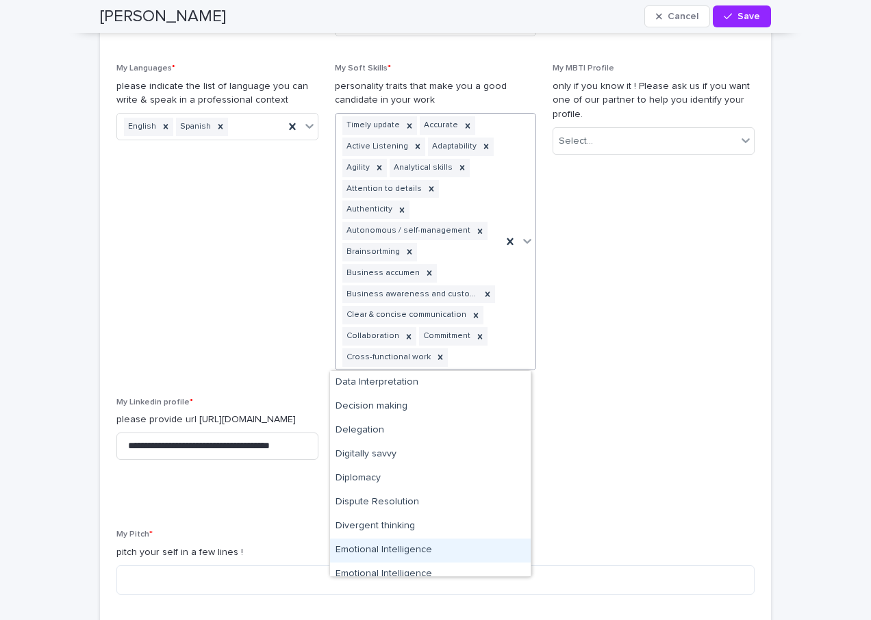
click at [420, 551] on div "Emotional Intelligence" at bounding box center [430, 551] width 201 height 24
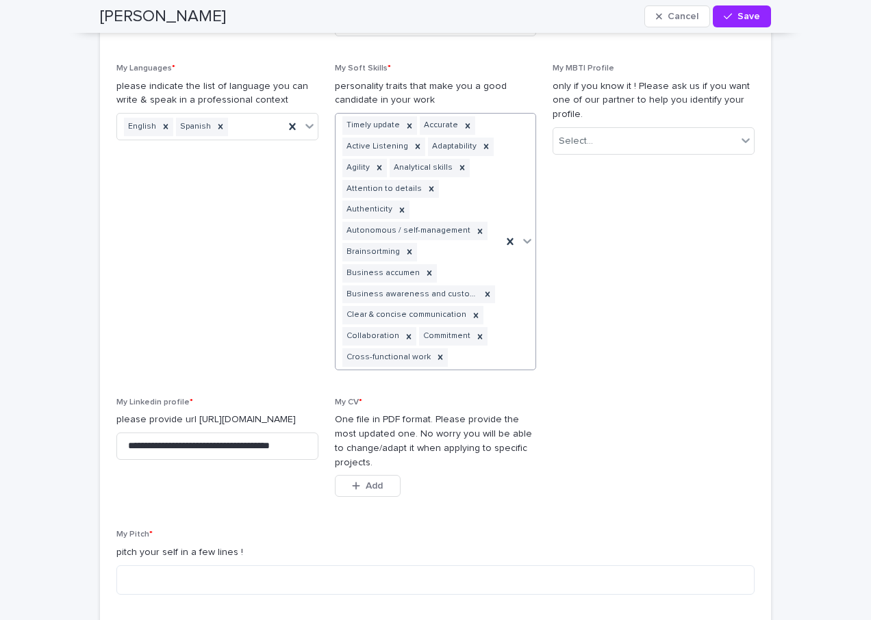
click at [523, 238] on div at bounding box center [519, 242] width 34 height 256
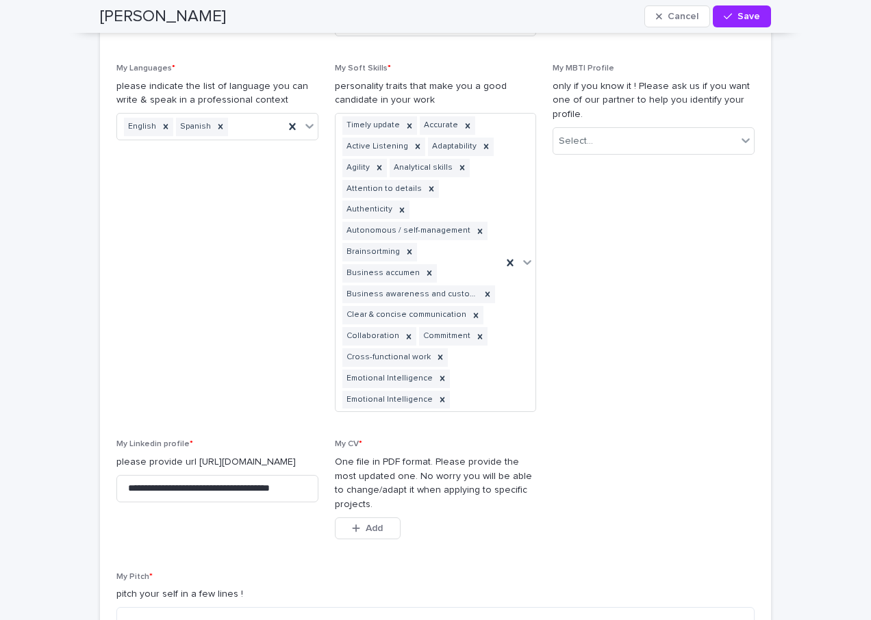
scroll to position [1781, 0]
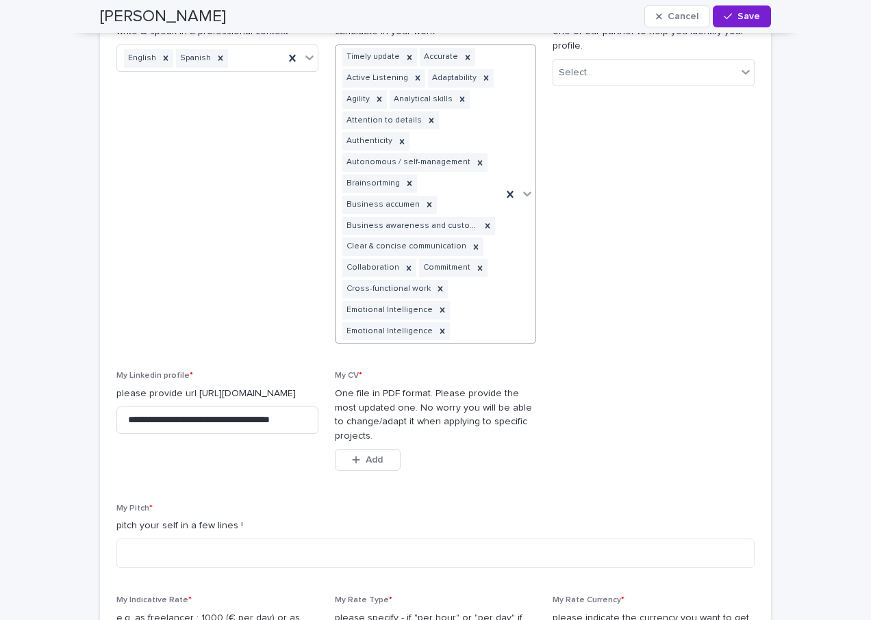
click at [738, 12] on span "Save" at bounding box center [749, 17] width 23 height 10
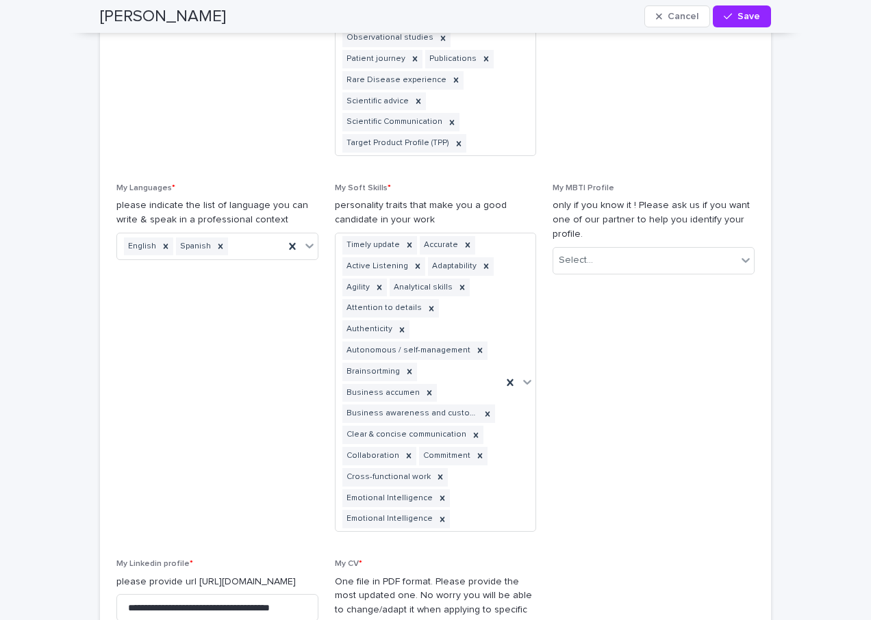
scroll to position [1741, 0]
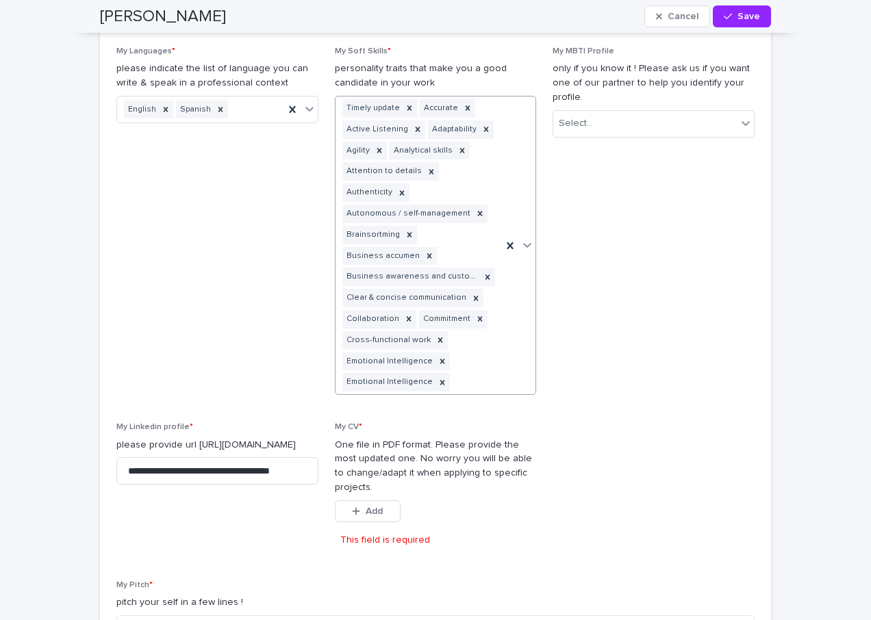
click at [523, 243] on icon at bounding box center [527, 245] width 14 height 14
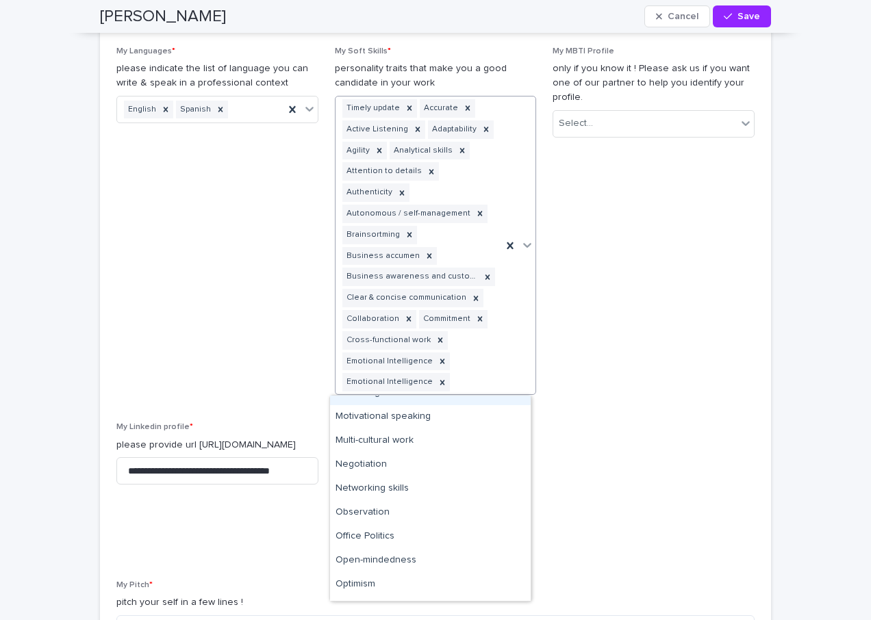
scroll to position [1301, 0]
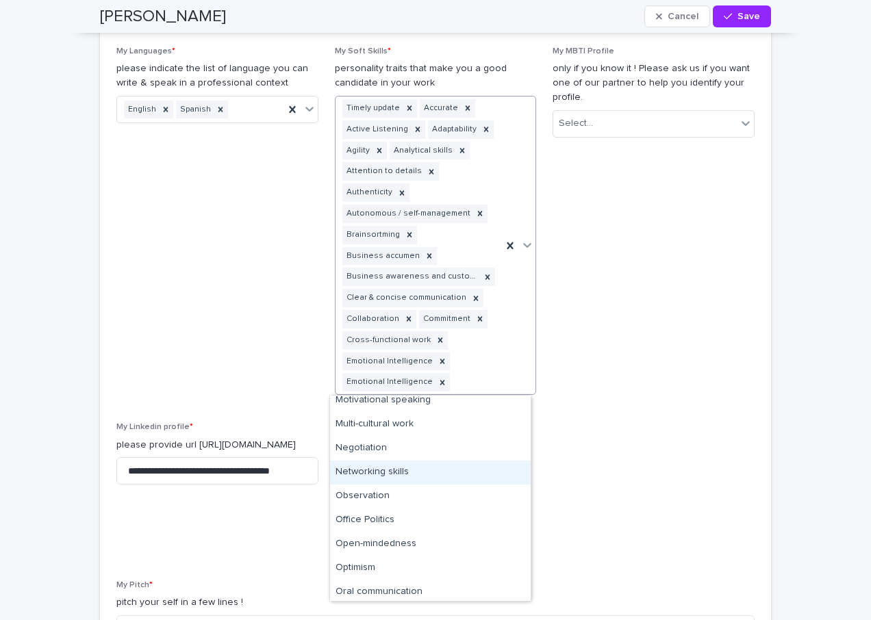
click at [376, 469] on div "Networking skills" at bounding box center [430, 473] width 201 height 24
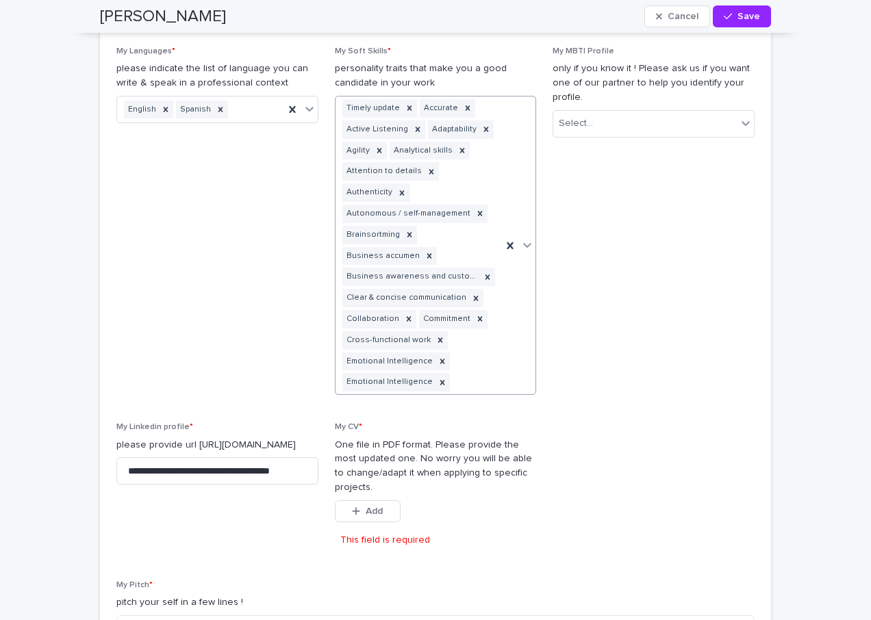
click at [522, 244] on div at bounding box center [527, 245] width 16 height 25
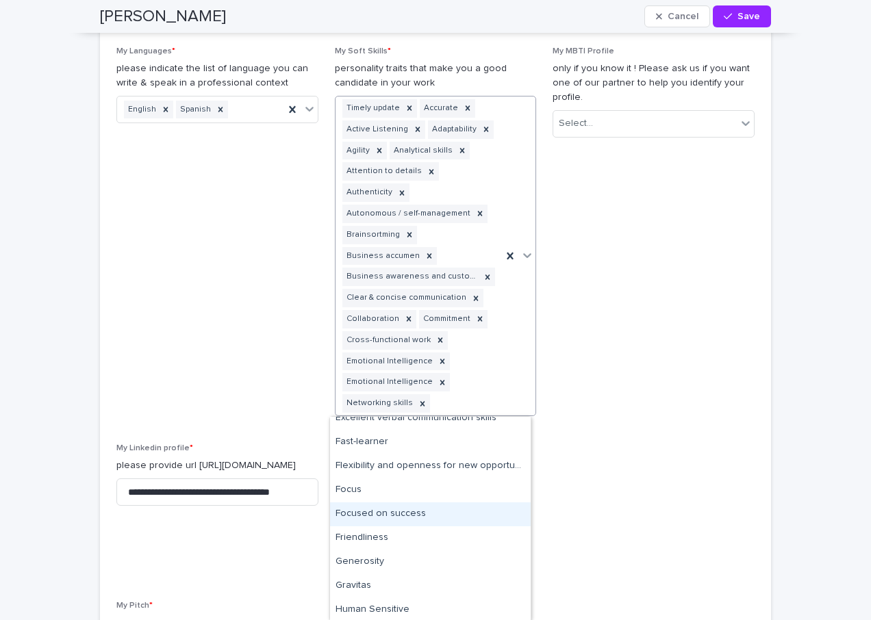
scroll to position [822, 0]
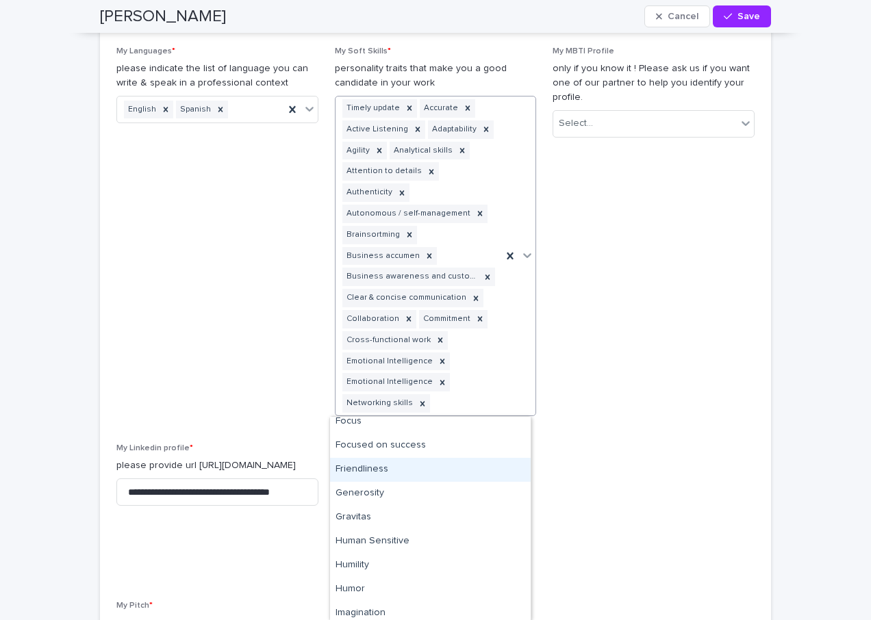
click at [381, 468] on div "Friendliness" at bounding box center [430, 470] width 201 height 24
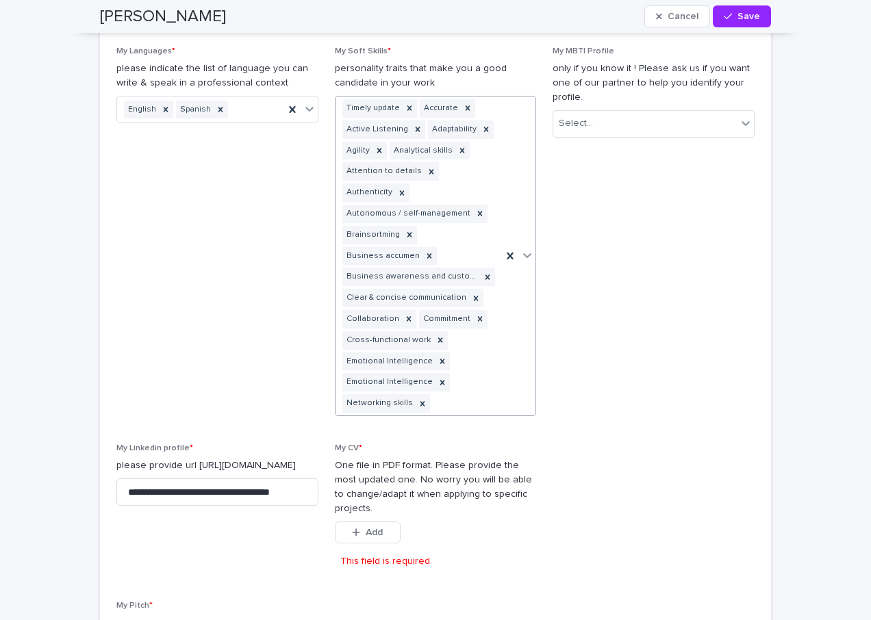
click at [522, 258] on icon at bounding box center [527, 256] width 14 height 14
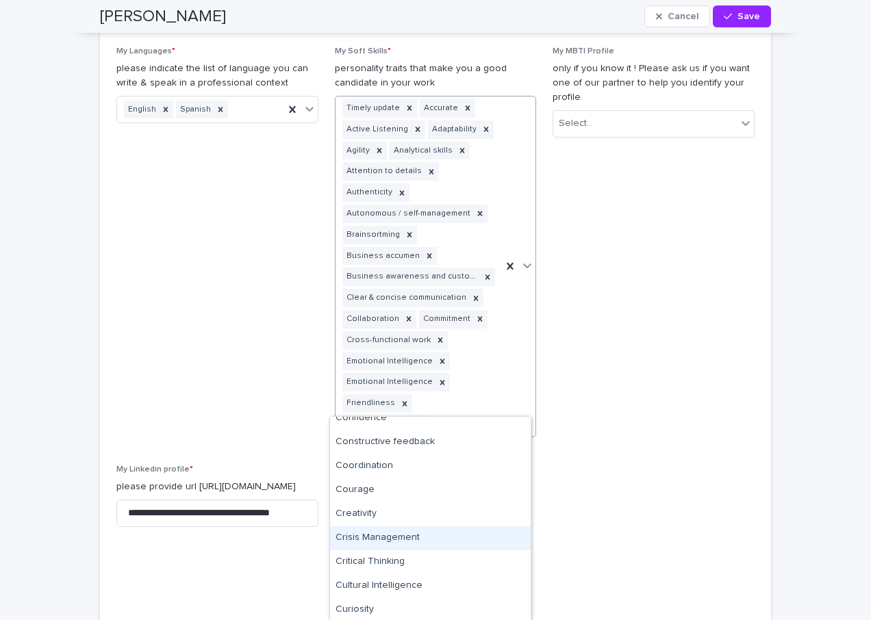
scroll to position [342, 0]
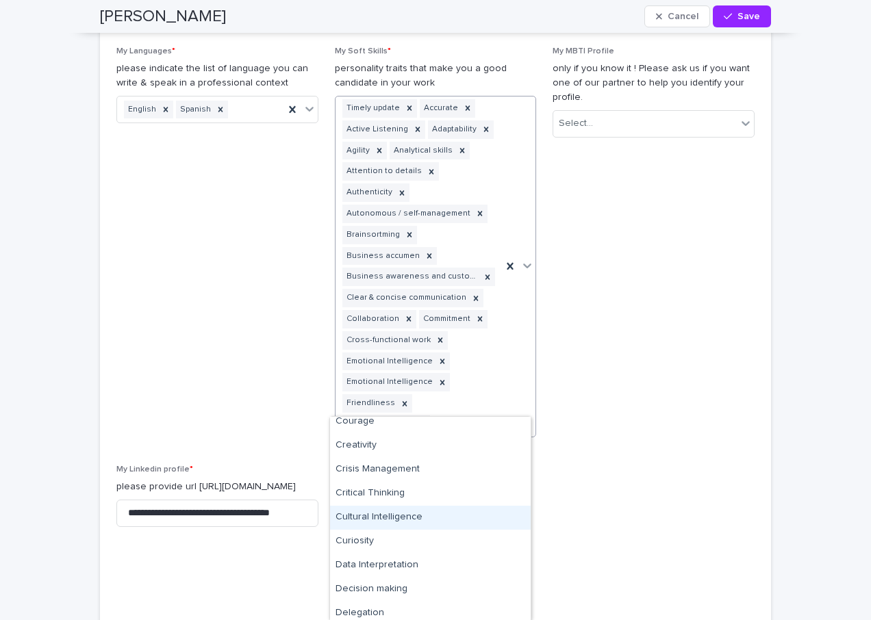
click at [401, 515] on div "Cultural Intelligence" at bounding box center [430, 518] width 201 height 24
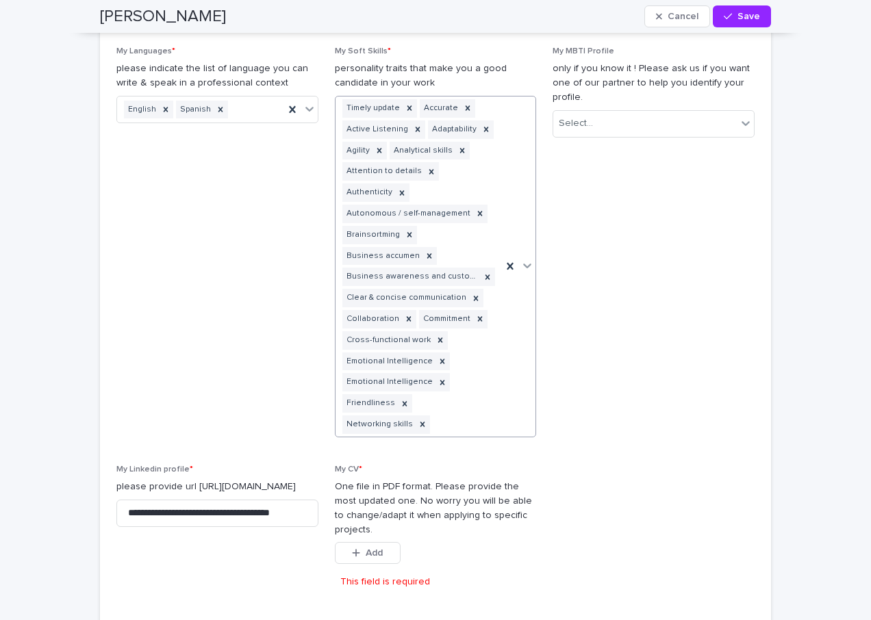
click at [523, 253] on div at bounding box center [519, 267] width 34 height 340
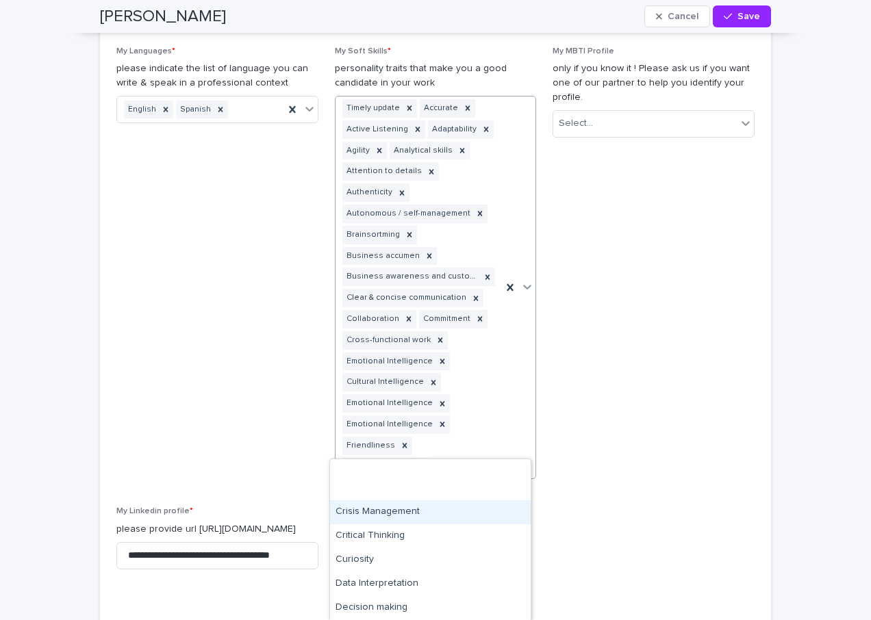
scroll to position [411, 0]
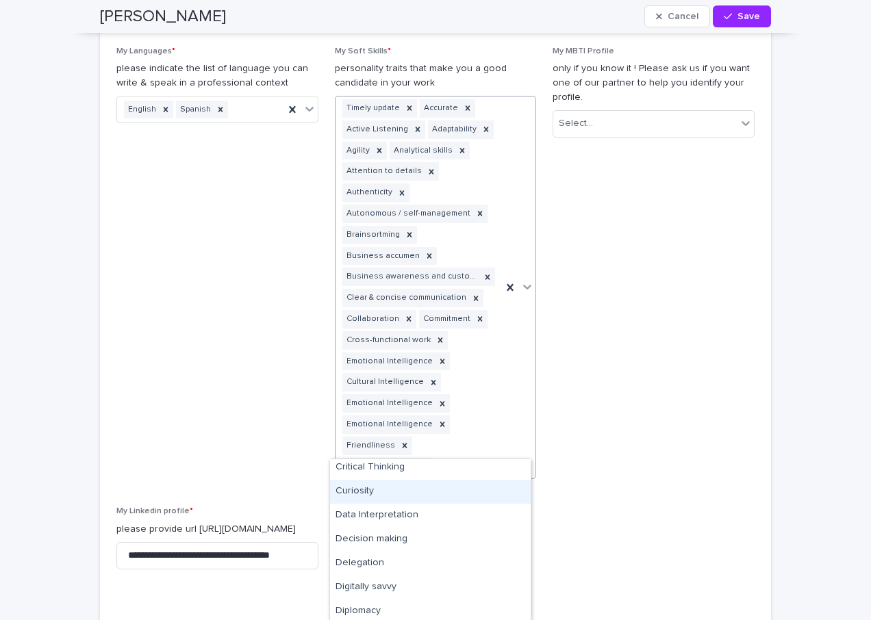
drag, startPoint x: 363, startPoint y: 492, endPoint x: 370, endPoint y: 486, distance: 8.8
click at [363, 492] on div "Curiosity" at bounding box center [430, 492] width 201 height 24
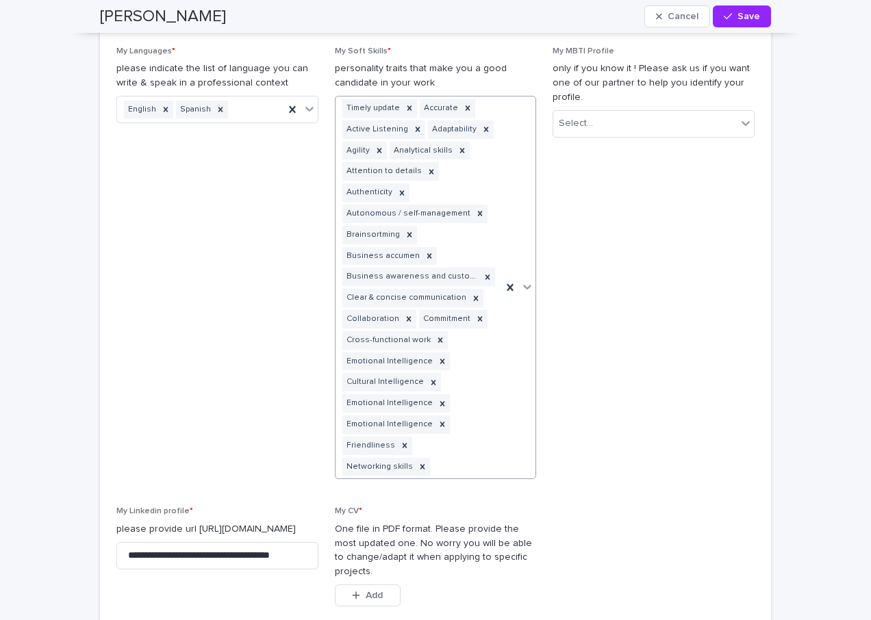
click at [521, 277] on div at bounding box center [519, 288] width 34 height 382
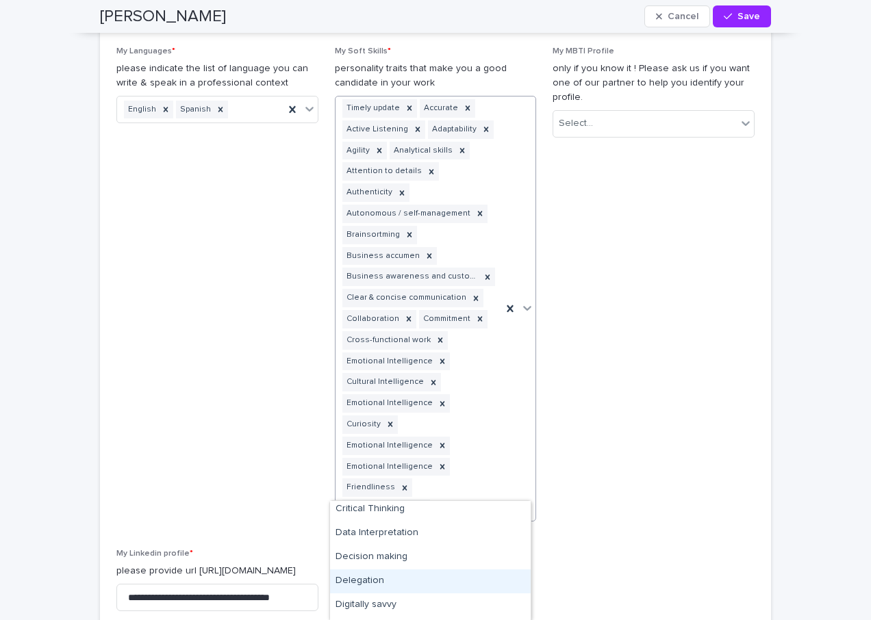
drag, startPoint x: 370, startPoint y: 581, endPoint x: 408, endPoint y: 516, distance: 75.5
click at [370, 581] on div "Delegation" at bounding box center [430, 582] width 201 height 24
click at [524, 294] on div at bounding box center [519, 309] width 34 height 425
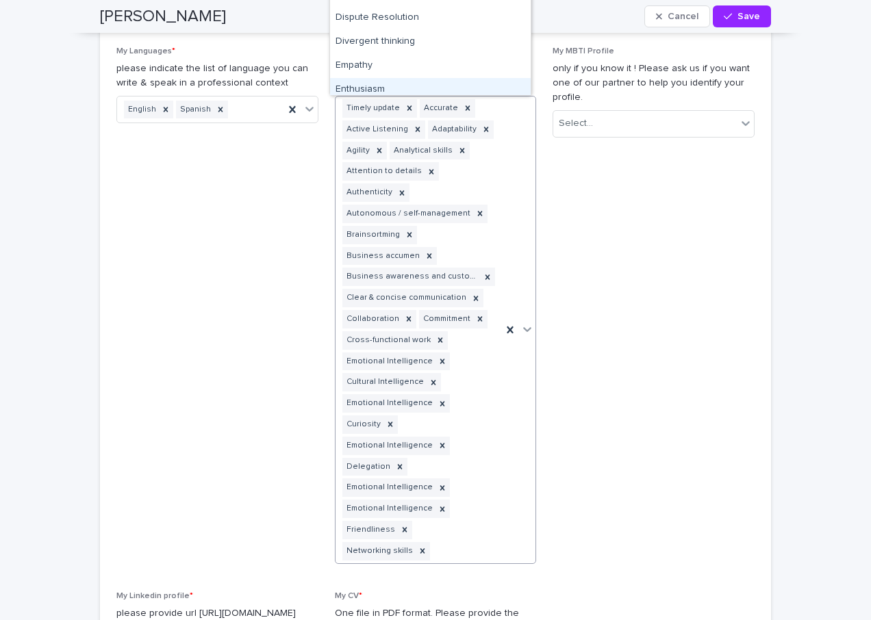
click at [364, 88] on div "Enthusiasm" at bounding box center [430, 90] width 201 height 24
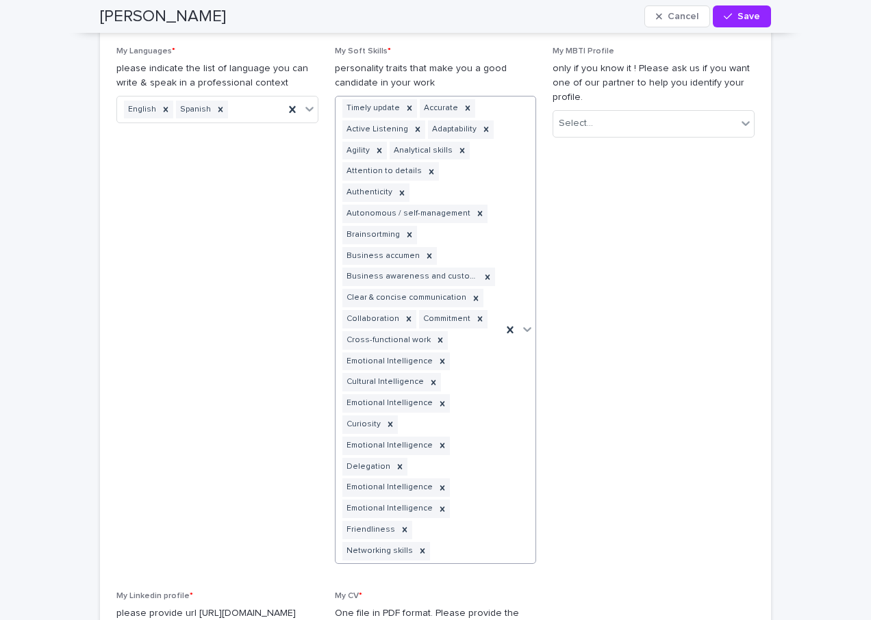
click at [522, 318] on div at bounding box center [527, 329] width 16 height 25
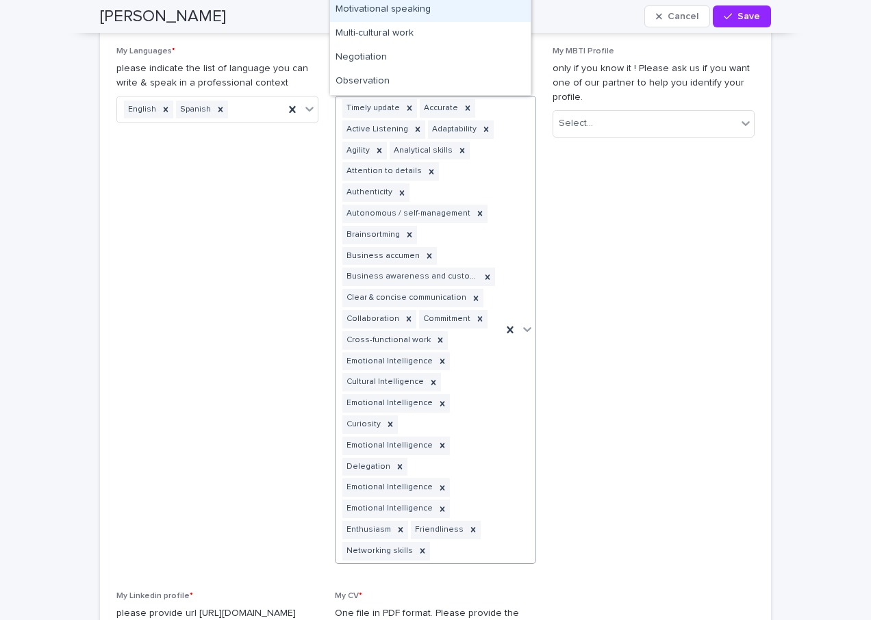
scroll to position [1096, 0]
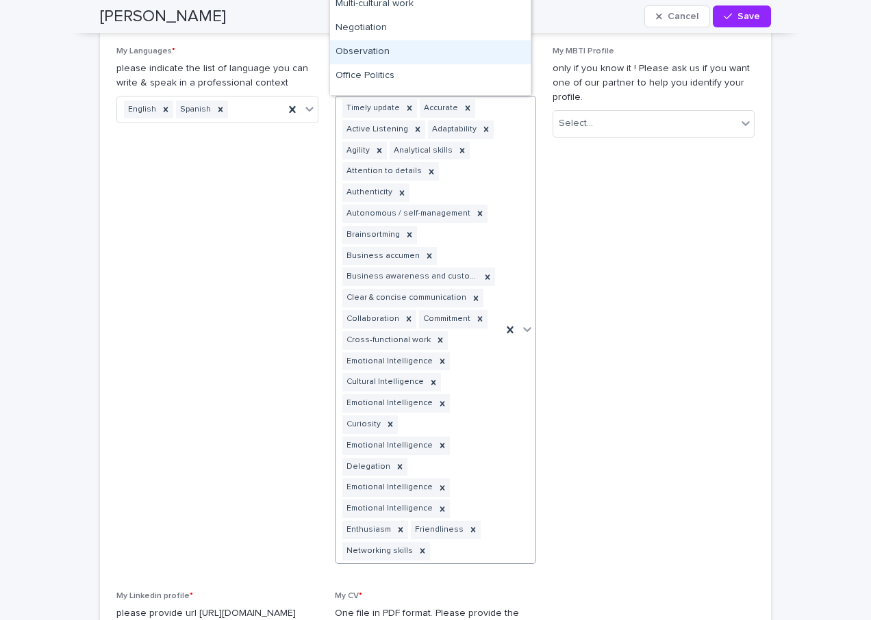
click at [369, 50] on div "Observation" at bounding box center [430, 52] width 201 height 24
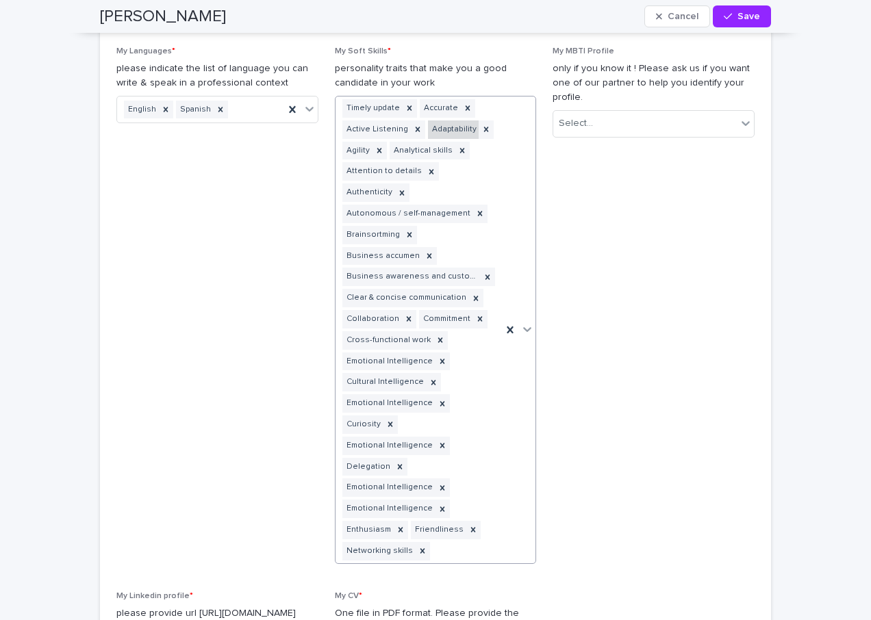
click at [519, 331] on div at bounding box center [527, 329] width 16 height 25
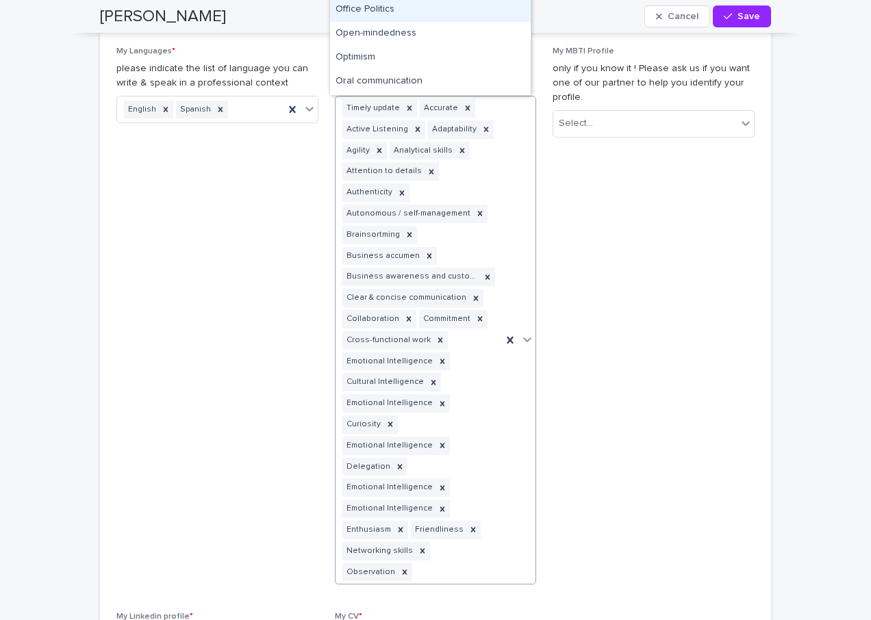
scroll to position [1164, 0]
click at [405, 8] on div "Open-mindedness" at bounding box center [430, 8] width 201 height 24
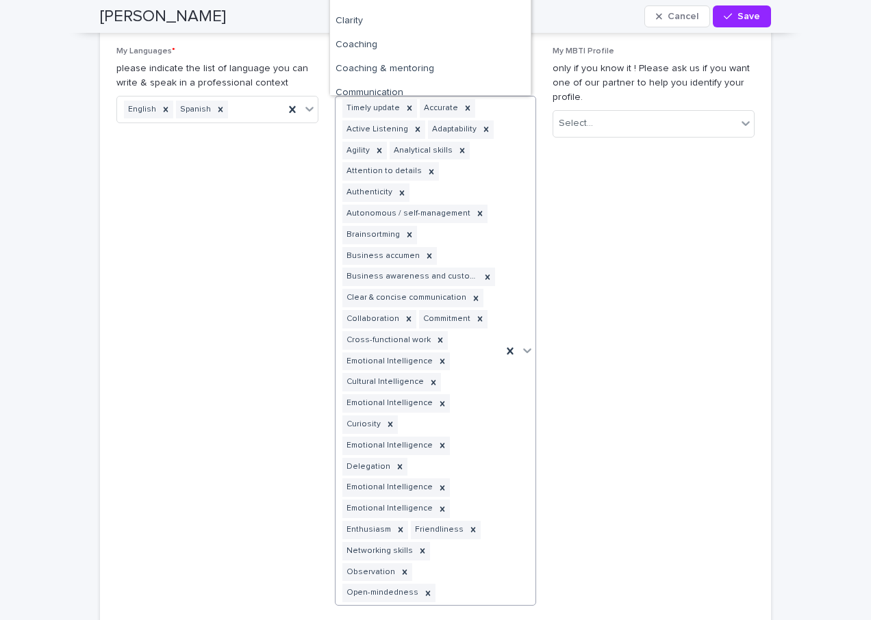
click at [522, 344] on icon at bounding box center [527, 351] width 14 height 14
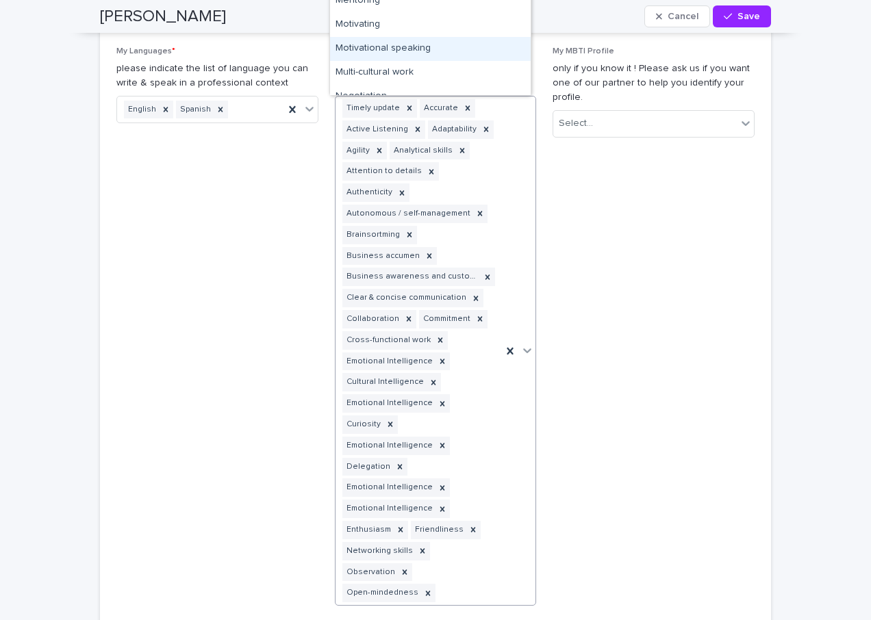
scroll to position [1096, 0]
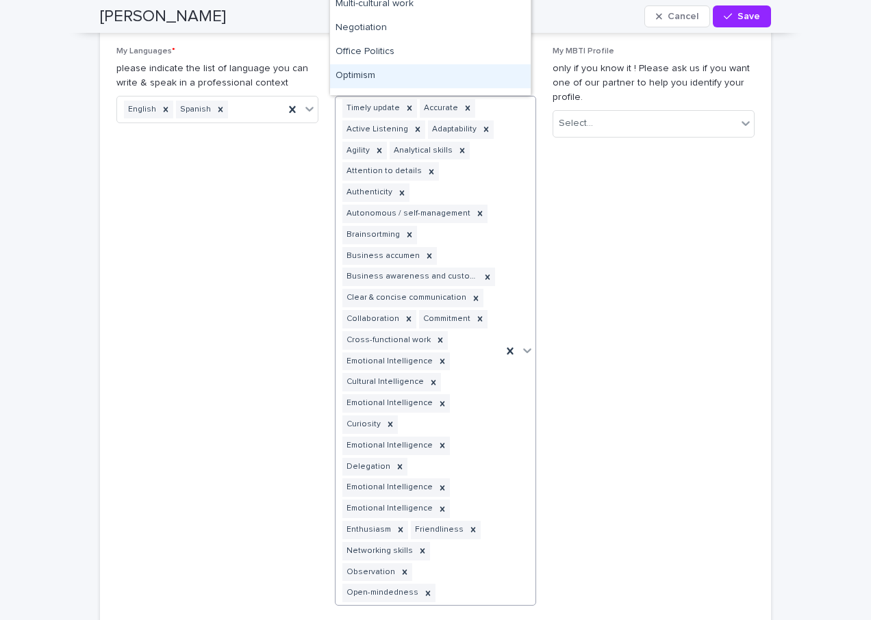
click at [364, 75] on div "Optimism" at bounding box center [430, 76] width 201 height 24
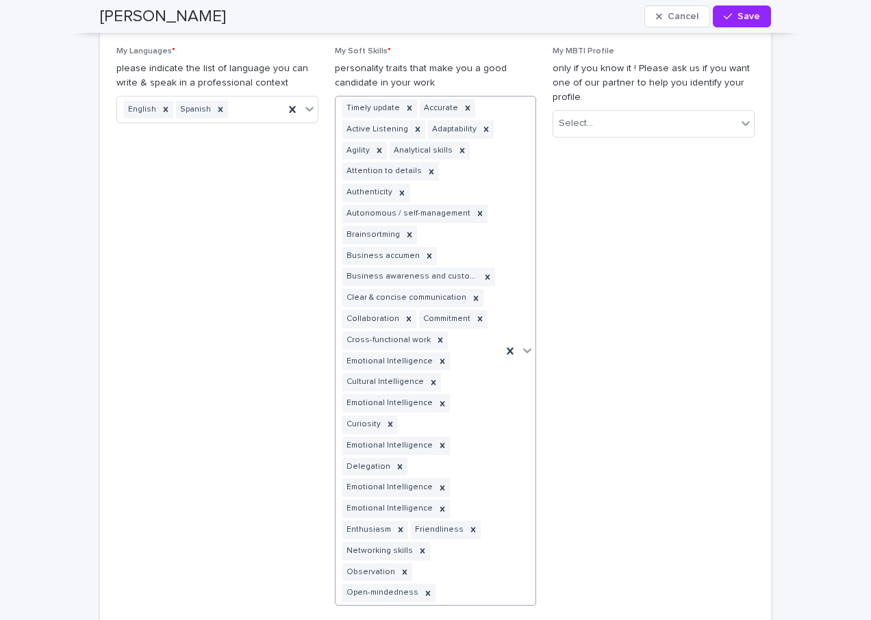
click at [522, 344] on icon at bounding box center [527, 351] width 14 height 14
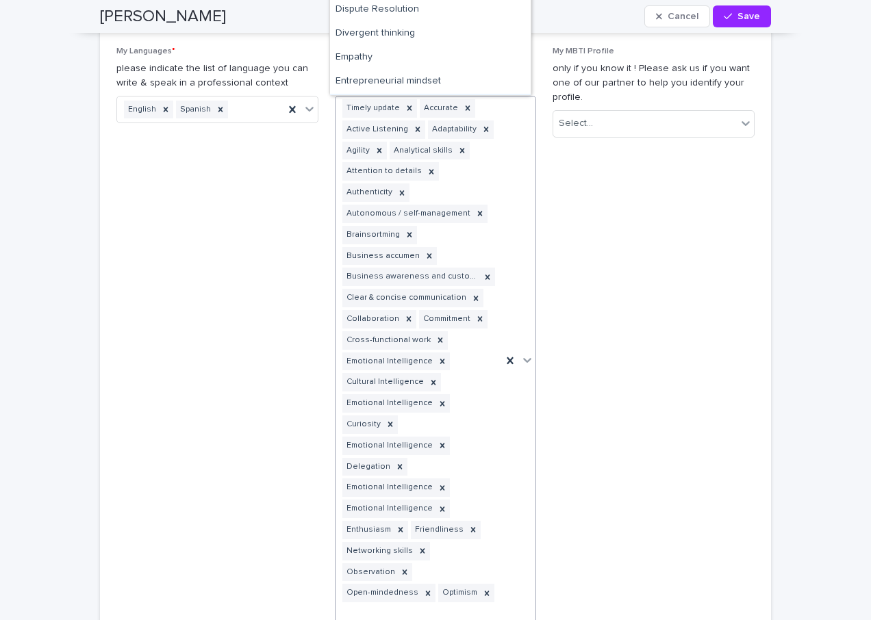
scroll to position [411, 0]
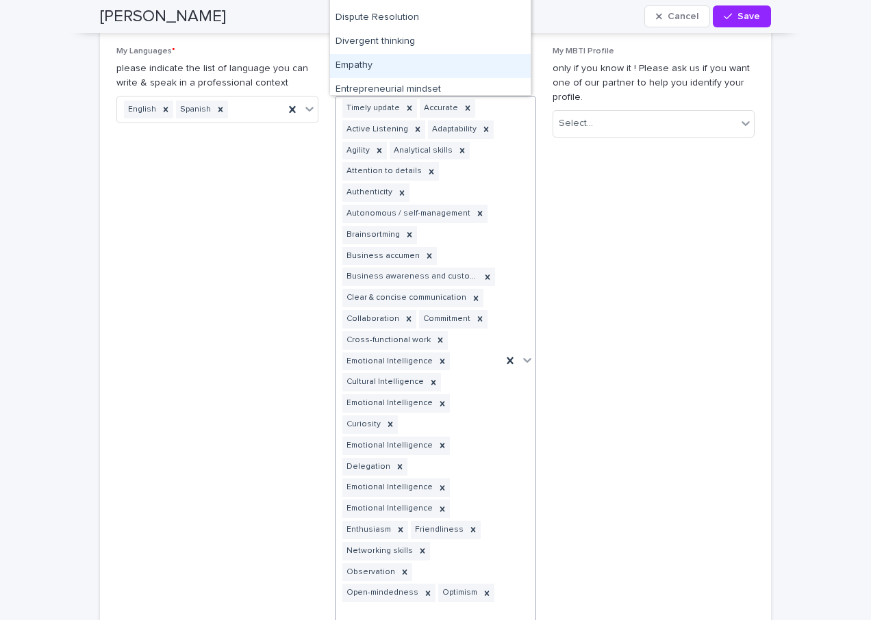
click at [362, 66] on div "Empathy" at bounding box center [430, 66] width 201 height 24
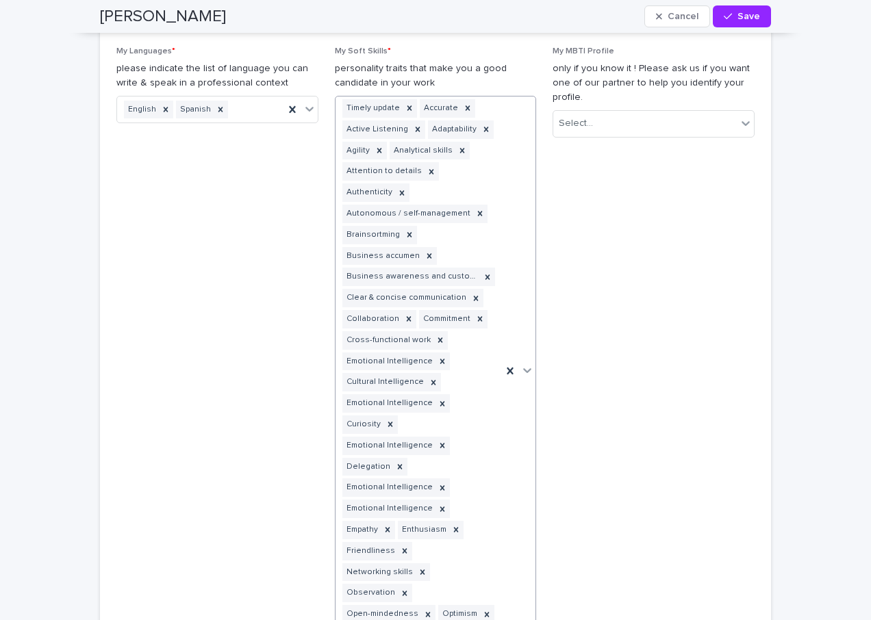
click at [522, 358] on div at bounding box center [527, 370] width 16 height 25
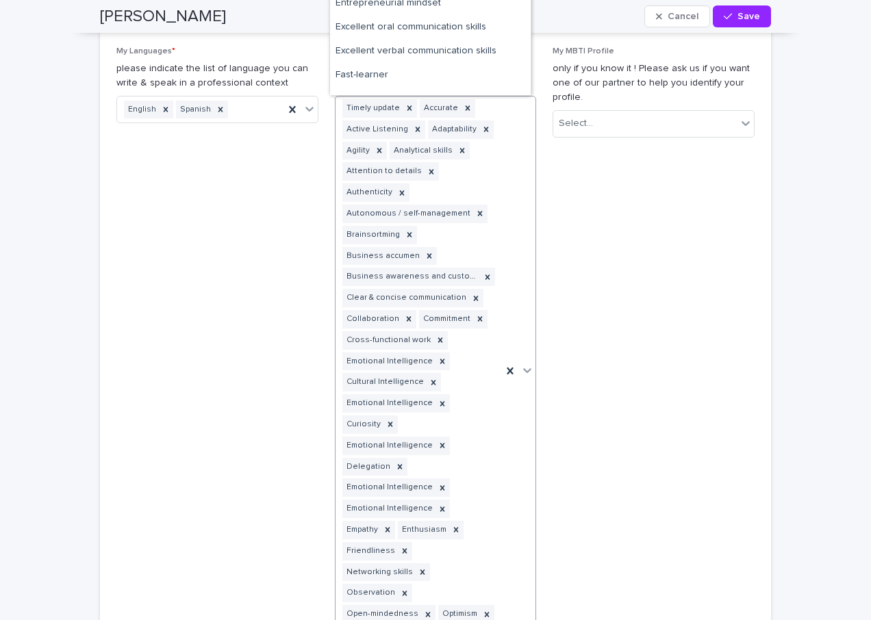
scroll to position [479, 0]
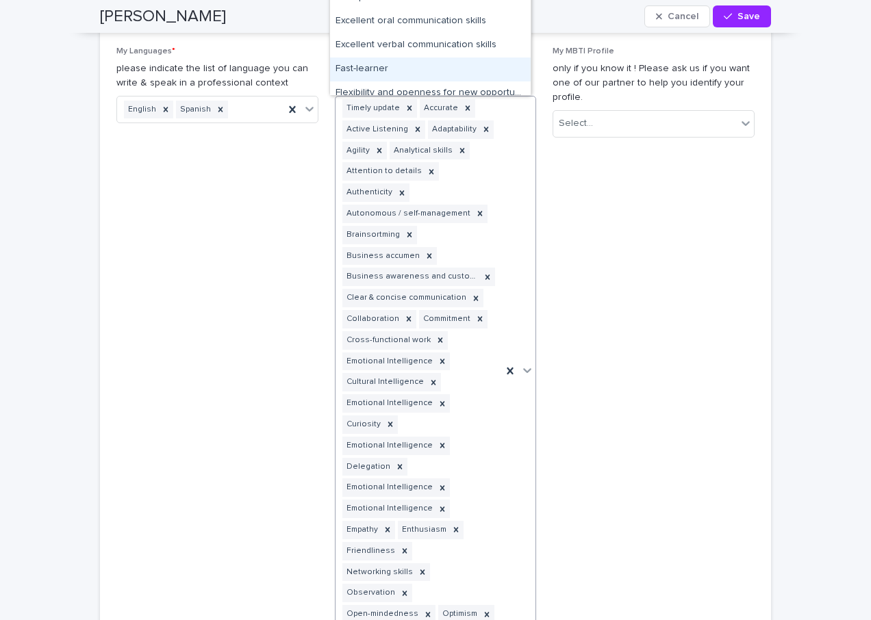
click at [368, 67] on div "Fast-learner" at bounding box center [430, 70] width 201 height 24
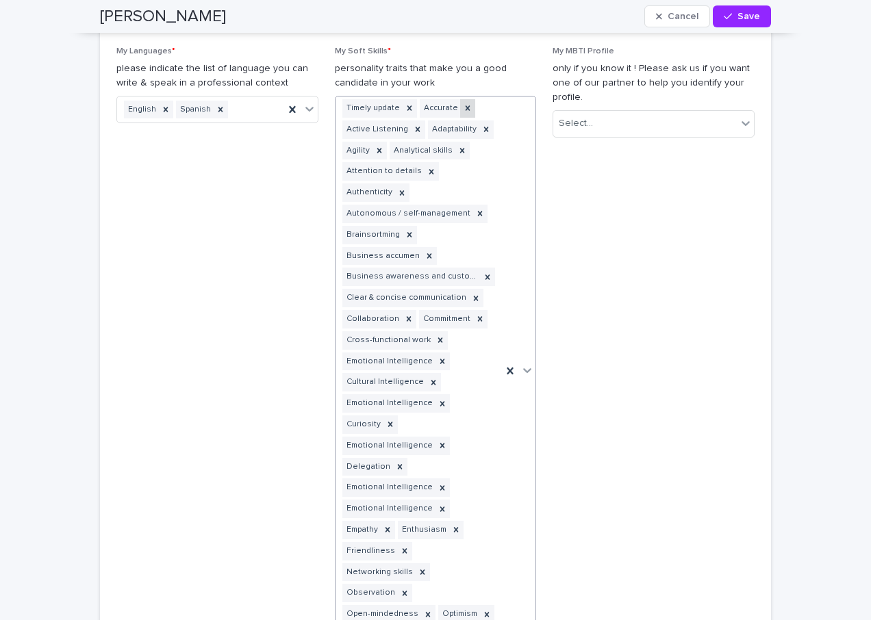
click at [523, 364] on icon at bounding box center [527, 371] width 14 height 14
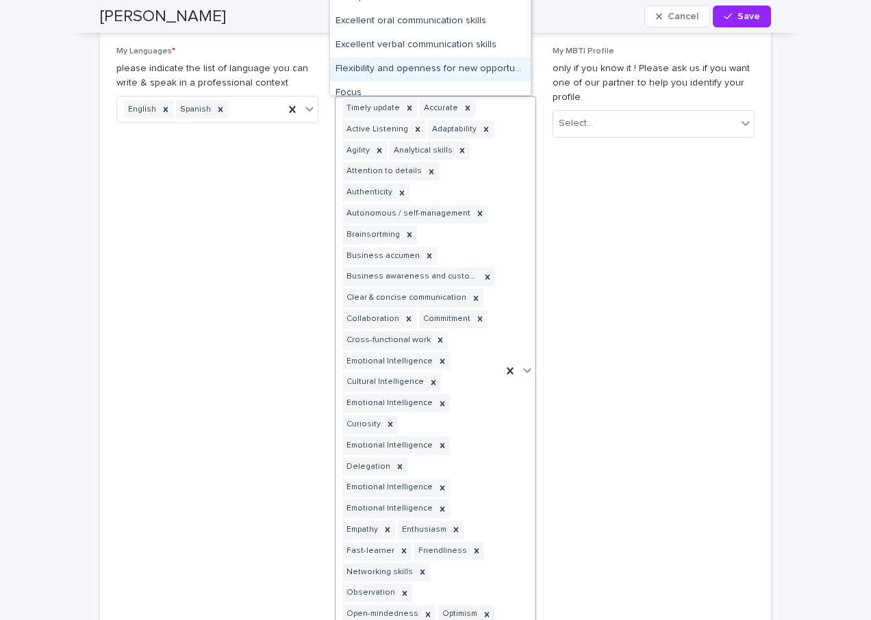
drag, startPoint x: 417, startPoint y: 81, endPoint x: 425, endPoint y: 67, distance: 15.6
click at [425, 67] on div "Flexibility and openness for new opportunities" at bounding box center [430, 70] width 201 height 24
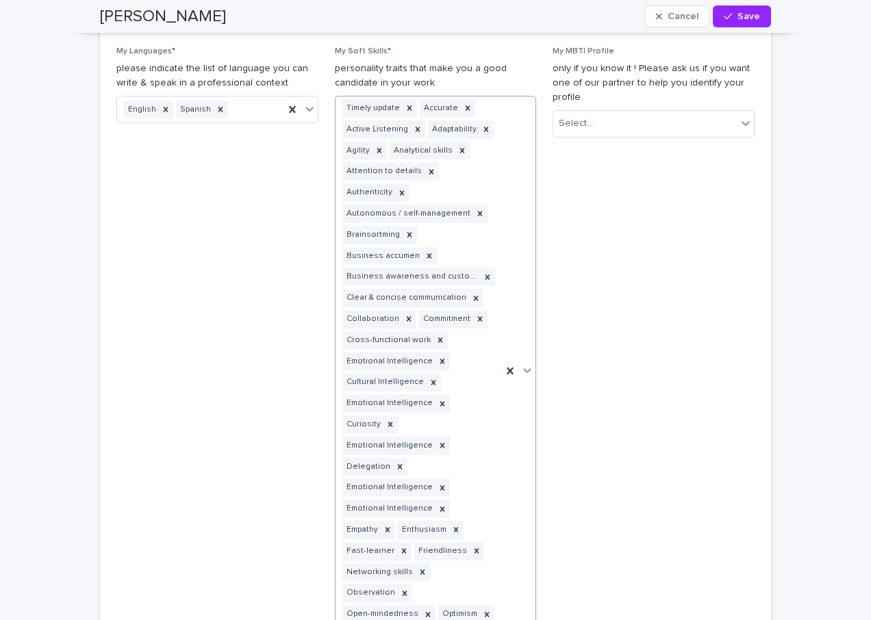
click at [523, 351] on div at bounding box center [519, 372] width 34 height 550
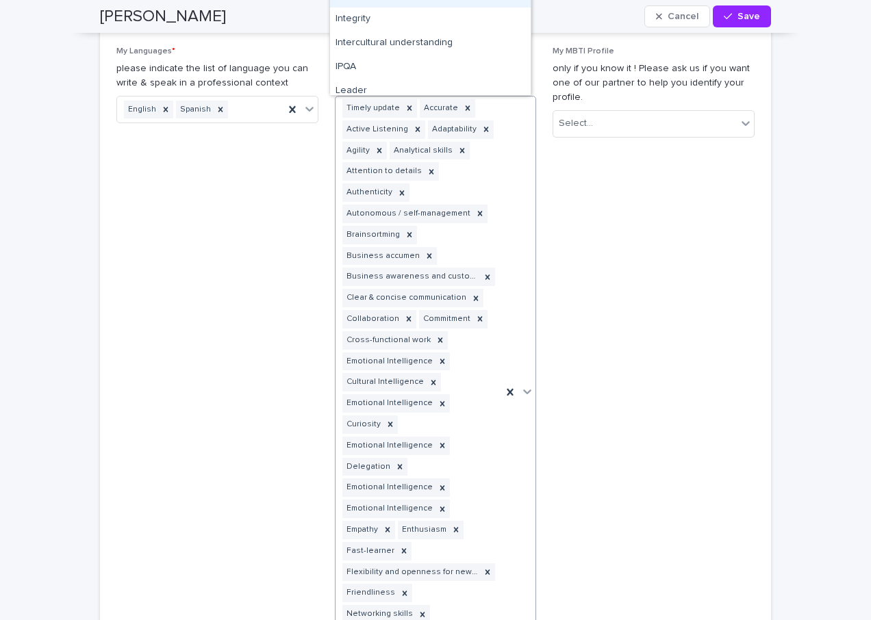
scroll to position [822, 0]
click at [407, 36] on div "Intercultural understanding" at bounding box center [430, 39] width 201 height 24
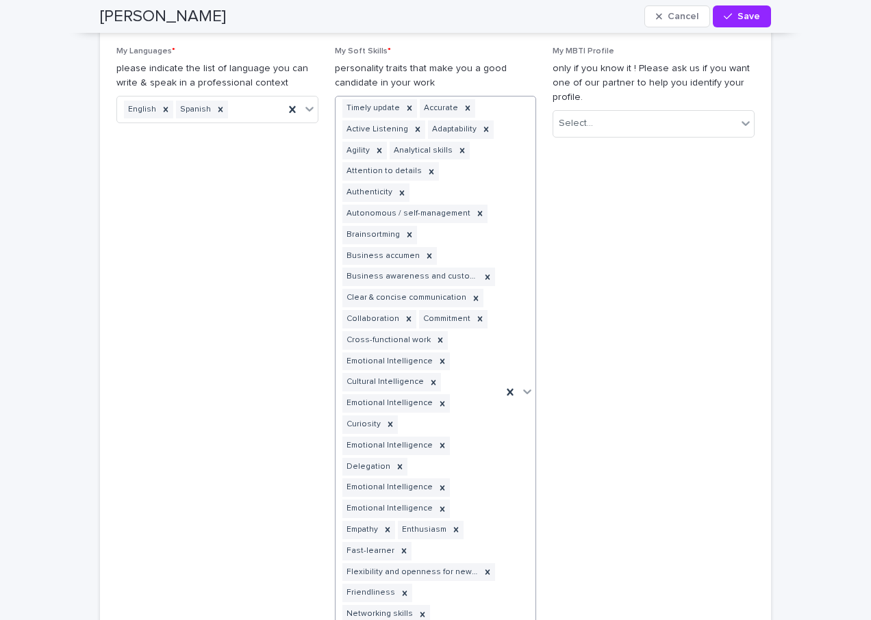
click at [523, 379] on div at bounding box center [527, 391] width 16 height 25
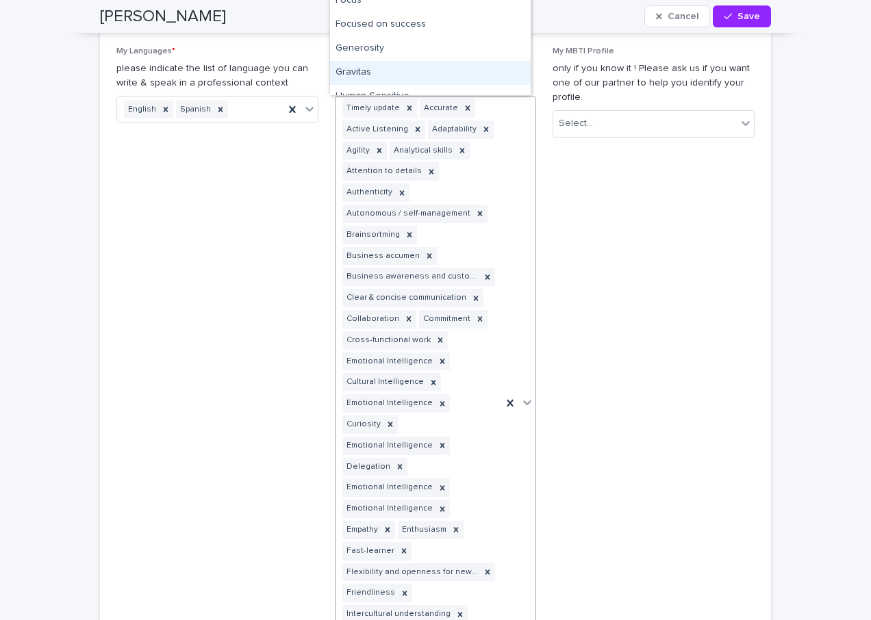
scroll to position [616, 0]
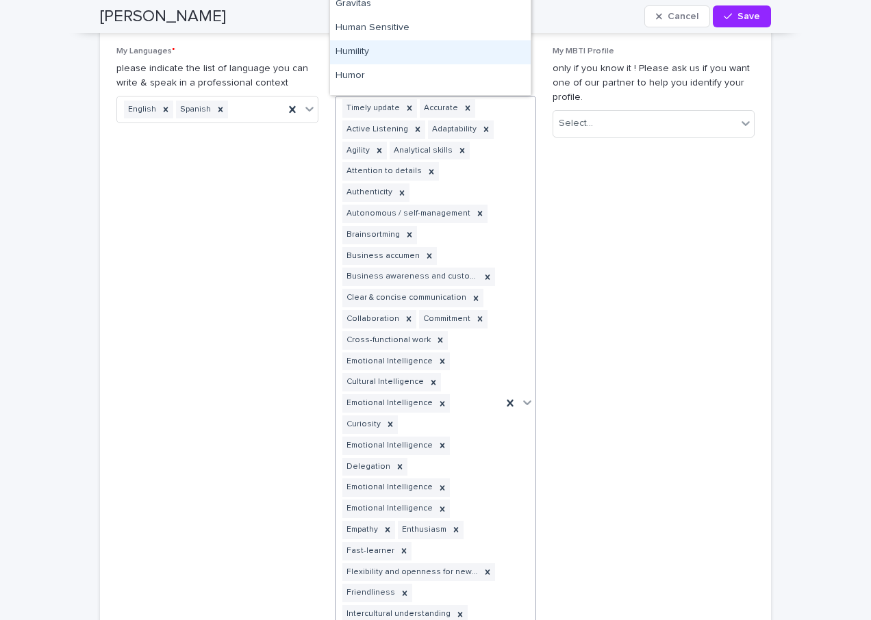
click at [399, 50] on div "Humility" at bounding box center [430, 52] width 201 height 24
click at [526, 396] on icon at bounding box center [527, 403] width 14 height 14
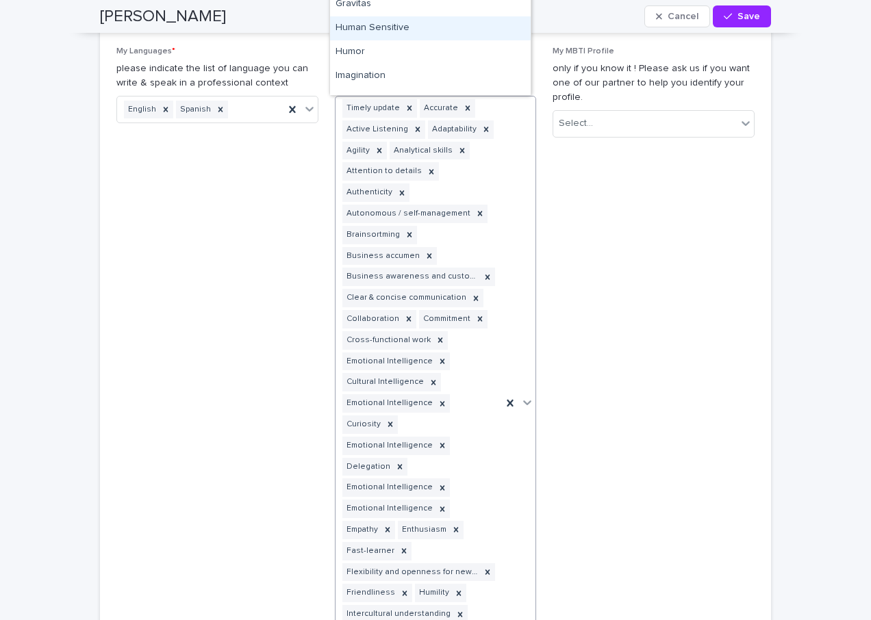
drag, startPoint x: 392, startPoint y: 26, endPoint x: 418, endPoint y: 28, distance: 26.1
click at [393, 25] on div "Human Sensitive" at bounding box center [430, 28] width 201 height 24
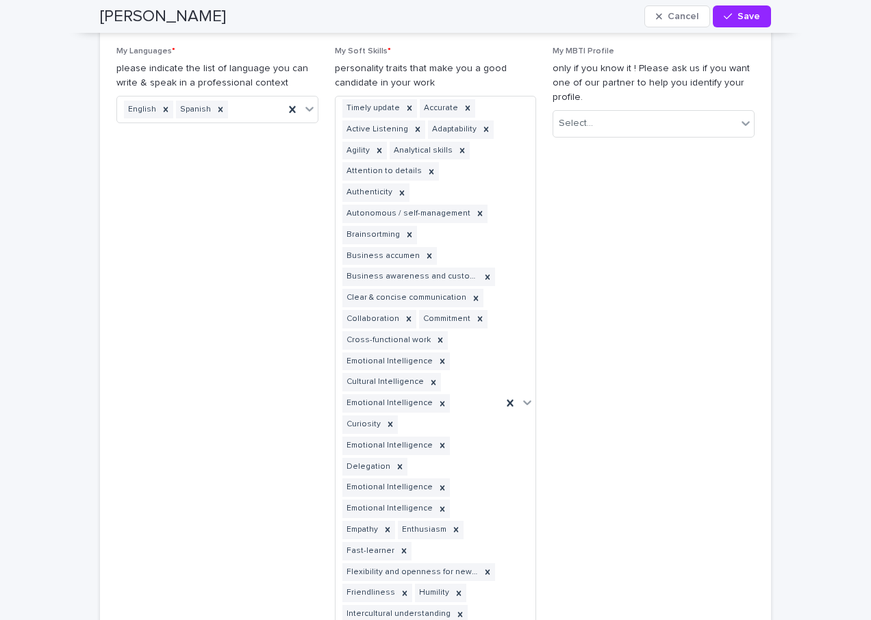
click at [418, 28] on div "[PERSON_NAME] Save" at bounding box center [435, 16] width 671 height 33
click at [522, 384] on body "My profile Projects My Applications Contracts Timesheets Invoices Feedbacks BE …" at bounding box center [435, 310] width 871 height 620
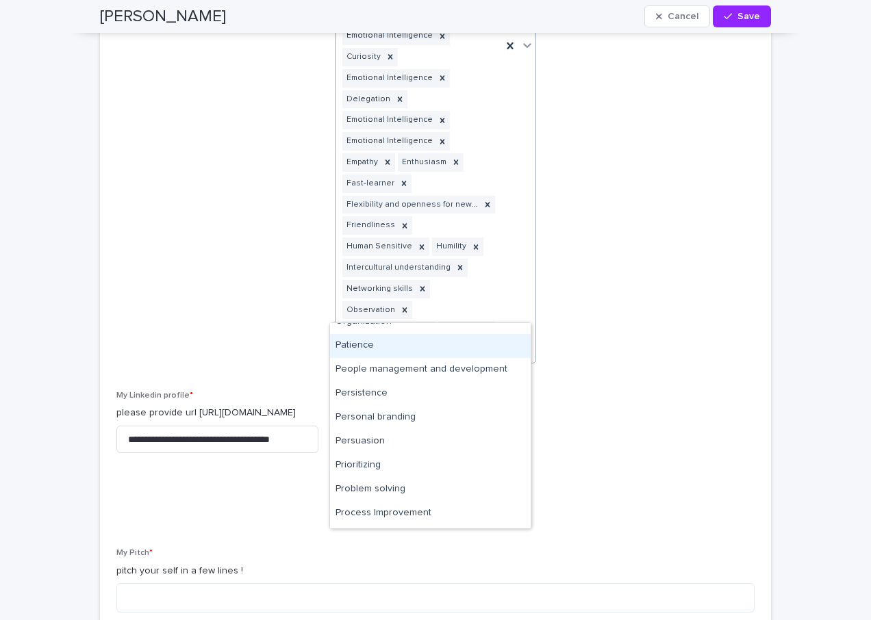
scroll to position [1164, 0]
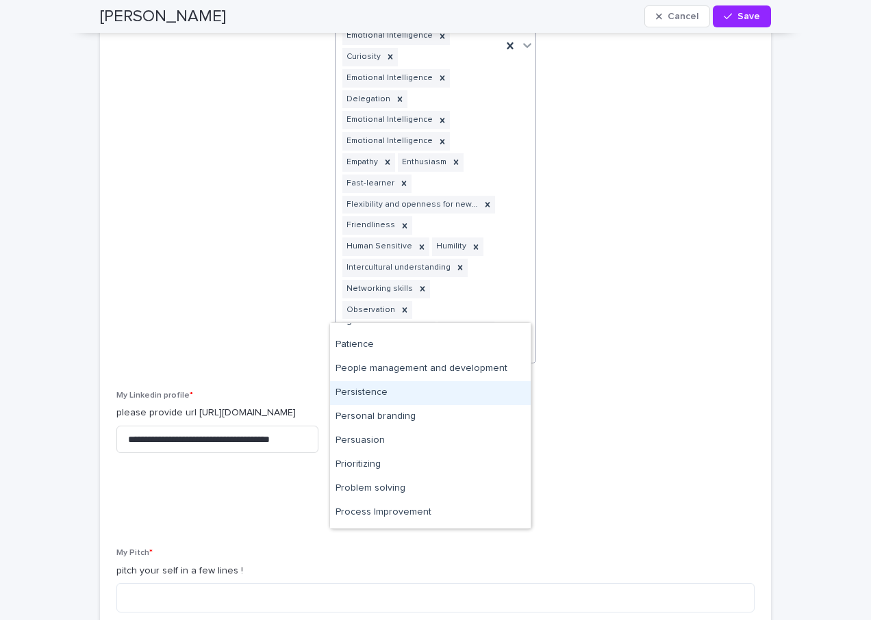
click at [374, 391] on div "Persistence" at bounding box center [430, 393] width 201 height 24
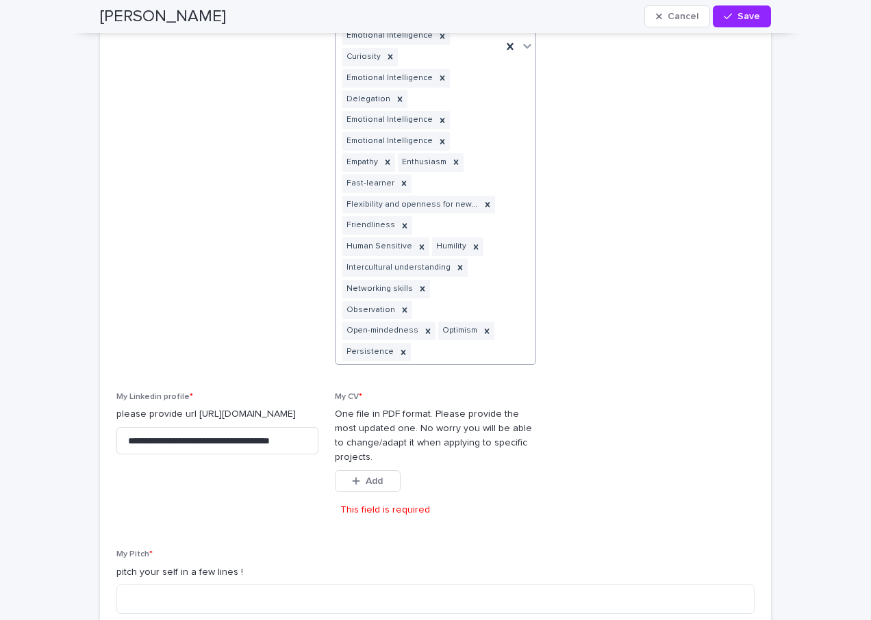
scroll to position [1903, 0]
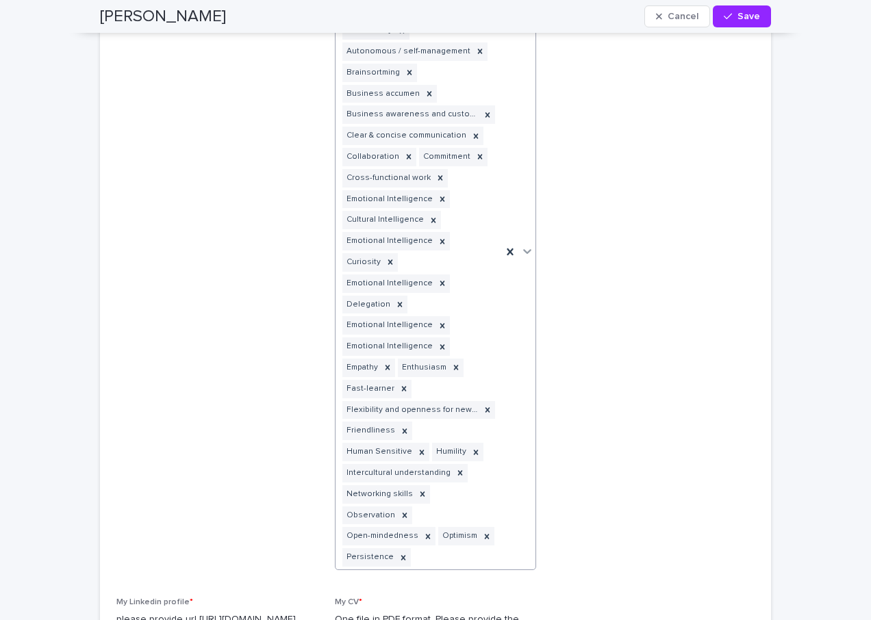
click at [524, 249] on icon at bounding box center [528, 251] width 8 height 5
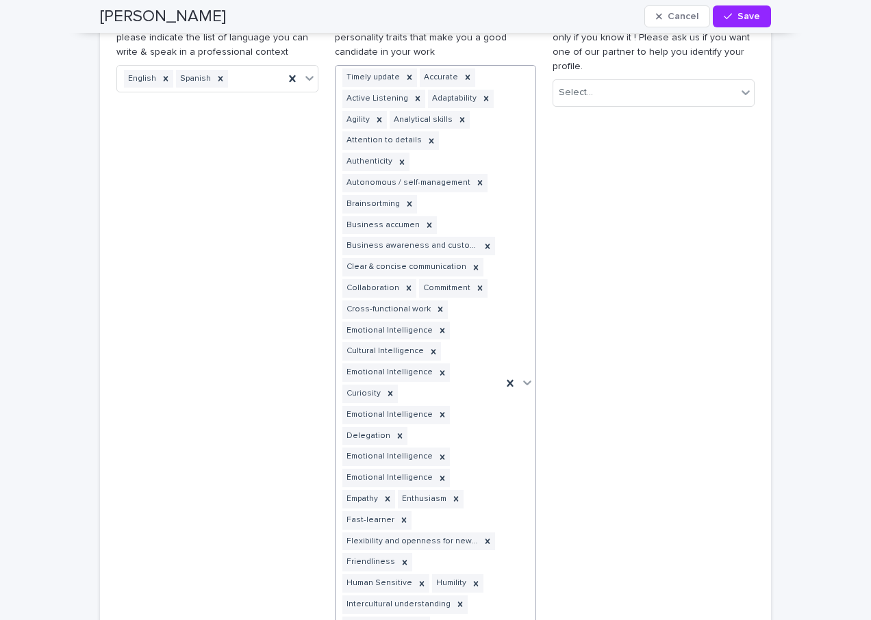
scroll to position [1766, 0]
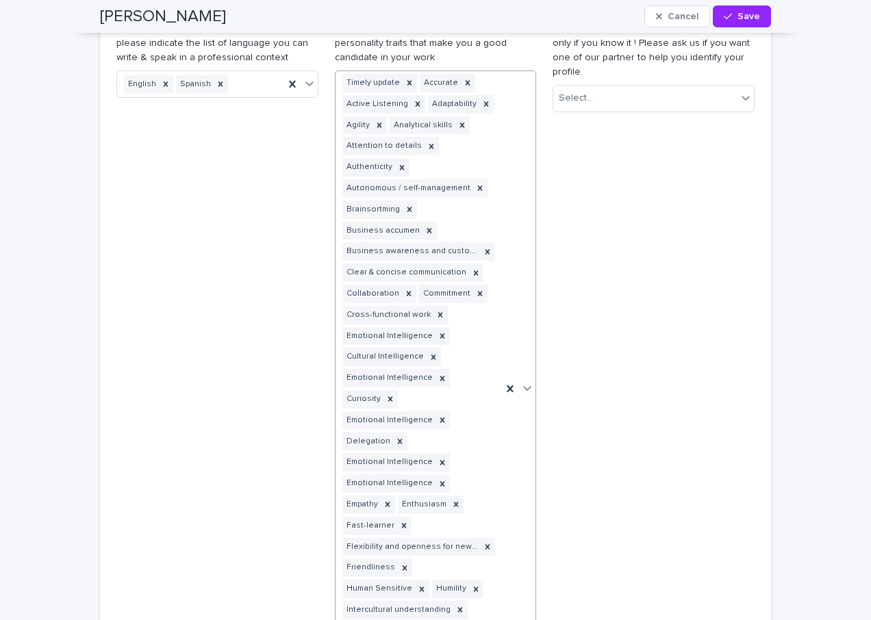
click at [524, 386] on icon at bounding box center [528, 388] width 8 height 5
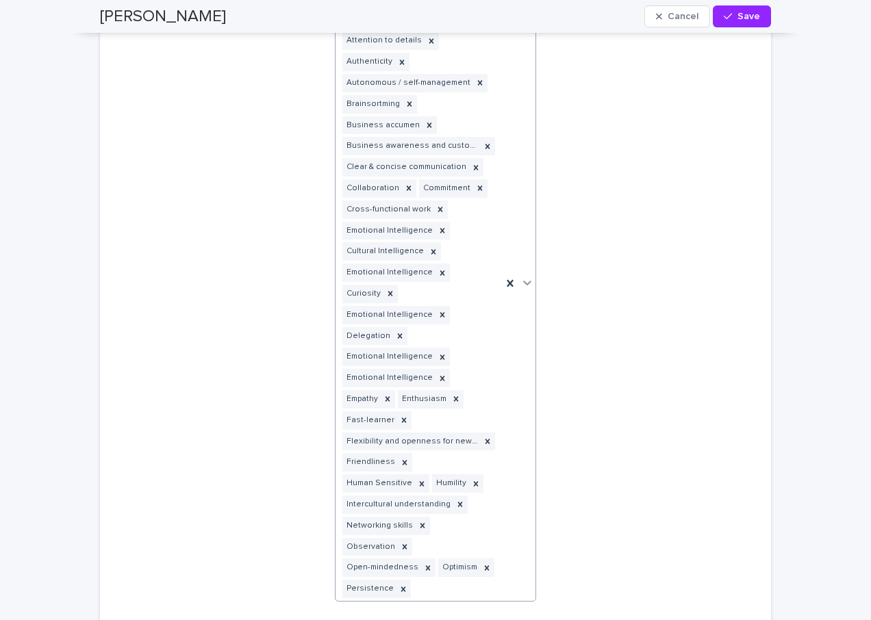
scroll to position [1903, 0]
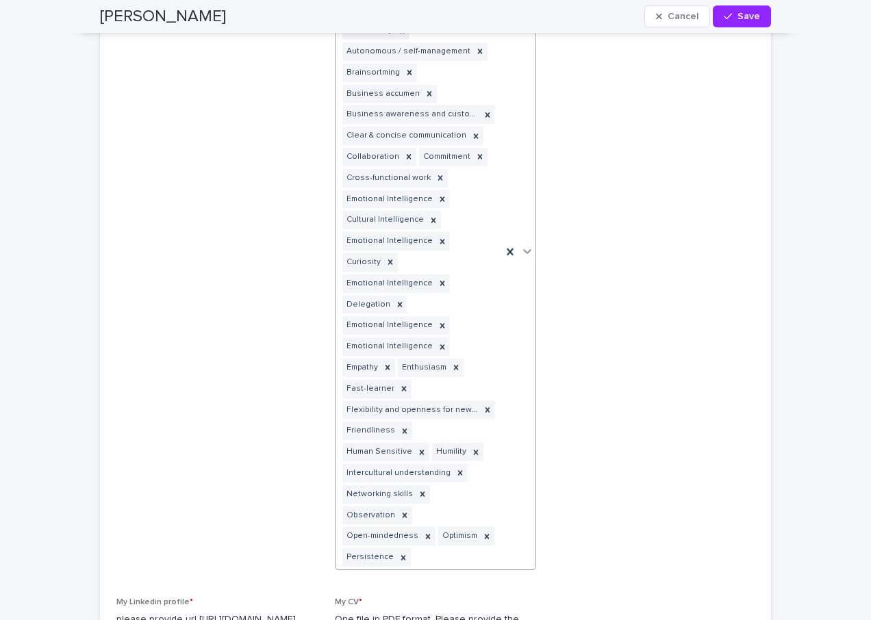
click at [526, 244] on icon at bounding box center [527, 251] width 14 height 14
click at [522, 244] on icon at bounding box center [527, 251] width 14 height 14
click at [604, 254] on span "My MBTI Profile only if you know it ! Please ask us if you want one of our part…" at bounding box center [654, 232] width 202 height 697
click at [525, 244] on icon at bounding box center [527, 251] width 14 height 14
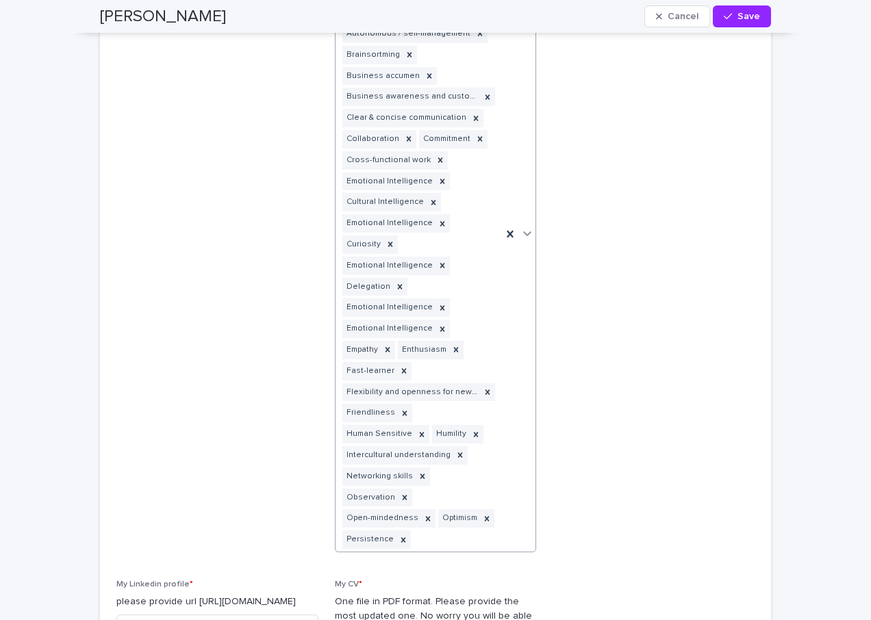
scroll to position [1972, 0]
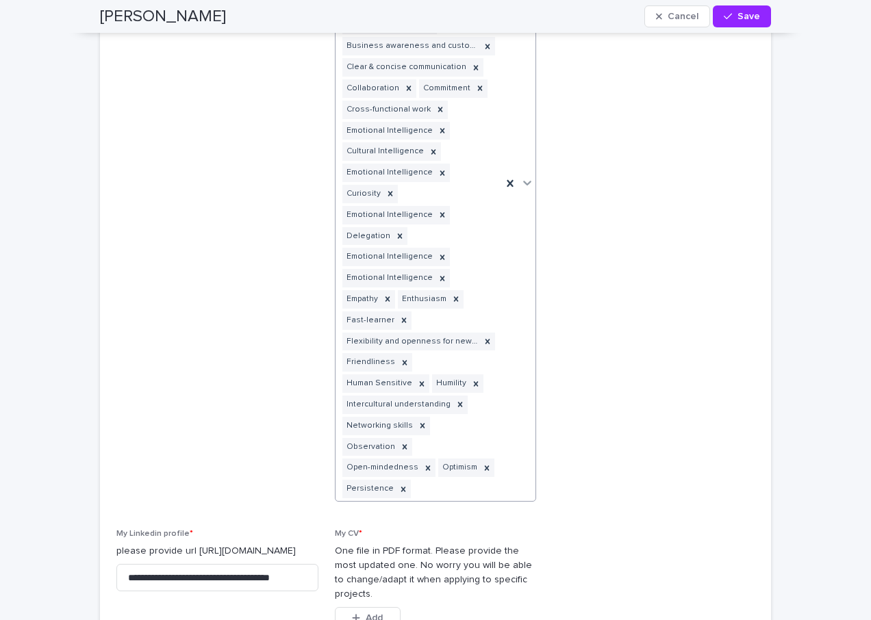
click at [524, 181] on icon at bounding box center [528, 183] width 8 height 5
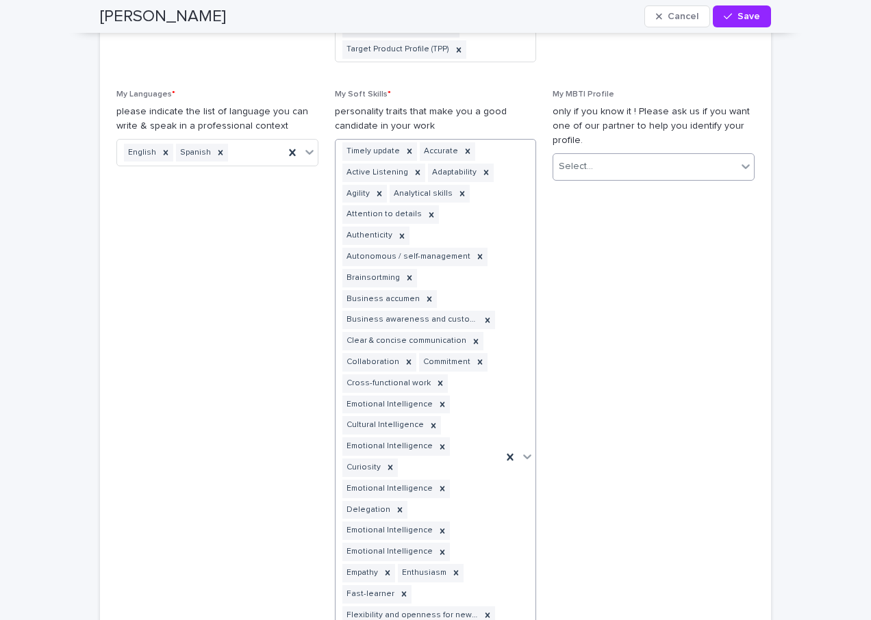
click at [739, 166] on icon at bounding box center [746, 167] width 14 height 14
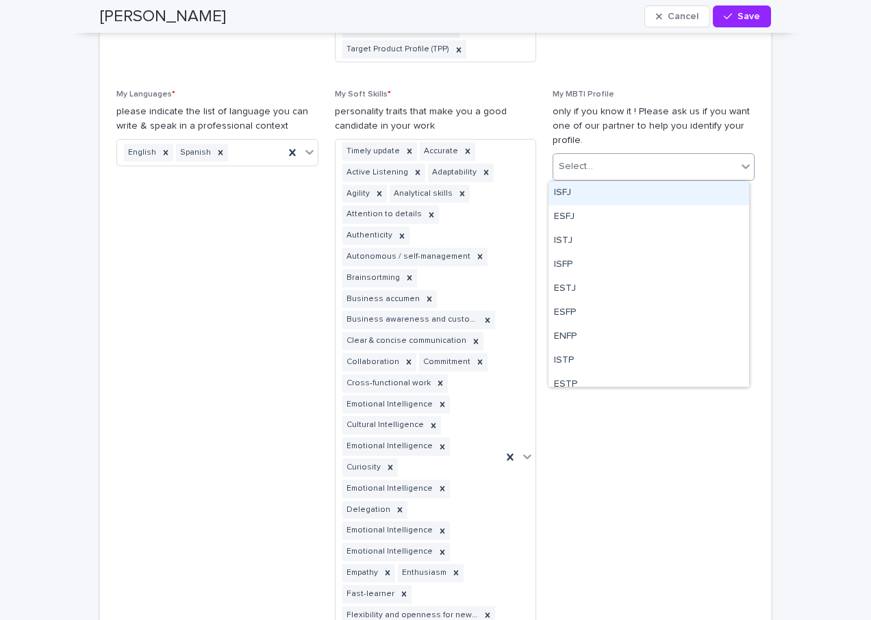
click at [739, 166] on icon at bounding box center [746, 167] width 14 height 14
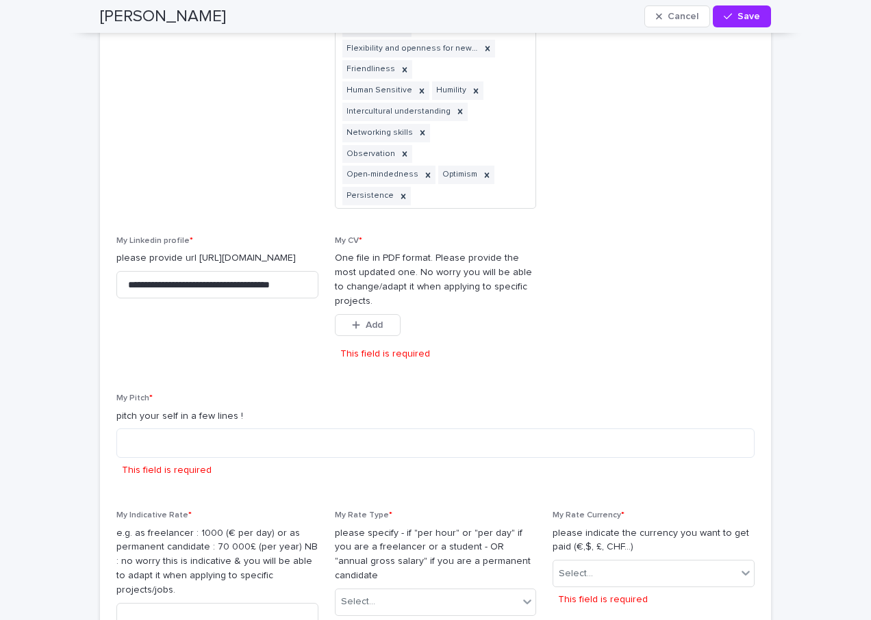
scroll to position [2314, 0]
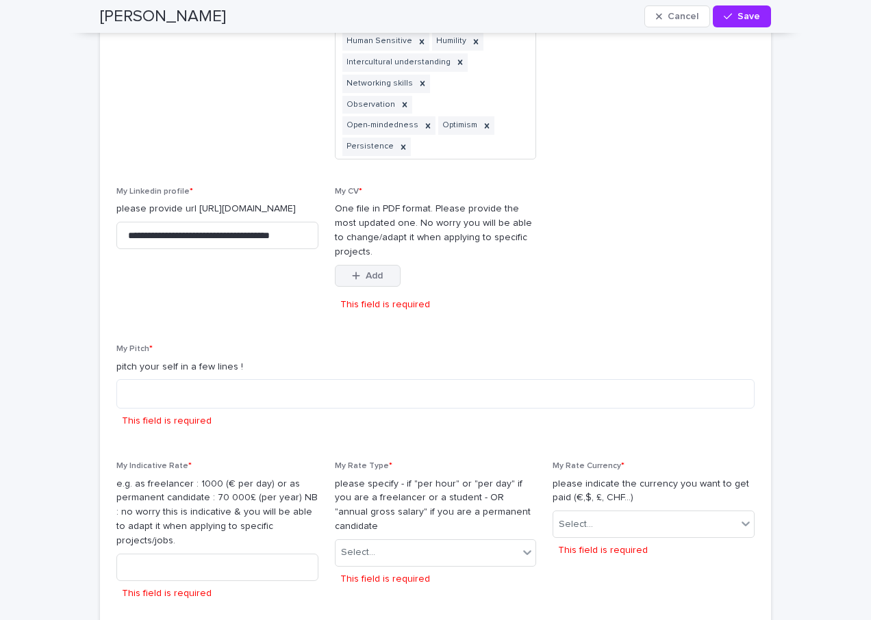
click at [357, 265] on button "Add" at bounding box center [368, 276] width 66 height 22
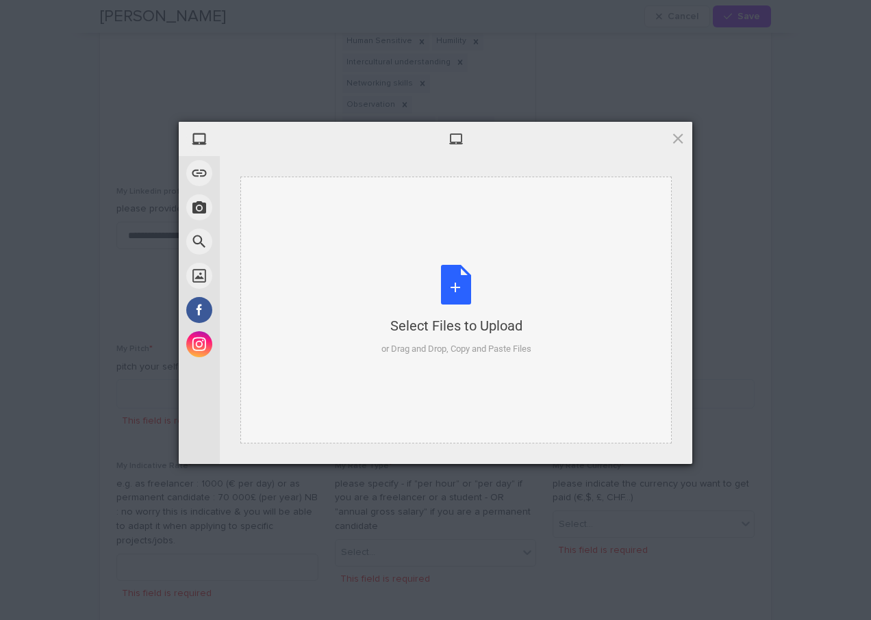
click at [453, 321] on div "Select Files to Upload" at bounding box center [456, 325] width 150 height 19
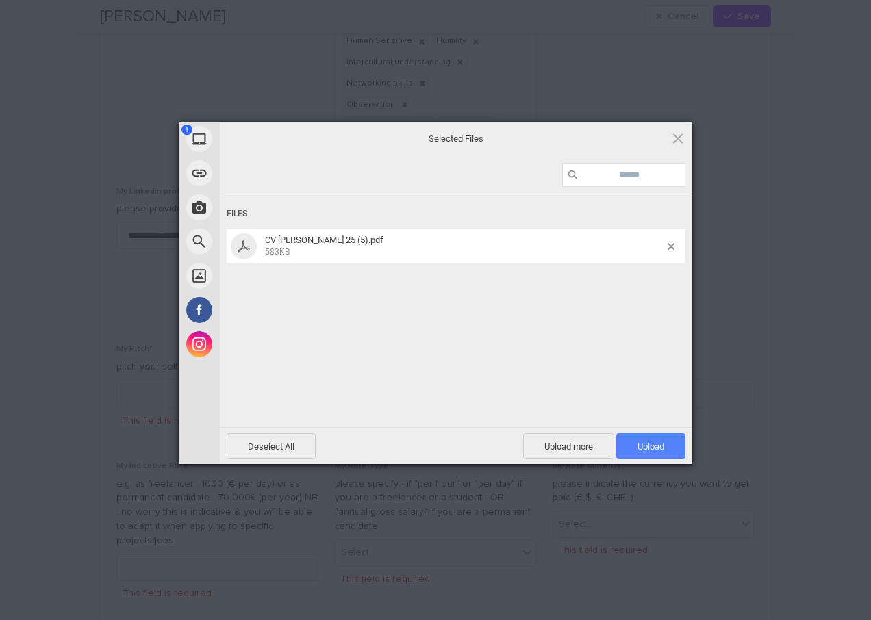
click at [642, 442] on span "Upload 1" at bounding box center [651, 447] width 27 height 10
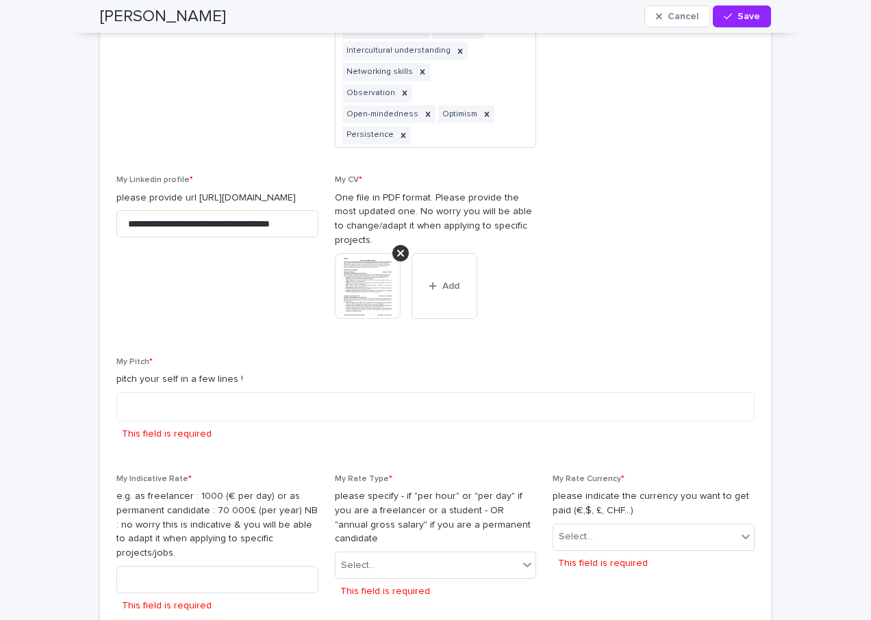
scroll to position [2383, 0]
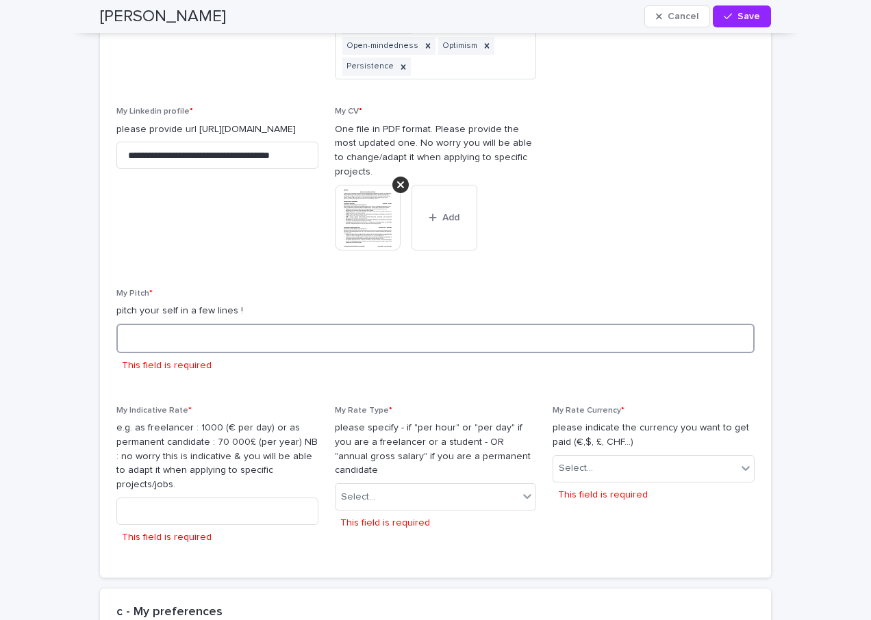
click at [299, 324] on textarea at bounding box center [435, 338] width 638 height 29
paste textarea "**********"
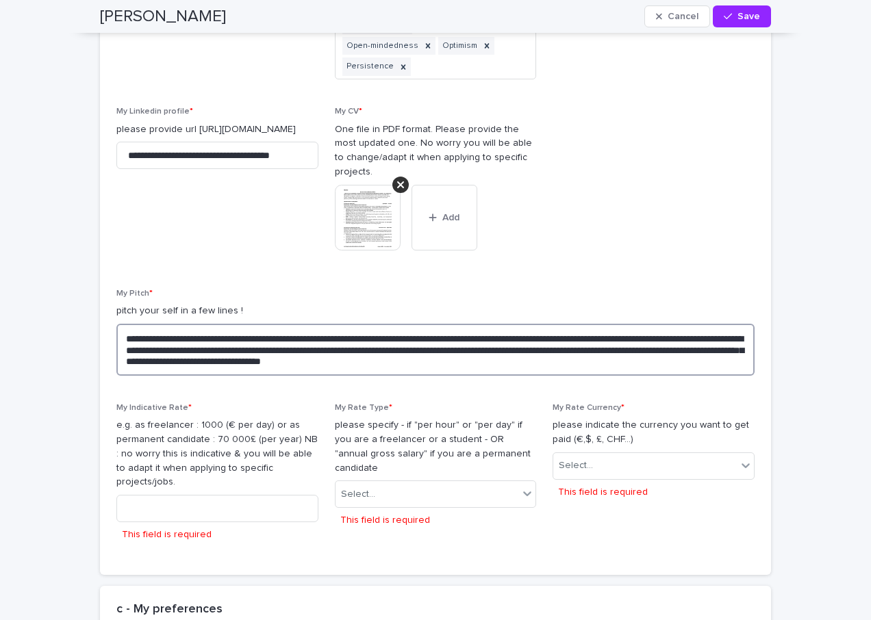
scroll to position [2451, 0]
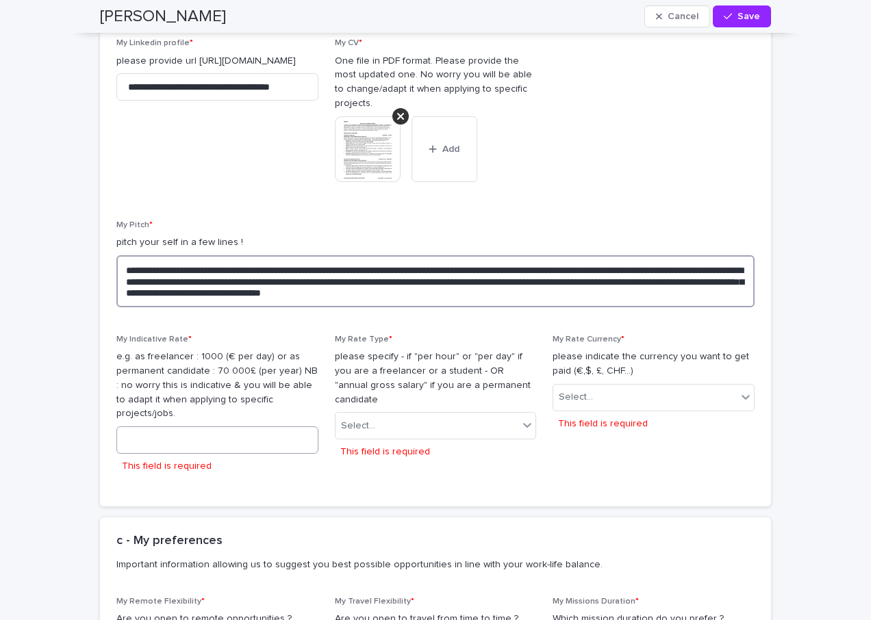
type textarea "**********"
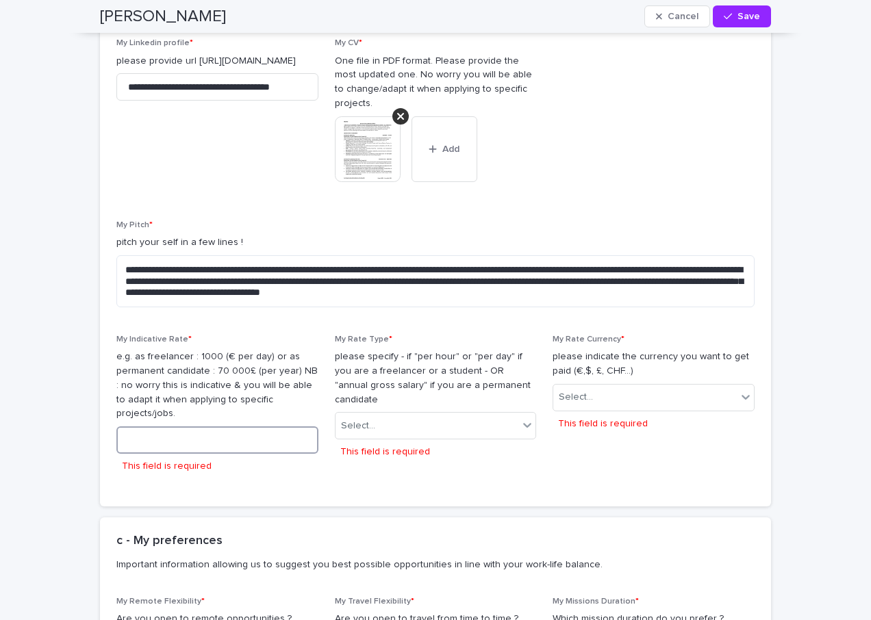
click at [159, 427] on input at bounding box center [217, 440] width 202 height 27
drag, startPoint x: 171, startPoint y: 394, endPoint x: 171, endPoint y: 403, distance: 8.9
click at [171, 427] on input at bounding box center [217, 440] width 202 height 27
click at [170, 427] on input at bounding box center [217, 440] width 202 height 27
click at [520, 418] on icon at bounding box center [527, 425] width 14 height 14
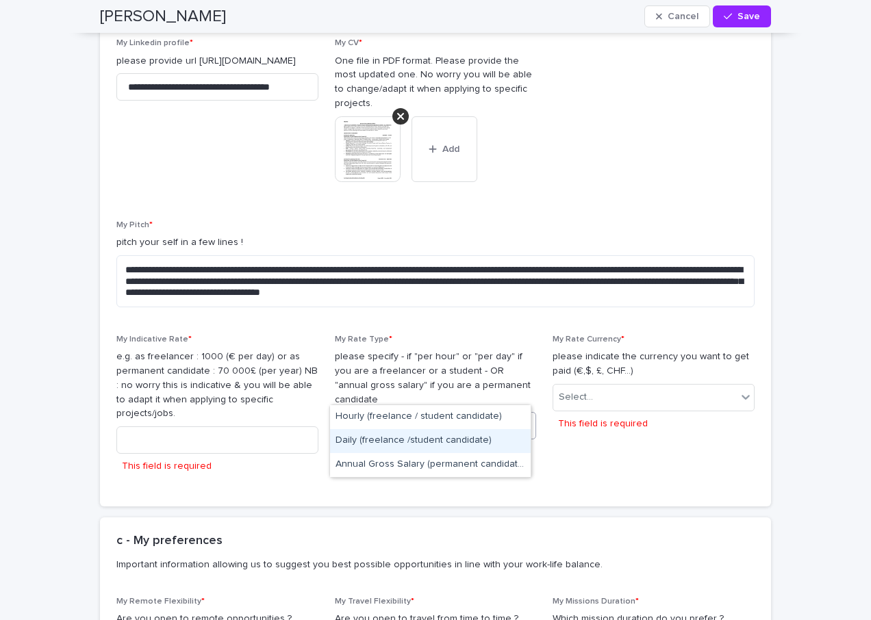
click at [386, 442] on div "Daily (freelance /student candidate)" at bounding box center [430, 441] width 201 height 24
click at [253, 427] on input at bounding box center [217, 440] width 202 height 27
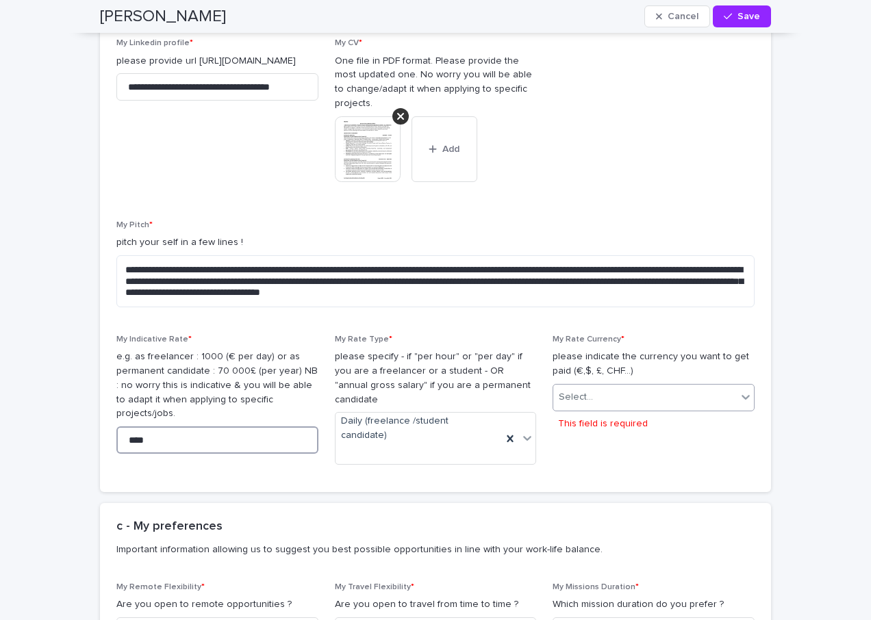
type input "****"
click at [739, 390] on icon at bounding box center [746, 397] width 14 height 14
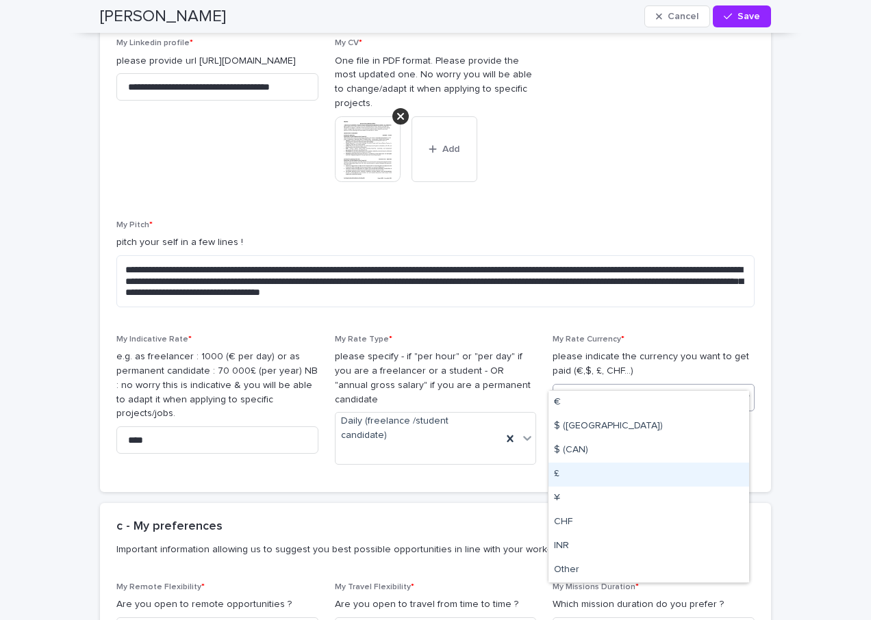
click at [560, 473] on div "£" at bounding box center [649, 475] width 201 height 24
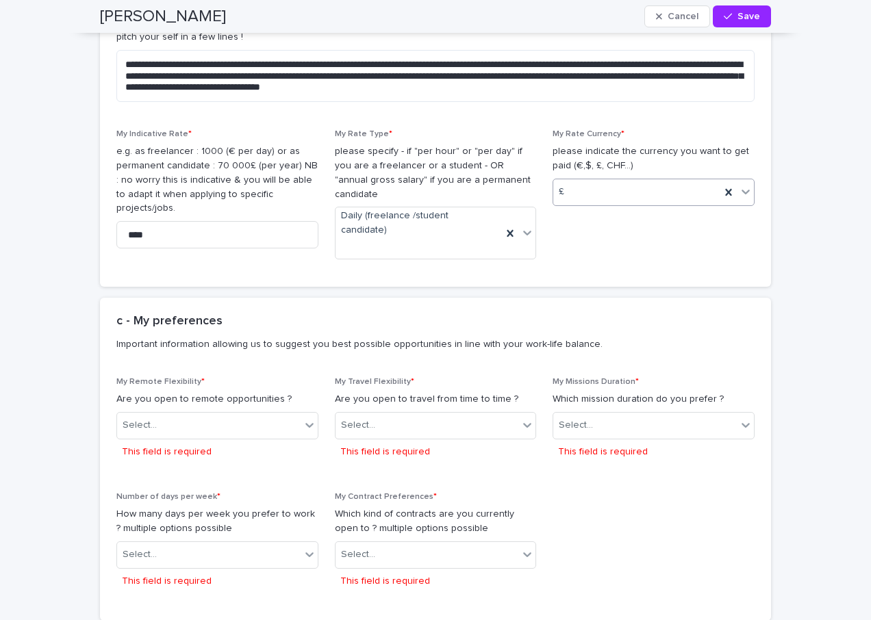
scroll to position [2725, 0]
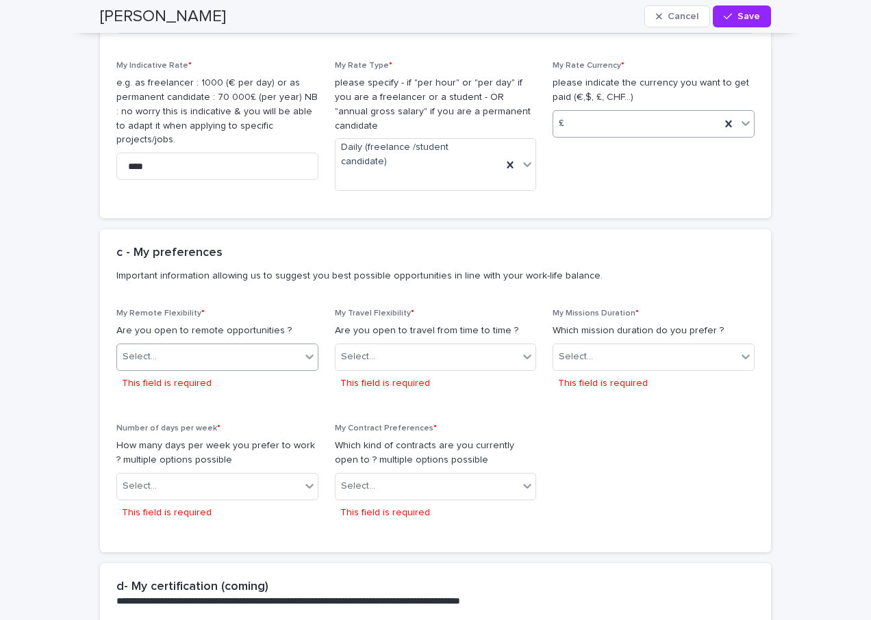
click at [304, 350] on icon at bounding box center [310, 357] width 14 height 14
click at [138, 342] on div "Yes" at bounding box center [212, 338] width 201 height 24
click at [524, 355] on icon at bounding box center [528, 357] width 8 height 5
click at [397, 335] on div "Yes" at bounding box center [430, 338] width 201 height 24
click at [742, 355] on icon at bounding box center [746, 357] width 8 height 5
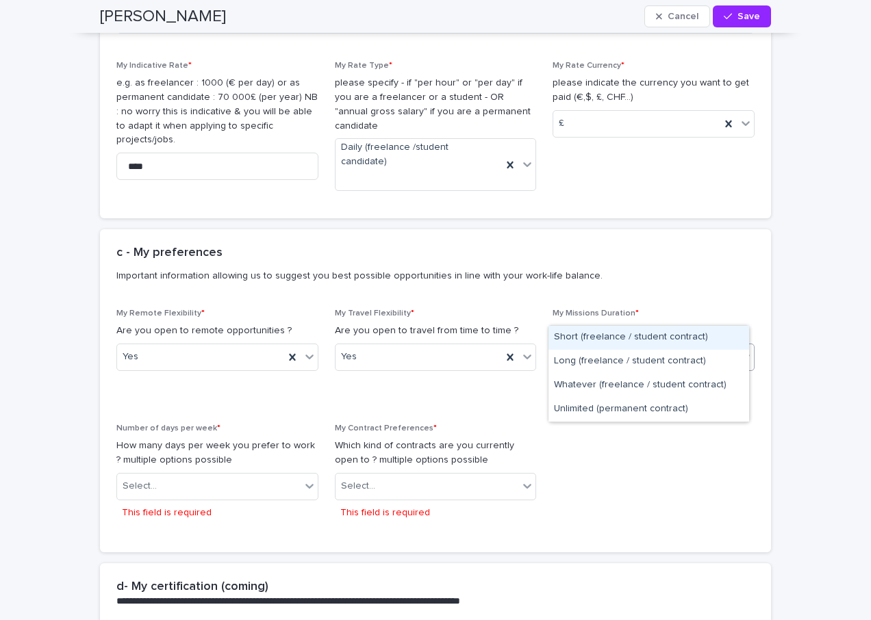
click at [673, 337] on div "Short (freelance / student contract)" at bounding box center [649, 338] width 201 height 24
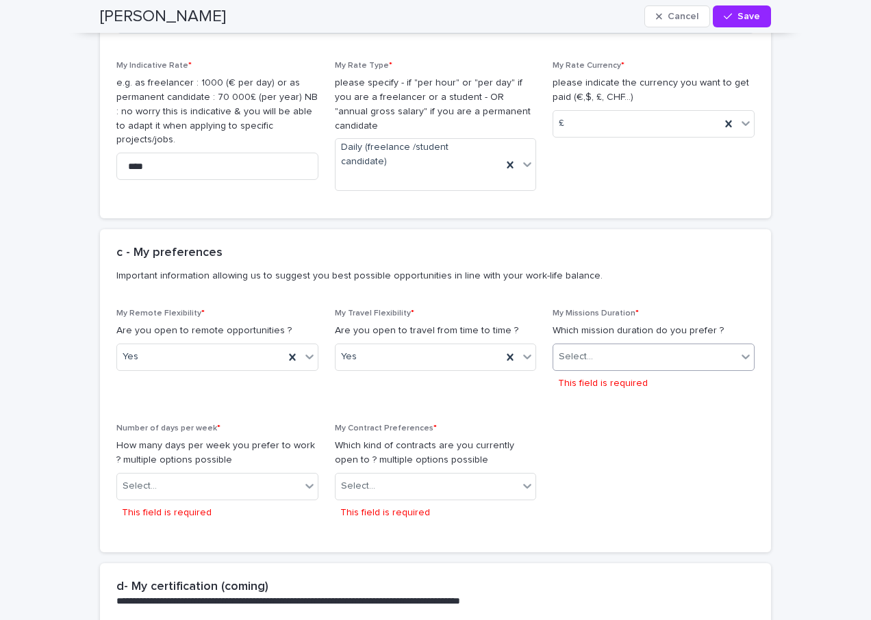
click at [302, 473] on div "Select... This field is required" at bounding box center [217, 499] width 202 height 53
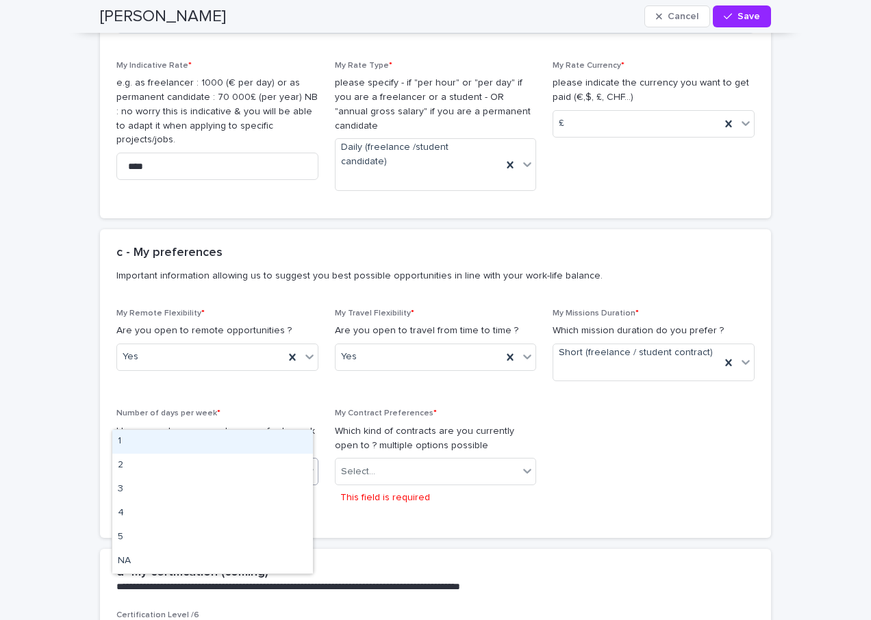
click at [303, 464] on icon at bounding box center [310, 471] width 14 height 14
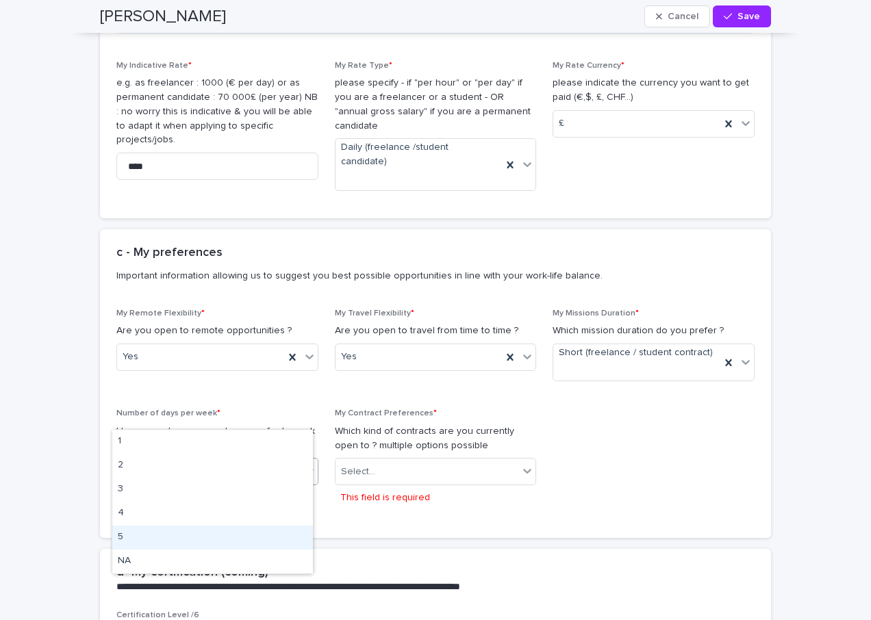
click at [211, 538] on div "5" at bounding box center [212, 538] width 201 height 24
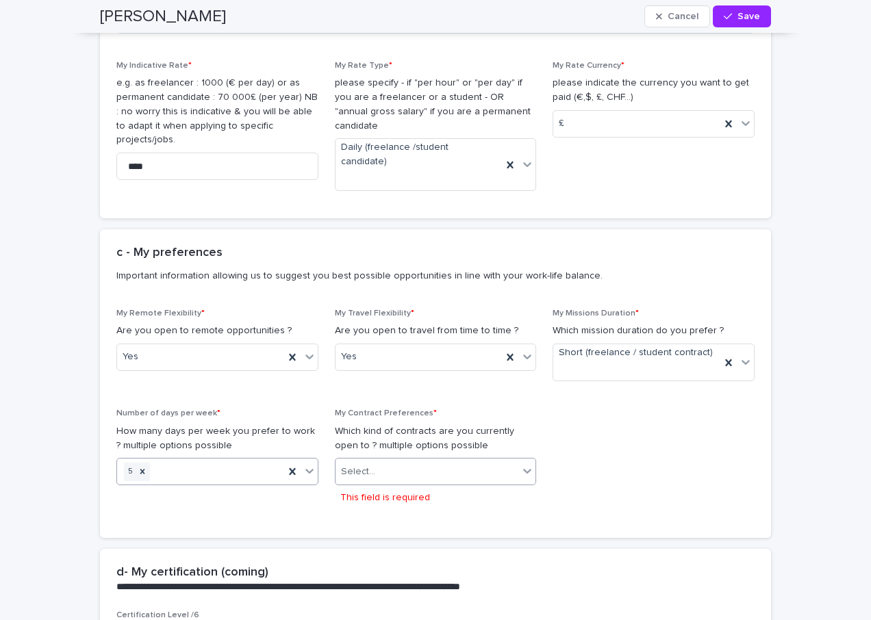
click at [523, 464] on icon at bounding box center [527, 471] width 14 height 14
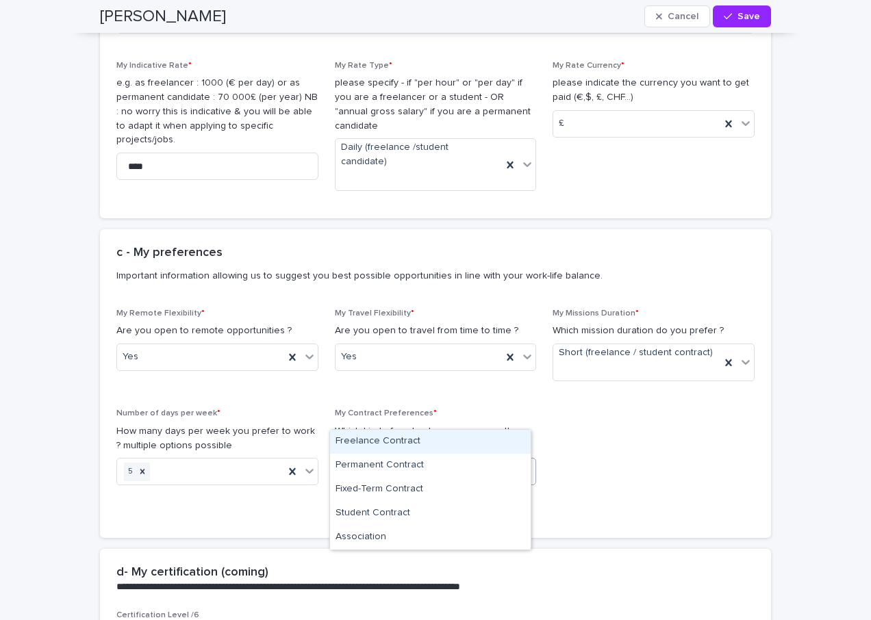
click at [408, 439] on div "Freelance Contract" at bounding box center [430, 442] width 201 height 24
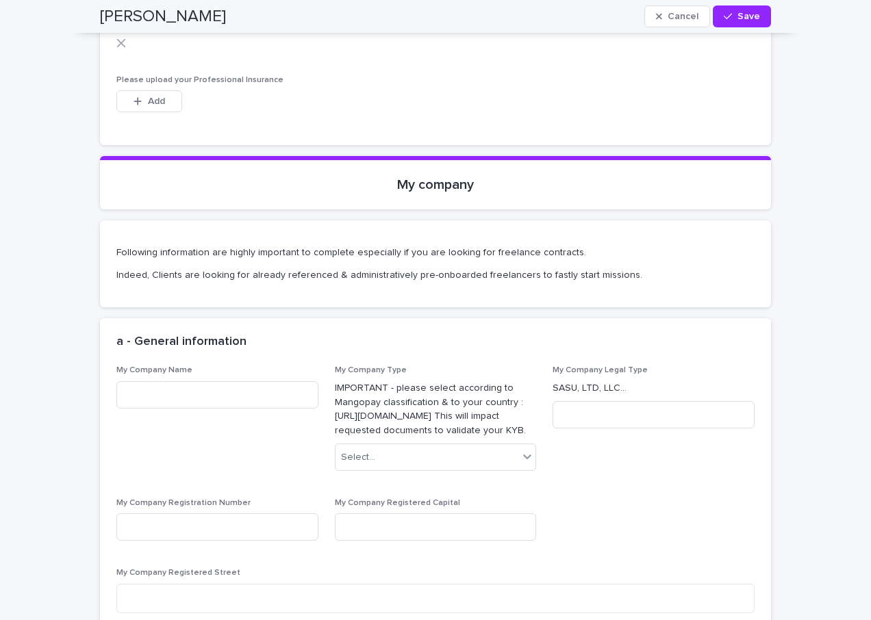
scroll to position [3684, 0]
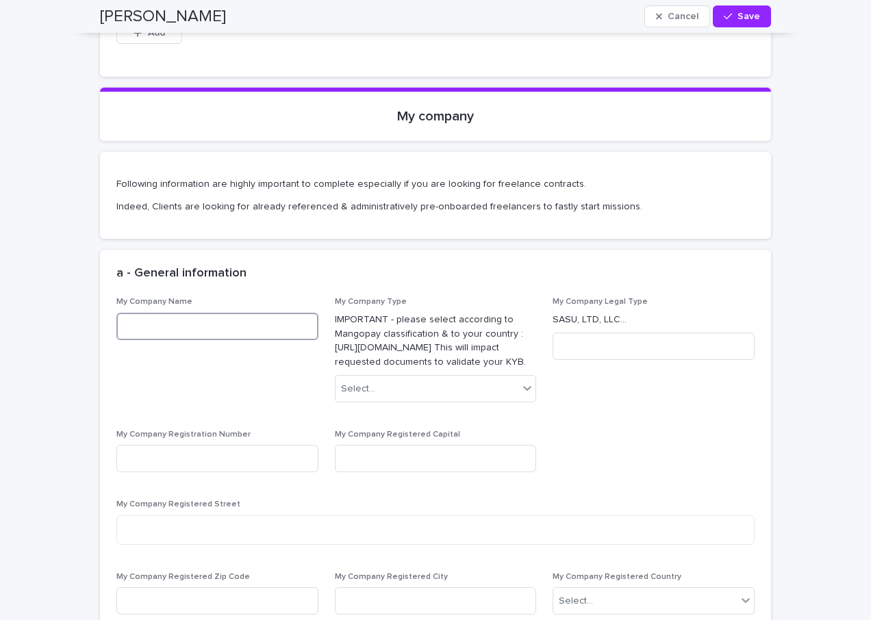
click at [251, 313] on input at bounding box center [217, 326] width 202 height 27
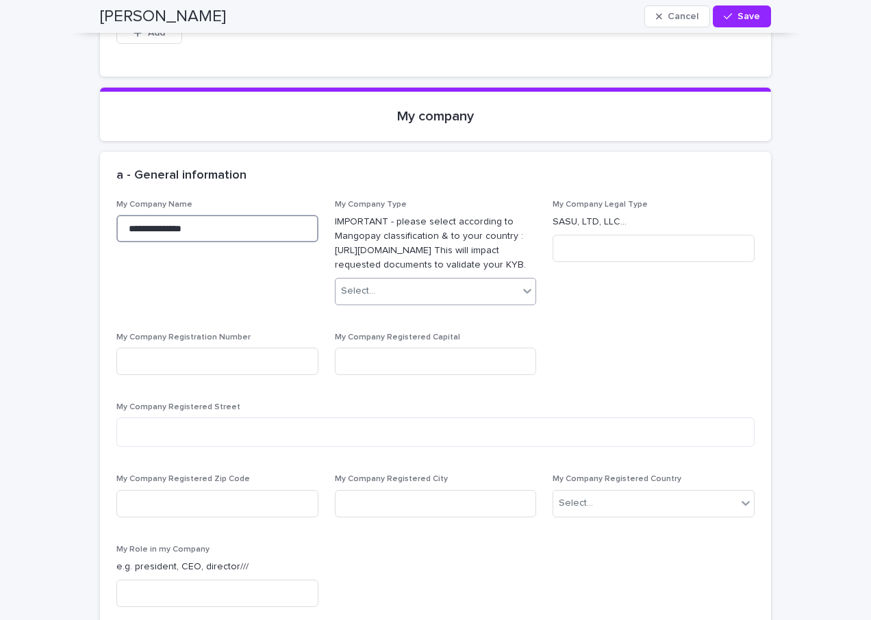
type input "**********"
click at [524, 284] on icon at bounding box center [527, 291] width 14 height 14
click at [523, 284] on icon at bounding box center [527, 291] width 14 height 14
click at [560, 235] on input at bounding box center [654, 248] width 202 height 27
click at [615, 235] on input "**********" at bounding box center [654, 248] width 202 height 27
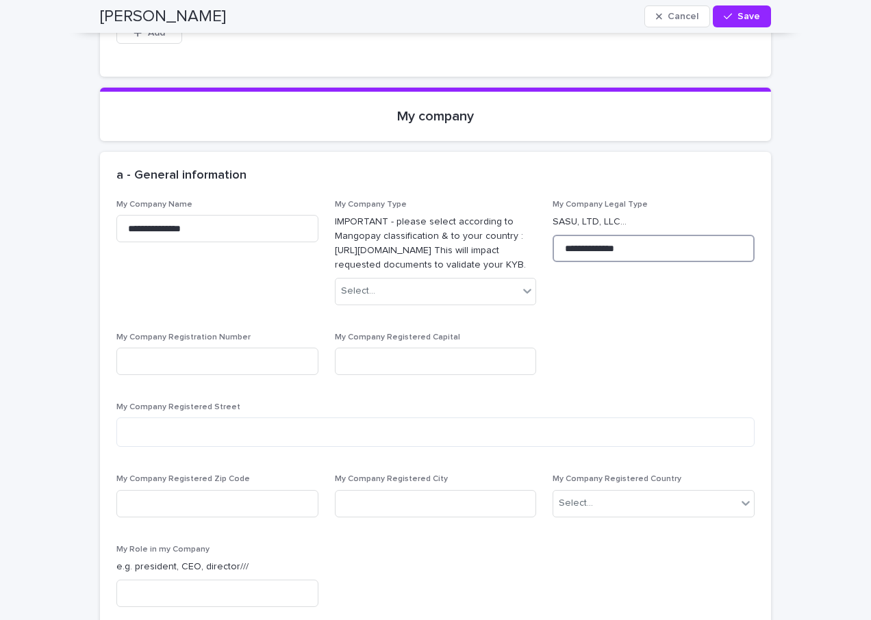
click at [629, 235] on input "**********" at bounding box center [654, 248] width 202 height 27
click at [632, 235] on input "**********" at bounding box center [654, 248] width 202 height 27
type input "**********"
click at [352, 215] on p "IMPORTANT - please select according to Mangopay classification & to your countr…" at bounding box center [436, 243] width 202 height 57
drag, startPoint x: 329, startPoint y: 192, endPoint x: 377, endPoint y: 208, distance: 49.8
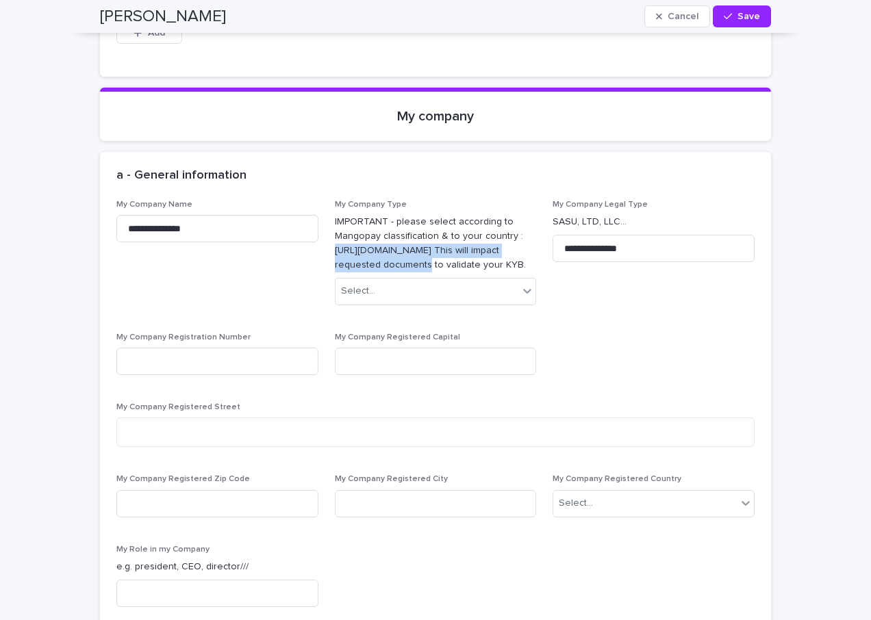
click at [377, 215] on p "IMPORTANT - please select according to Mangopay classification & to your countr…" at bounding box center [436, 243] width 202 height 57
drag, startPoint x: 376, startPoint y: 208, endPoint x: 360, endPoint y: 200, distance: 18.1
copy p "[URL][DOMAIN_NAME]"
click at [605, 318] on div "**********" at bounding box center [435, 409] width 638 height 418
click at [523, 284] on icon at bounding box center [527, 291] width 14 height 14
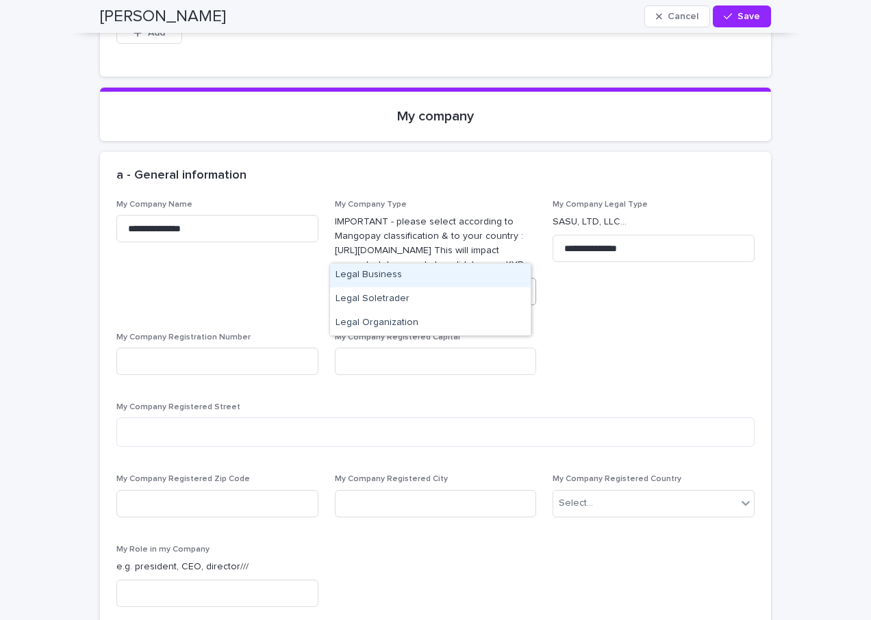
click at [523, 284] on icon at bounding box center [527, 291] width 14 height 14
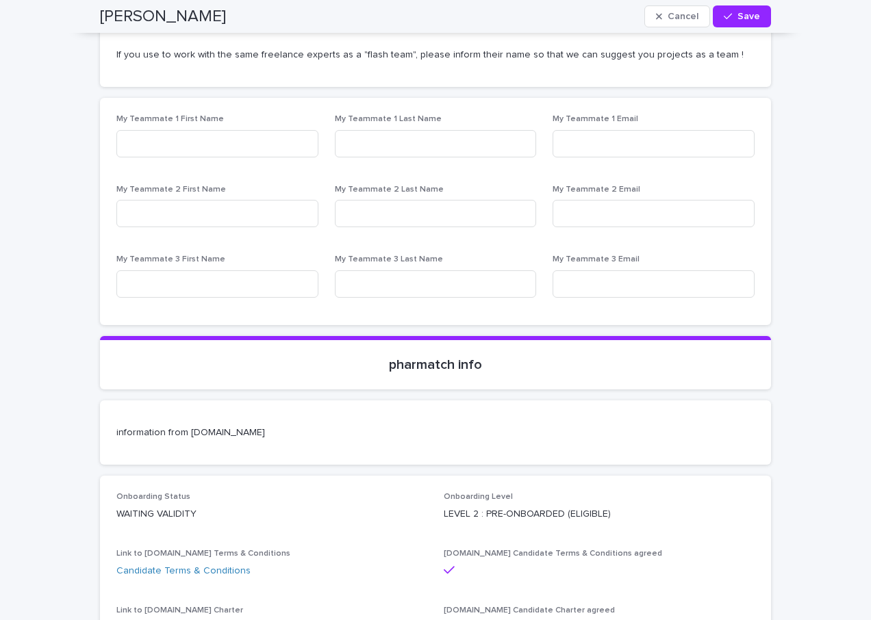
scroll to position [6217, 0]
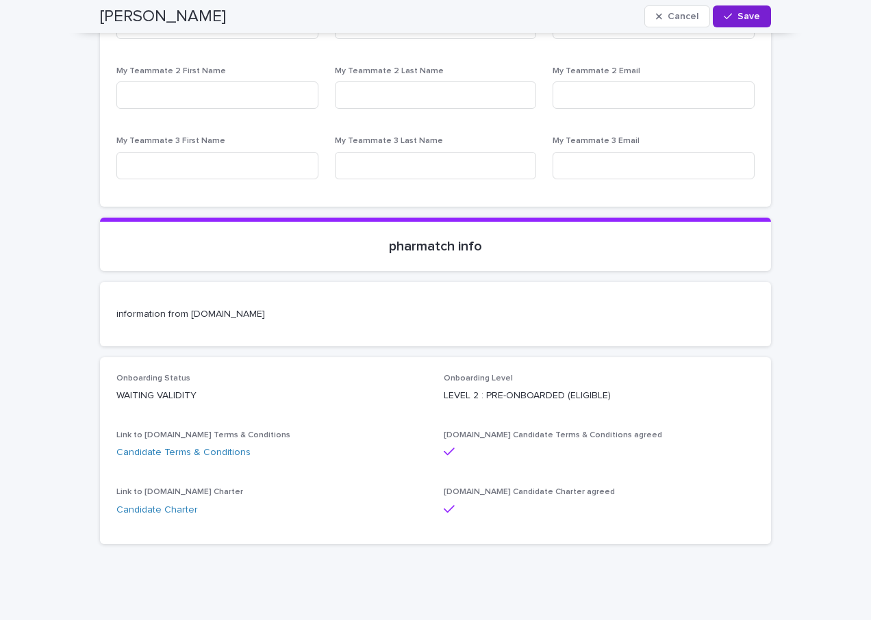
click at [741, 16] on span "Save" at bounding box center [749, 17] width 23 height 10
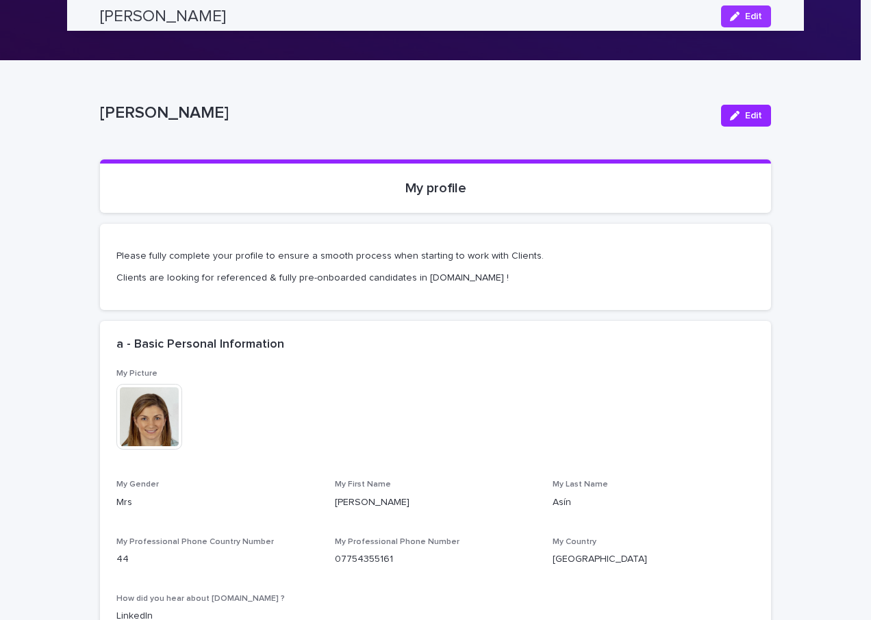
scroll to position [0, 0]
